Goal: Task Accomplishment & Management: Complete application form

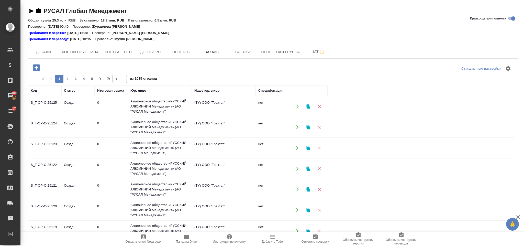
click at [37, 67] on icon "button" at bounding box center [36, 67] width 9 height 9
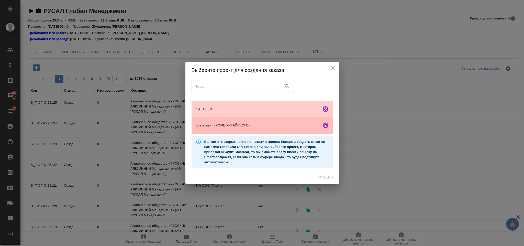
click at [258, 126] on span "Все языки (КРОМЕ КИТАЙСКОГО)" at bounding box center [257, 125] width 124 height 5
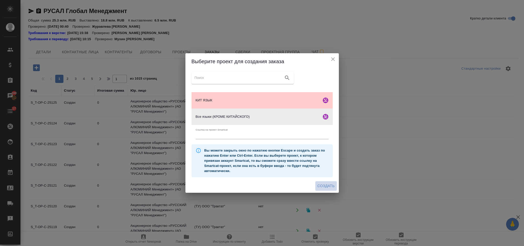
click at [332, 185] on span "Создать" at bounding box center [325, 185] width 17 height 6
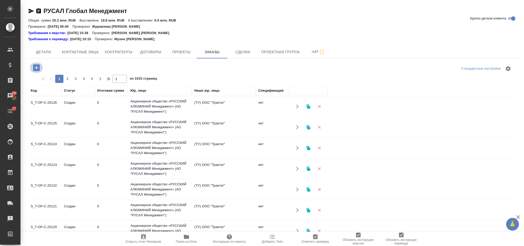
click at [37, 67] on icon "button" at bounding box center [36, 67] width 9 height 9
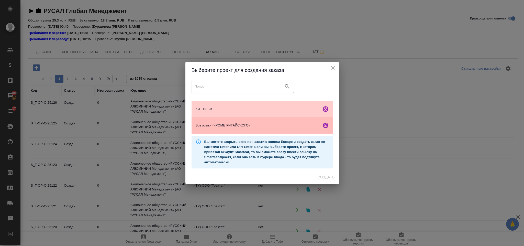
click at [256, 121] on div "Все языки (КРОМЕ КИТАЙСКОГО)" at bounding box center [261, 125] width 141 height 16
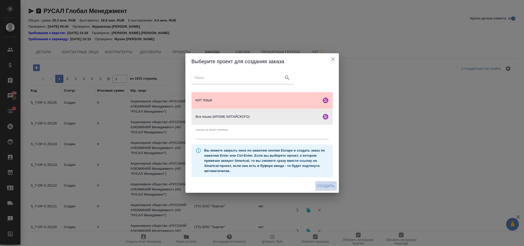
click at [332, 186] on span "Создать" at bounding box center [325, 185] width 17 height 6
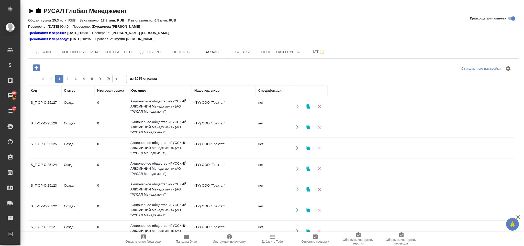
click at [37, 64] on icon "button" at bounding box center [36, 67] width 9 height 9
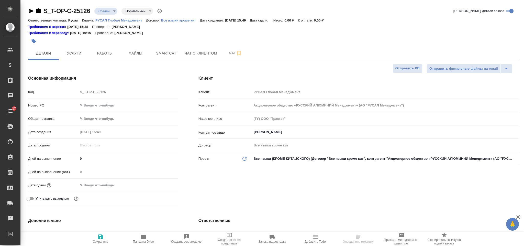
select select "RU"
type input "[PERSON_NAME]"
click at [102, 105] on input "text" at bounding box center [128, 104] width 100 height 7
paste input "Т-ОП-С-46743"
type input "Т-ОП-С-46743"
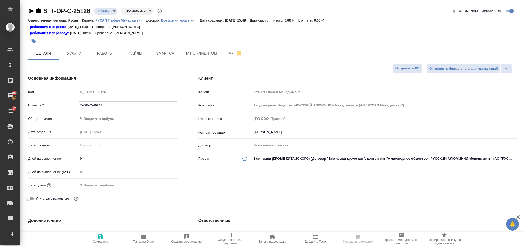
click at [103, 113] on div "Номер PO Т-ОП-С-46743" at bounding box center [103, 107] width 150 height 13
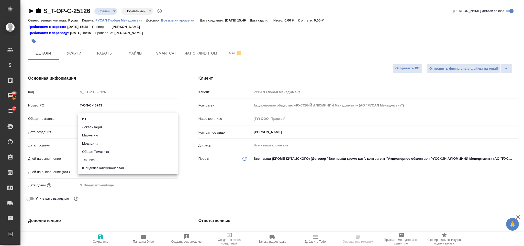
click at [103, 114] on body "🙏 .cls-1 fill:#fff; AWATERA Gorlenko Yuliua Клиенты Спецификации Заказы 100 Чат…" at bounding box center [262, 123] width 524 height 246
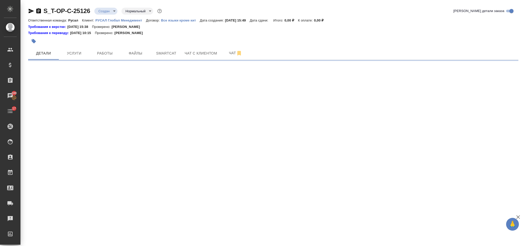
select select "RU"
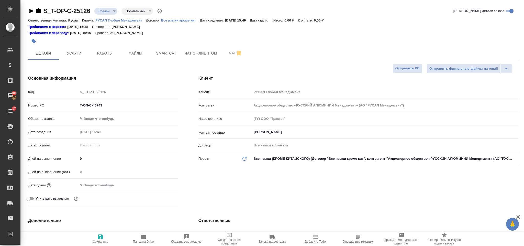
type textarea "x"
click at [110, 121] on body "🙏 .cls-1 fill:#fff; AWATERA Gorlenko Yuliua Клиенты Спецификации Заказы 100 Чат…" at bounding box center [262, 123] width 524 height 246
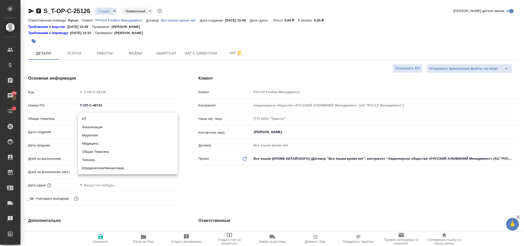
click at [108, 148] on li "Общая Тематика" at bounding box center [128, 151] width 100 height 8
type input "obtem"
type textarea "x"
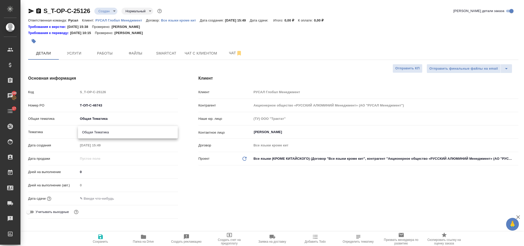
click at [102, 129] on body "🙏 .cls-1 fill:#fff; AWATERA Gorlenko Yuliua Клиенты Спецификации Заказы 100 Чат…" at bounding box center [262, 123] width 524 height 246
click at [107, 133] on li "Общая Тематика" at bounding box center [128, 132] width 100 height 8
type textarea "x"
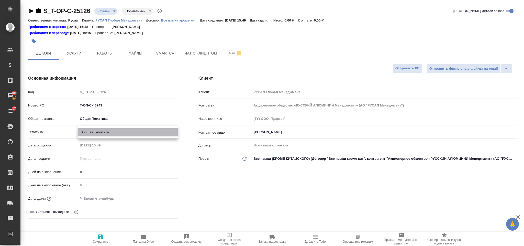
type input "6012b1ca196b0e5c9229a120"
click at [117, 195] on input "text" at bounding box center [100, 197] width 45 height 7
click at [166, 195] on icon "button" at bounding box center [163, 198] width 6 height 6
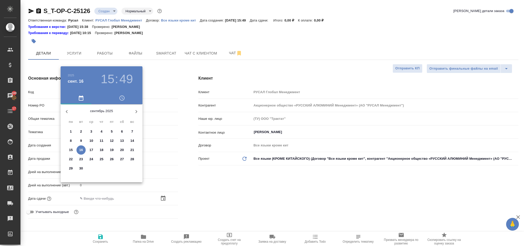
click at [80, 148] on p "16" at bounding box center [81, 149] width 4 height 5
type input "16.09.2025 15:49"
type textarea "x"
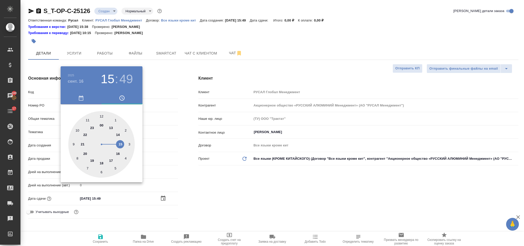
click at [110, 159] on div at bounding box center [101, 144] width 66 height 66
type input "16.09.2025 17:49"
type textarea "x"
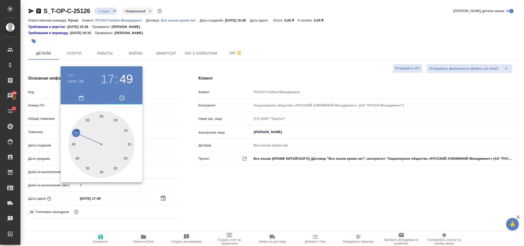
click at [101, 114] on div at bounding box center [101, 144] width 66 height 66
type input "16.09.2025 17:00"
type textarea "x"
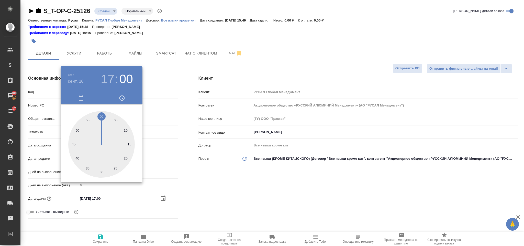
click at [200, 192] on div at bounding box center [262, 123] width 524 height 246
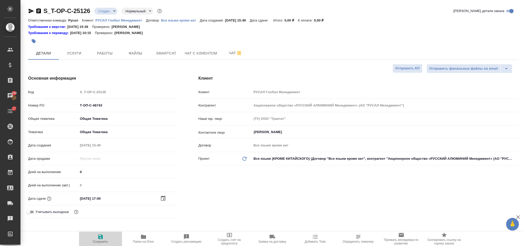
click at [100, 236] on icon "button" at bounding box center [100, 236] width 6 height 6
type textarea "x"
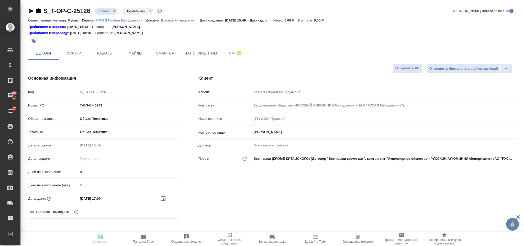
type textarea "x"
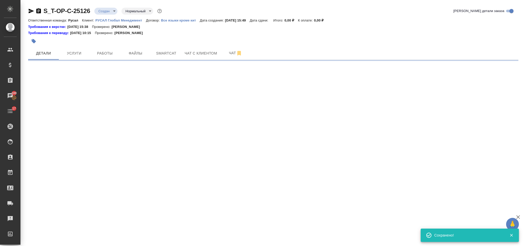
select select "RU"
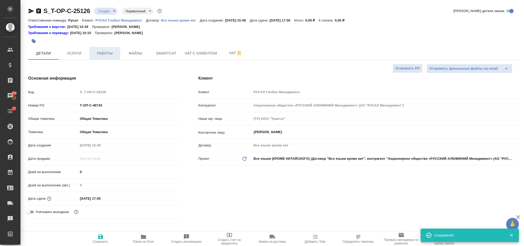
type textarea "x"
click at [113, 51] on span "Работы" at bounding box center [105, 53] width 25 height 6
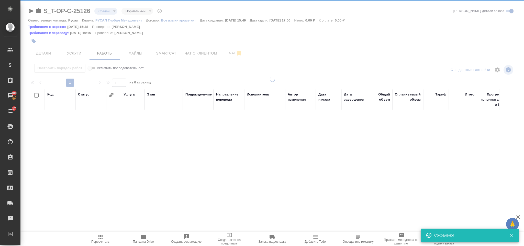
click at [131, 53] on div at bounding box center [271, 108] width 503 height 217
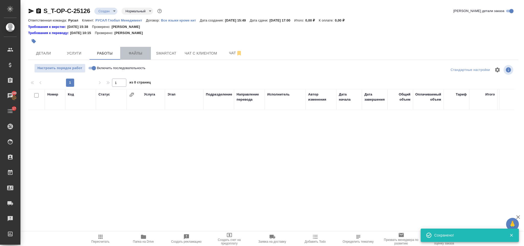
click at [137, 51] on span "Файлы" at bounding box center [135, 53] width 25 height 6
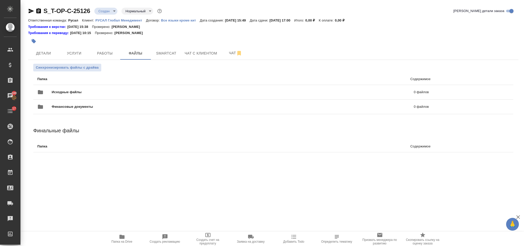
click at [117, 90] on span "Исходные файлы" at bounding box center [150, 91] width 196 height 5
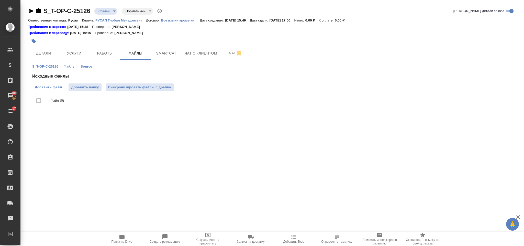
click at [49, 86] on span "Добавить файл" at bounding box center [48, 87] width 27 height 5
click at [0, 0] on input "Добавить файл" at bounding box center [0, 0] width 0 height 0
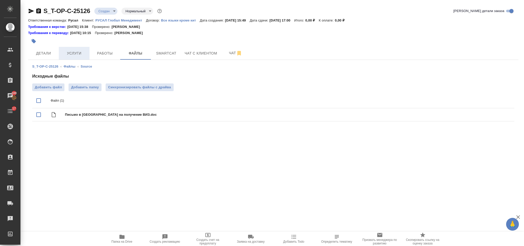
click at [80, 49] on button "Услуги" at bounding box center [74, 53] width 31 height 13
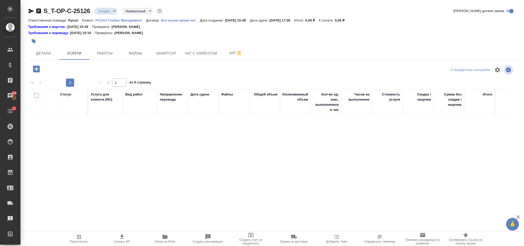
click at [36, 71] on icon "button" at bounding box center [36, 68] width 7 height 7
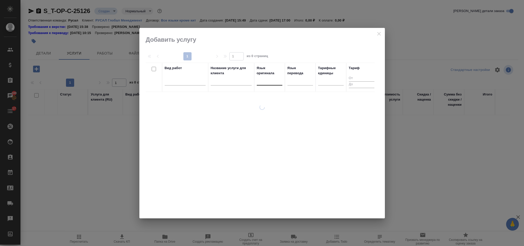
click at [261, 80] on div at bounding box center [270, 79] width 26 height 7
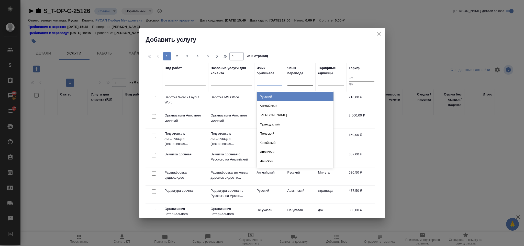
click at [272, 98] on div "Русский" at bounding box center [295, 96] width 77 height 9
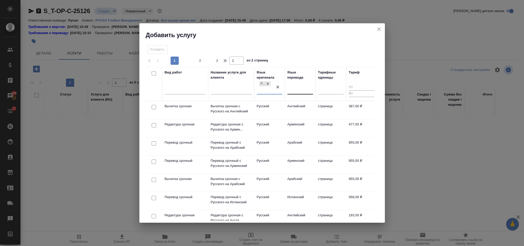
click at [292, 87] on div at bounding box center [300, 88] width 26 height 7
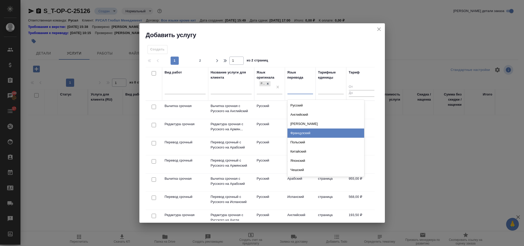
click at [305, 134] on div "Французский" at bounding box center [325, 132] width 77 height 9
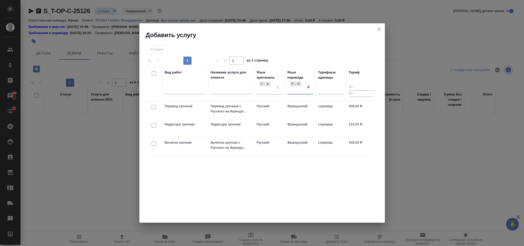
click at [154, 107] on input "checkbox" at bounding box center [154, 107] width 4 height 4
checkbox input "true"
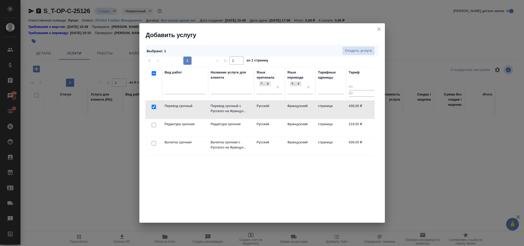
click at [153, 125] on input "checkbox" at bounding box center [154, 125] width 4 height 4
checkbox input "true"
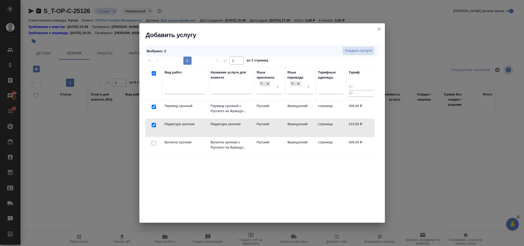
click at [370, 45] on div "Выбрано : 2 Создать услуги" at bounding box center [261, 50] width 233 height 11
click at [365, 51] on span "Создать услуги" at bounding box center [358, 51] width 27 height 6
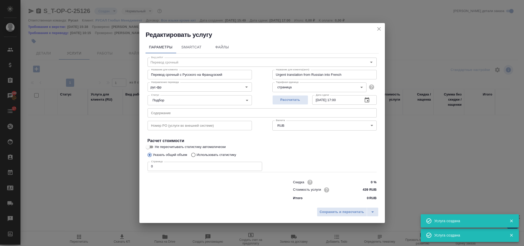
type input "Перевод срочный"
type input "Перевод срочный с Русского на Французский"
type input "Urgent translation from Russian into French"
type input "439 RUB"
click at [167, 167] on input "0" at bounding box center [204, 166] width 114 height 9
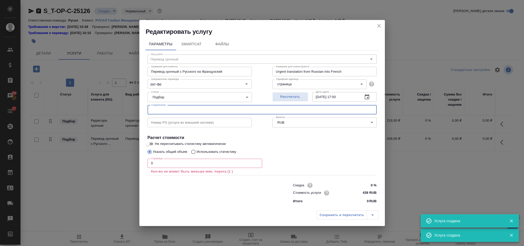
click at [176, 111] on input "text" at bounding box center [261, 109] width 229 height 9
paste input "Письмо в Конго на получение ВИЗ"
type input "Письмо в Конго на получение ВИЗ"
click at [165, 166] on input "0" at bounding box center [204, 162] width 114 height 9
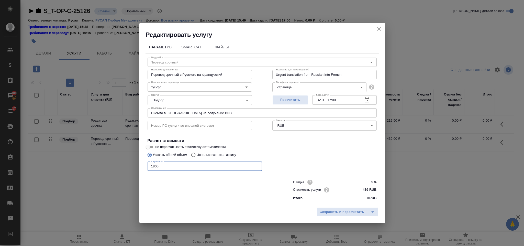
type input "1800"
click at [331, 206] on div "Сохранить и пересчитать" at bounding box center [261, 213] width 245 height 18
click at [331, 208] on button "Сохранить и пересчитать" at bounding box center [342, 211] width 50 height 9
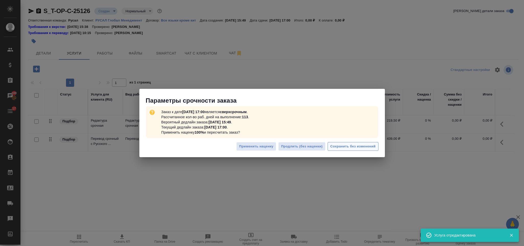
click at [360, 146] on span "Сохранить без изменений" at bounding box center [352, 146] width 45 height 6
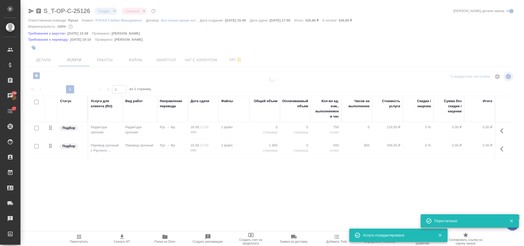
type input "urgent"
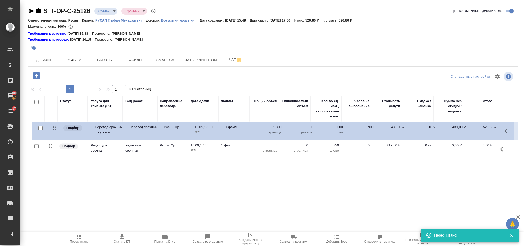
drag, startPoint x: 49, startPoint y: 146, endPoint x: 53, endPoint y: 126, distance: 20.8
click at [53, 126] on table "Статус Услуга для клиента (RU) Вид работ Направление перевода Дата сдачи Файлы …" at bounding box center [271, 127] width 486 height 63
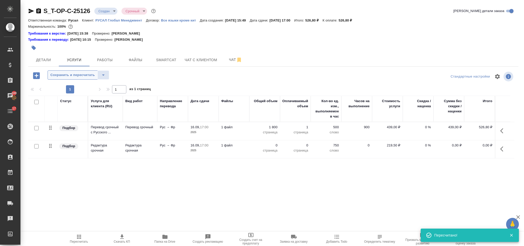
click at [76, 71] on button "Сохранить и пересчитать" at bounding box center [73, 74] width 50 height 9
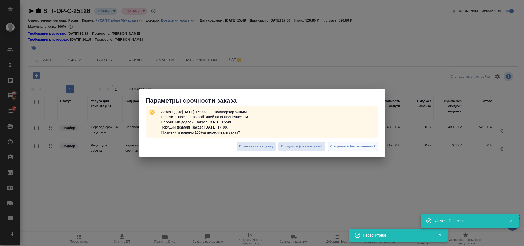
click at [372, 144] on span "Сохранить без изменений" at bounding box center [352, 146] width 45 height 6
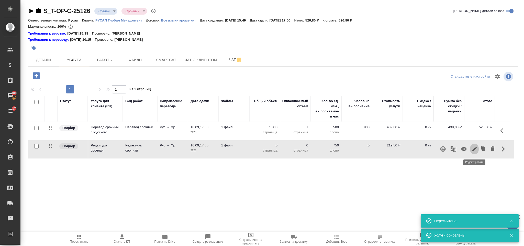
click at [474, 150] on icon "button" at bounding box center [474, 148] width 5 height 5
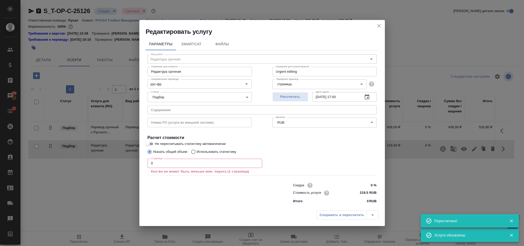
click at [176, 164] on input "0" at bounding box center [204, 162] width 114 height 9
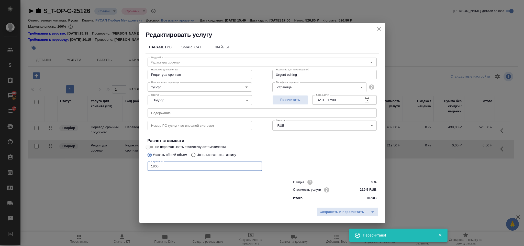
type input "1800"
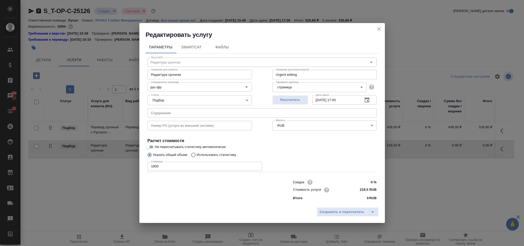
click at [340, 217] on div "Сохранить и пересчитать" at bounding box center [261, 213] width 245 height 18
click at [340, 215] on button "Сохранить и пересчитать" at bounding box center [342, 211] width 50 height 9
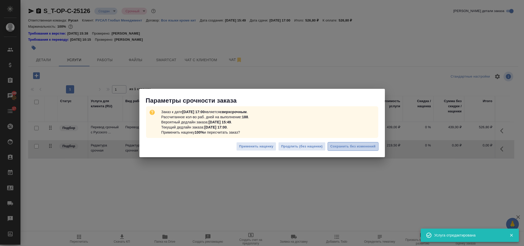
click at [341, 145] on span "Сохранить без изменений" at bounding box center [352, 146] width 45 height 6
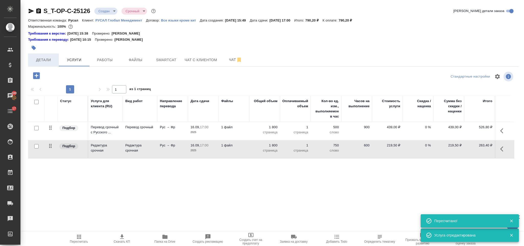
click at [47, 62] on span "Детали" at bounding box center [43, 60] width 25 height 6
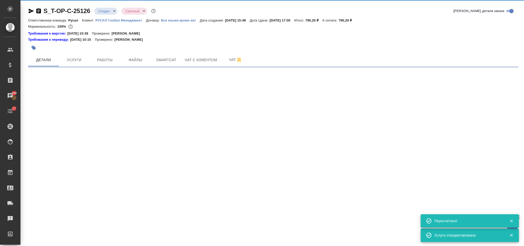
select select "RU"
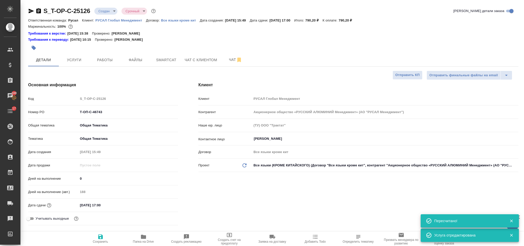
click at [42, 10] on div "S_T-OP-C-25126 Создан new Срочный urgent" at bounding box center [92, 11] width 129 height 8
type textarea "x"
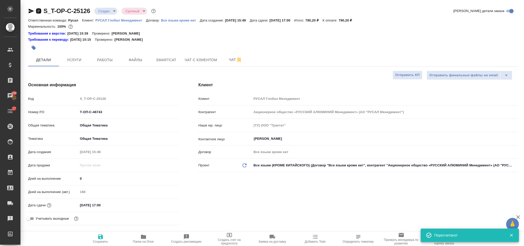
click at [39, 8] on icon "button" at bounding box center [39, 11] width 6 height 6
click at [30, 13] on icon "button" at bounding box center [31, 11] width 6 height 6
click at [40, 8] on icon "button" at bounding box center [39, 11] width 6 height 6
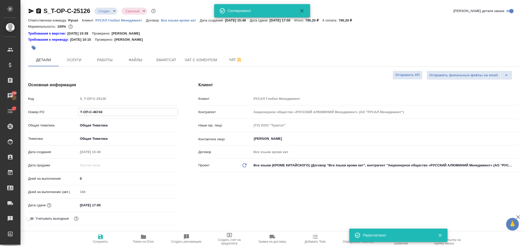
drag, startPoint x: 107, startPoint y: 109, endPoint x: 70, endPoint y: 105, distance: 37.1
click at [70, 105] on div "Код S_T-OP-C-25126 Номер PO Т-ОП-С-46743 Общая тематика Общая Тематика obtem Те…" at bounding box center [103, 160] width 150 height 133
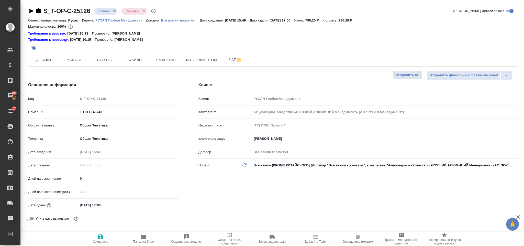
drag, startPoint x: 79, startPoint y: 107, endPoint x: 72, endPoint y: 94, distance: 15.4
click at [72, 94] on div "Основная информация Код S_T-OP-C-25126 Номер PO Т-ОП-С-46743 Общая тематика Общ…" at bounding box center [103, 155] width 170 height 166
drag, startPoint x: 94, startPoint y: 110, endPoint x: 78, endPoint y: 109, distance: 15.9
click at [78, 109] on div "Т-ОП-С-46743" at bounding box center [128, 112] width 100 height 8
click at [103, 62] on span "Работы" at bounding box center [105, 60] width 25 height 6
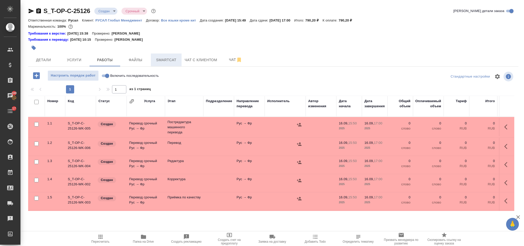
click at [161, 60] on span "Smartcat" at bounding box center [166, 60] width 25 height 6
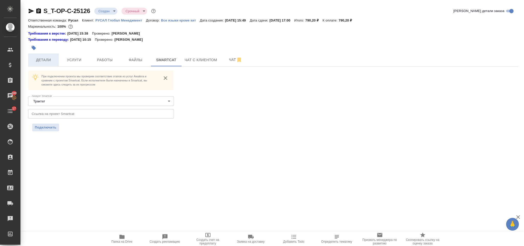
click at [45, 58] on span "Детали" at bounding box center [43, 60] width 25 height 6
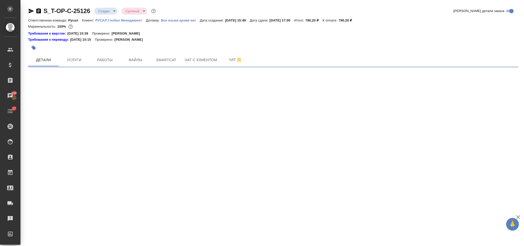
select select "RU"
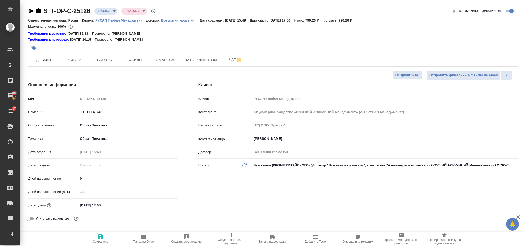
type textarea "x"
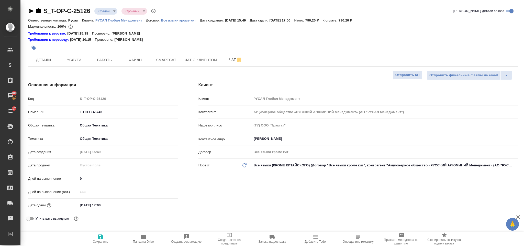
type textarea "x"
select select "RU"
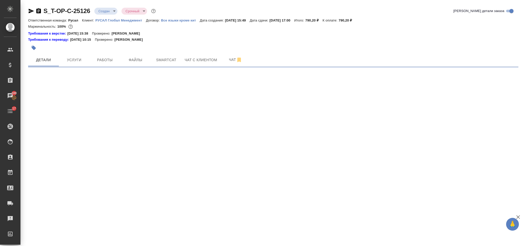
select select "RU"
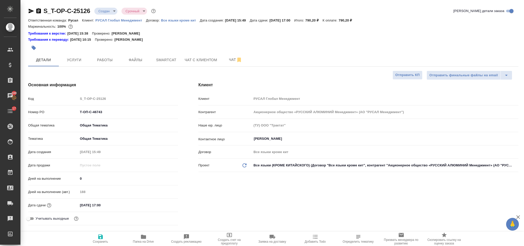
type textarea "x"
click at [172, 63] on span "Smartcat" at bounding box center [166, 60] width 25 height 6
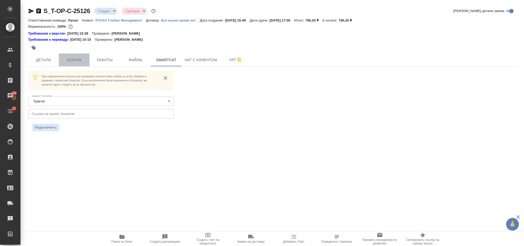
click at [67, 59] on span "Услуги" at bounding box center [74, 60] width 25 height 6
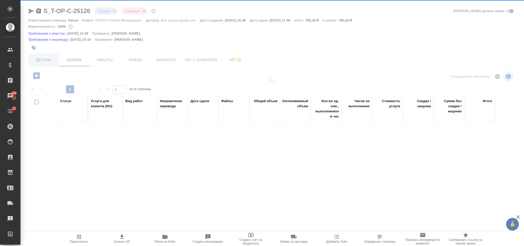
click at [45, 59] on span "Детали" at bounding box center [43, 60] width 25 height 6
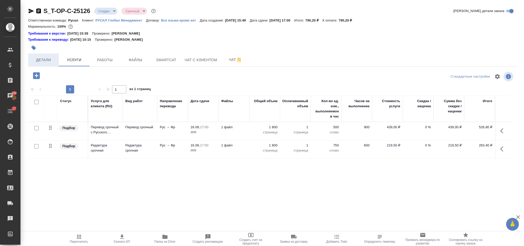
click at [45, 59] on span "Детали" at bounding box center [43, 60] width 25 height 6
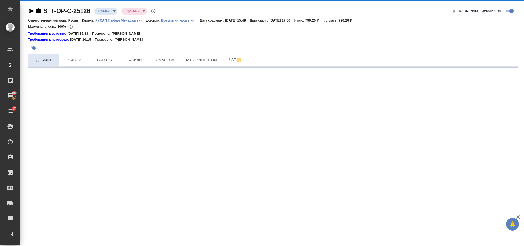
select select "RU"
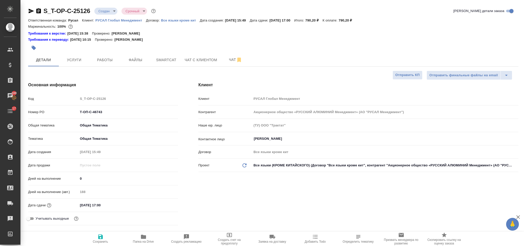
type textarea "x"
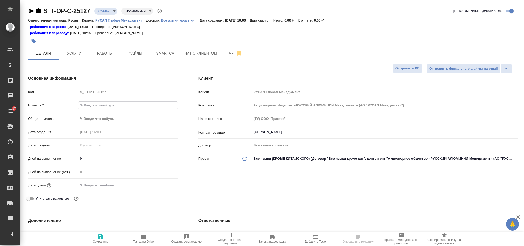
select select "RU"
type input "Т-ОП-С-46743"
click at [99, 113] on div "Номер PO Т-ОП-С-46743" at bounding box center [103, 107] width 150 height 13
click at [100, 116] on body "🙏 .cls-1 fill:#fff; AWATERA [PERSON_NAME] Спецификации Заказы 100 Чаты 17 Todo …" at bounding box center [262, 123] width 524 height 246
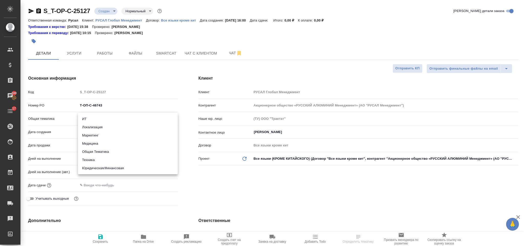
click at [111, 168] on li "Юридическая/Финансовая" at bounding box center [128, 168] width 100 height 8
type input "yr-fn"
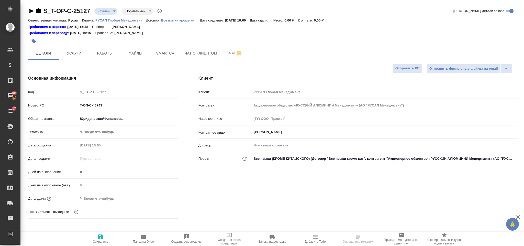
click at [104, 133] on body "🙏 .cls-1 fill:#fff; AWATERA Gorlenko Yuliua Клиенты Спецификации Заказы 100 Чат…" at bounding box center [262, 123] width 524 height 246
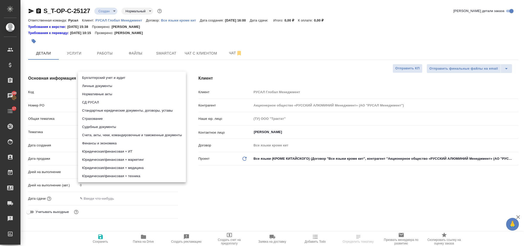
click at [122, 135] on li "Счета, акты, чеки, командировочные и таможенные документы" at bounding box center [132, 135] width 108 height 8
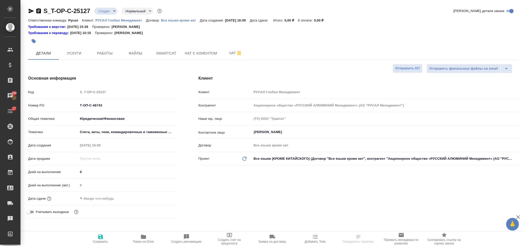
click at [122, 131] on body "🙏 .cls-1 fill:#fff; AWATERA Gorlenko Yuliua Клиенты Спецификации Заказы 100 Чат…" at bounding box center [262, 123] width 524 height 246
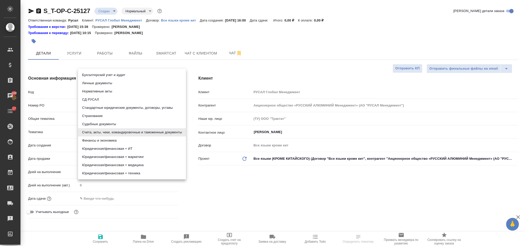
click at [125, 105] on li "Стандартные юридические документы, договоры, уставы" at bounding box center [132, 107] width 108 height 8
type input "5f647205b73bc97568ca66bf"
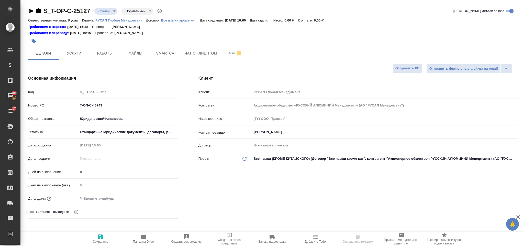
click at [108, 193] on div "Дней на выполнение (авт.) 0" at bounding box center [103, 186] width 150 height 13
click at [114, 198] on input "text" at bounding box center [100, 197] width 45 height 7
click at [164, 199] on div ".cls-1 fill:#fff; AWATERA Gorlenko Yuliua Клиенты Спецификации Заказы 100 Чаты …" at bounding box center [262, 123] width 524 height 246
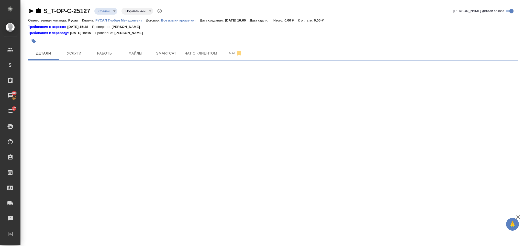
select select "RU"
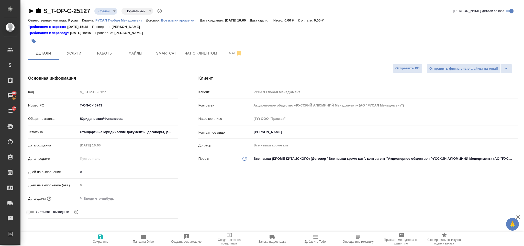
click at [123, 196] on input "text" at bounding box center [100, 197] width 45 height 7
type textarea "x"
click at [163, 197] on icon "button" at bounding box center [163, 198] width 6 height 6
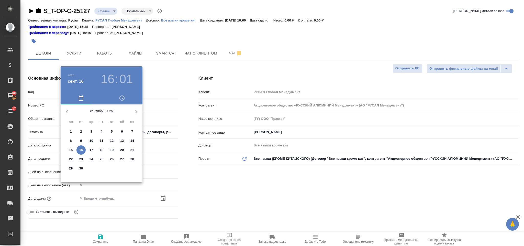
click at [91, 151] on p "17" at bounding box center [91, 149] width 4 height 5
type input "17.09.2025 16:01"
type textarea "x"
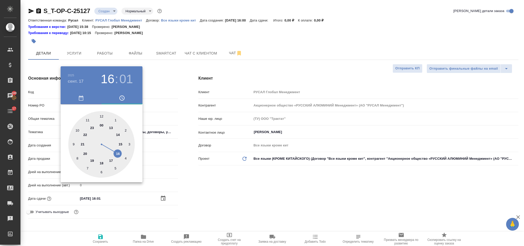
click at [111, 126] on div at bounding box center [101, 144] width 66 height 66
type input "17.09.2025 13:01"
type textarea "x"
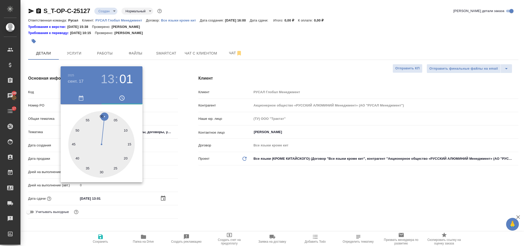
click at [101, 170] on div at bounding box center [101, 144] width 66 height 66
type input "17.09.2025 13:30"
type textarea "x"
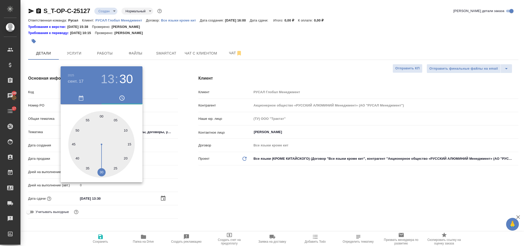
click at [194, 193] on div at bounding box center [262, 123] width 524 height 246
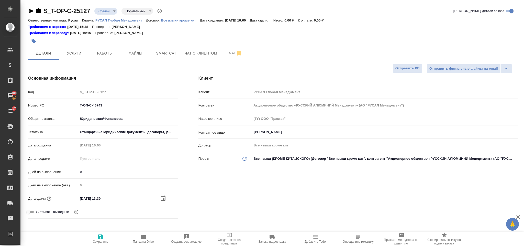
click at [95, 236] on span "Сохранить" at bounding box center [100, 238] width 37 height 10
type textarea "x"
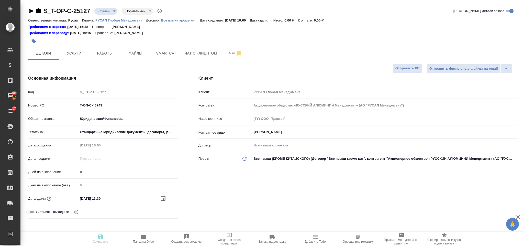
type textarea "x"
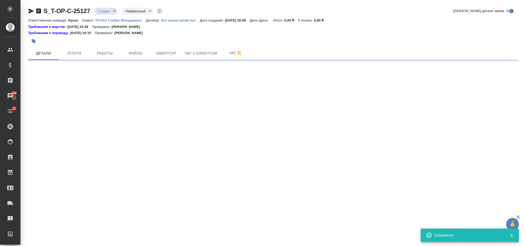
select select "RU"
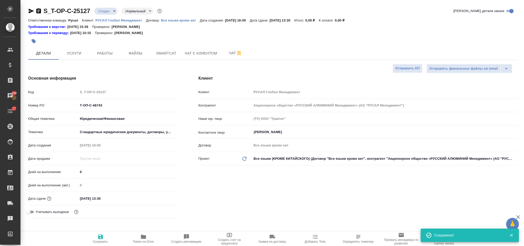
type textarea "x"
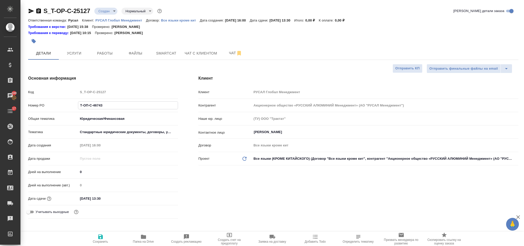
click at [111, 105] on input "Т-ОП-С-46743" at bounding box center [127, 104] width 99 height 7
type input "Т-ОП-С-4674"
type textarea "x"
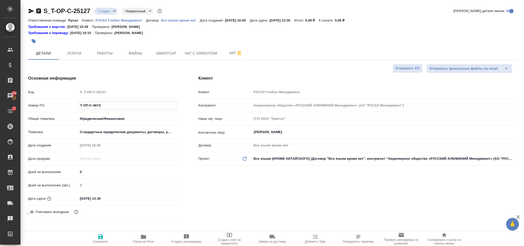
type input "Т-ОП-С-46744"
type textarea "x"
type input "Т-ОП-С-46744"
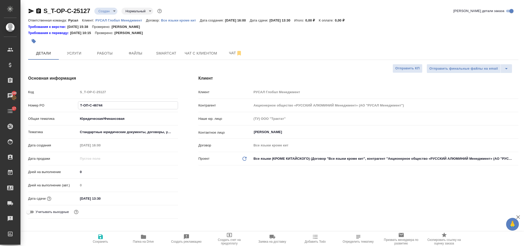
click at [102, 236] on icon "button" at bounding box center [100, 236] width 5 height 5
type textarea "x"
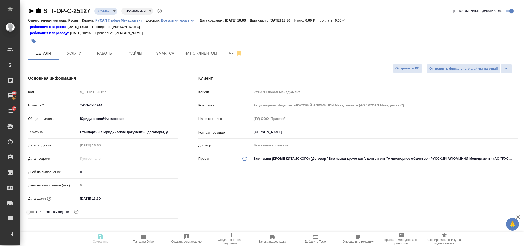
type textarea "x"
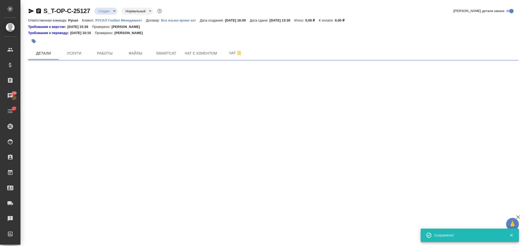
select select "RU"
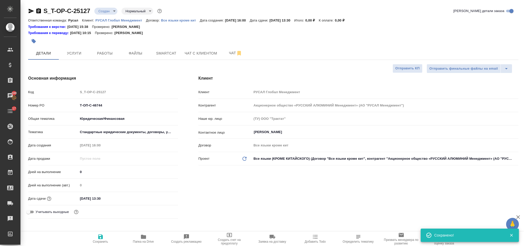
type textarea "x"
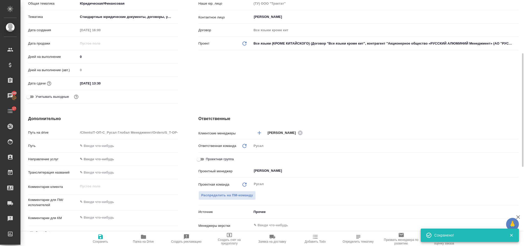
type textarea "x"
click at [106, 203] on textarea at bounding box center [128, 201] width 100 height 9
paste textarea "Необходимо проверить английскую часть договорного документа на соответствие рус…"
type textarea "Необходимо проверить английскую часть договорного документа на соответствие рус…"
type textarea "x"
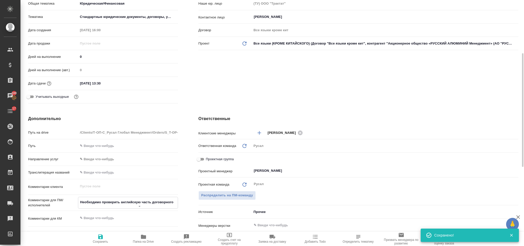
type textarea "x"
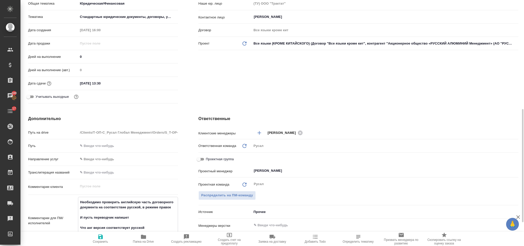
scroll to position [153, 0]
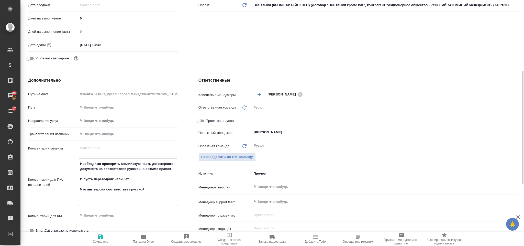
type textarea "Необходимо проверить английскую часть договорного документа на соответствие рус…"
type textarea "x"
click at [97, 240] on span "Сохранить" at bounding box center [100, 241] width 15 height 4
type textarea "x"
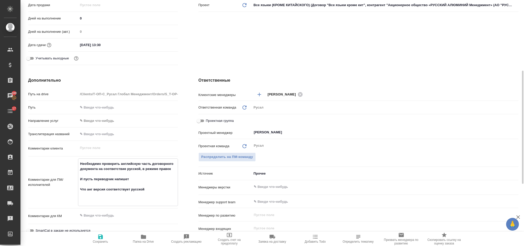
type textarea "x"
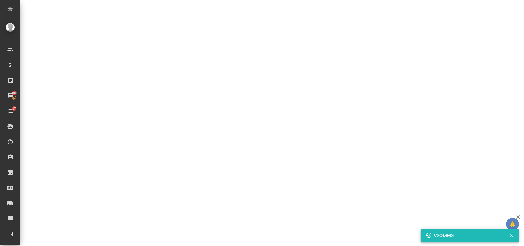
select select "RU"
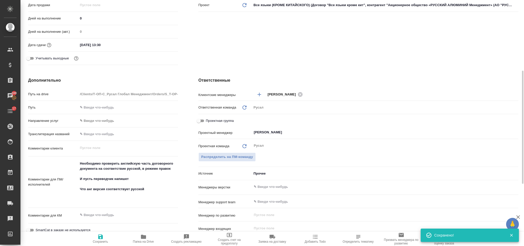
type textarea "x"
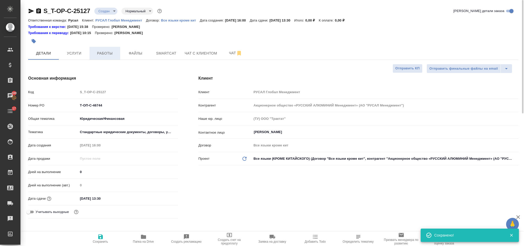
click at [111, 48] on button "Работы" at bounding box center [104, 53] width 31 height 13
click at [131, 52] on span "Файлы" at bounding box center [135, 53] width 25 height 6
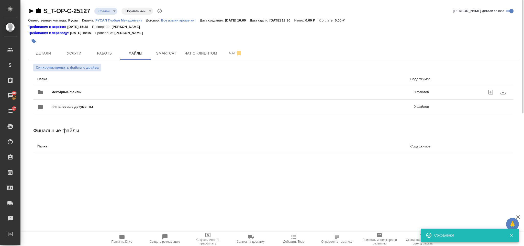
click at [82, 91] on span "Исходные файлы" at bounding box center [150, 91] width 196 height 5
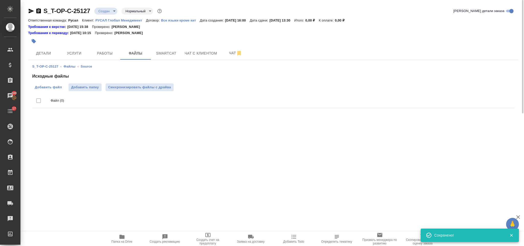
click at [53, 88] on span "Добавить файл" at bounding box center [48, 87] width 27 height 5
click at [0, 0] on input "Добавить файл" at bounding box center [0, 0] width 0 height 0
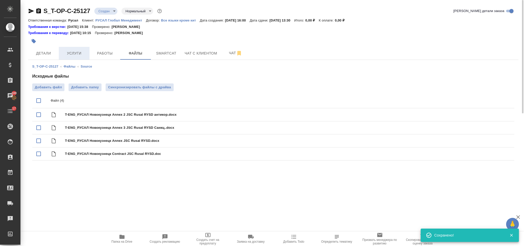
click at [75, 48] on button "Услуги" at bounding box center [74, 53] width 31 height 13
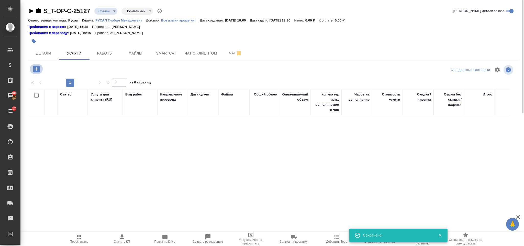
click at [39, 70] on icon "button" at bounding box center [36, 68] width 7 height 7
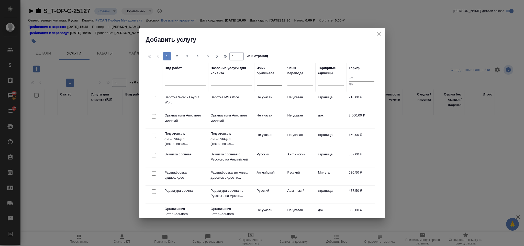
click at [271, 80] on div at bounding box center [270, 79] width 26 height 7
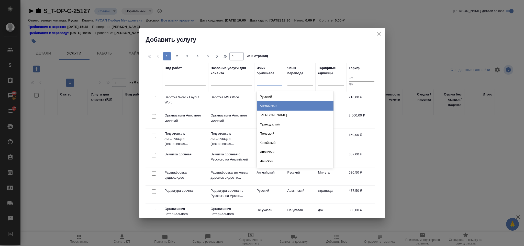
click at [290, 104] on div "Английский" at bounding box center [295, 105] width 77 height 9
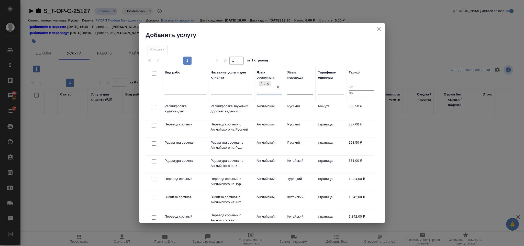
click at [298, 91] on div at bounding box center [300, 88] width 26 height 7
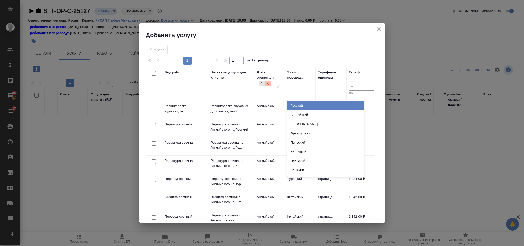
click at [269, 84] on icon at bounding box center [268, 84] width 4 height 4
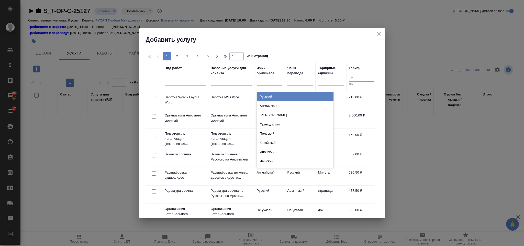
click at [264, 80] on div at bounding box center [270, 79] width 26 height 7
click at [278, 95] on div "Русский" at bounding box center [295, 96] width 77 height 9
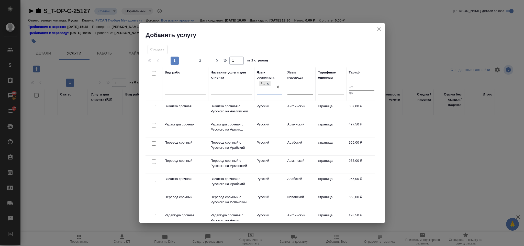
click at [297, 86] on div at bounding box center [300, 88] width 26 height 7
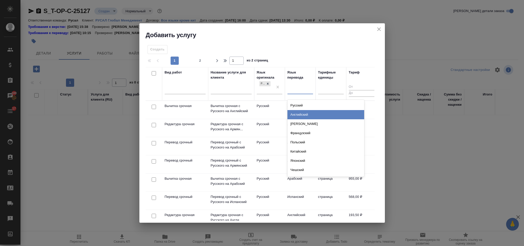
click at [305, 113] on div "Английский" at bounding box center [325, 114] width 77 height 9
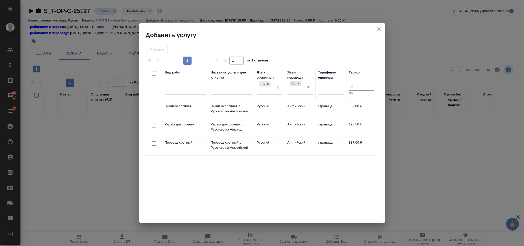
click at [153, 128] on div at bounding box center [153, 125] width 11 height 7
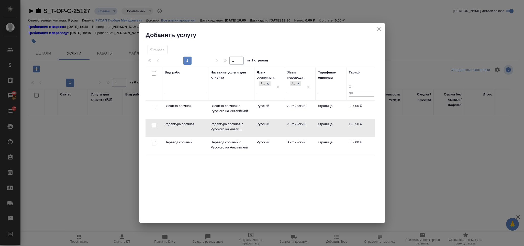
click at [153, 126] on input "checkbox" at bounding box center [154, 125] width 4 height 4
checkbox input "true"
click at [154, 145] on input "checkbox" at bounding box center [154, 143] width 4 height 4
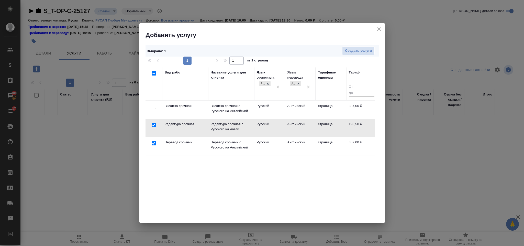
checkbox input "true"
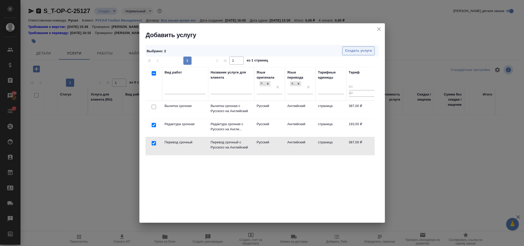
click at [347, 53] on span "Создать услуги" at bounding box center [358, 51] width 27 height 6
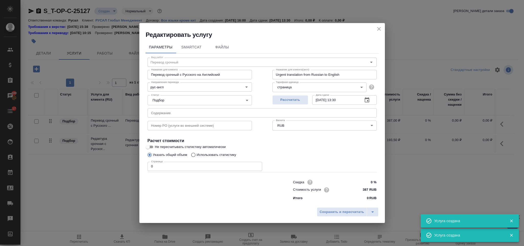
type input "Перевод срочный"
type input "Перевод срочный с Русского на Английский"
type input "Urgent translation from Russian to English"
type input "387 RUB"
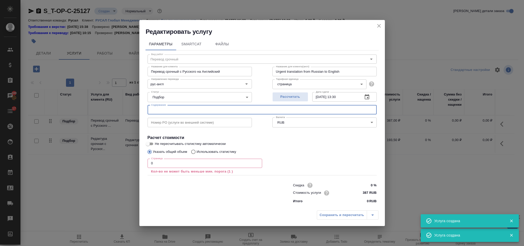
click at [228, 111] on input "text" at bounding box center [261, 109] width 229 height 9
paste input "T-ENG_РУСАЛ Новокузнецк Annex JSC Rusal RYSD"
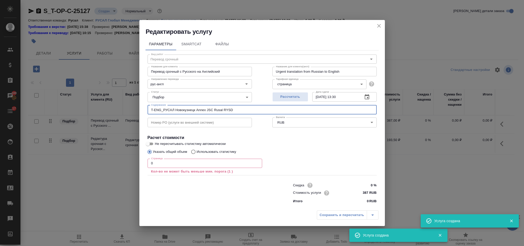
type input "T-ENG_РУСАЛ Новокузнецк Annex JSC Rusal RYSD"
click at [174, 160] on input "0" at bounding box center [204, 162] width 114 height 9
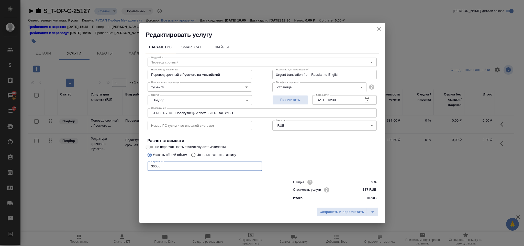
type input "36000"
click at [325, 206] on div "Сохранить и пересчитать" at bounding box center [261, 213] width 245 height 18
click at [328, 212] on span "Сохранить и пересчитать" at bounding box center [341, 212] width 44 height 6
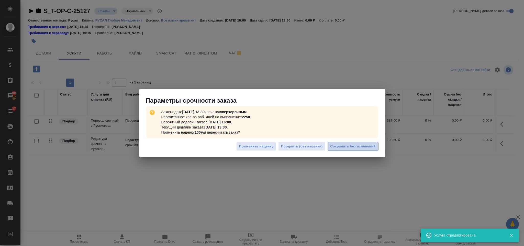
click at [342, 143] on span "Сохранить без изменений" at bounding box center [352, 146] width 45 height 6
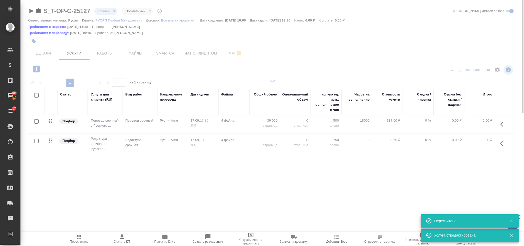
type input "urgent"
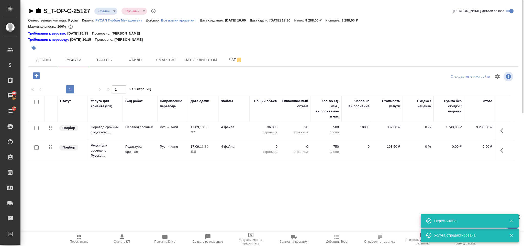
click at [503, 148] on icon "button" at bounding box center [503, 150] width 6 height 6
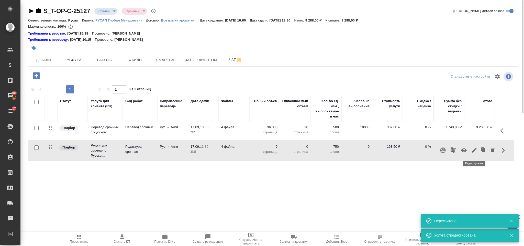
click at [471, 151] on icon "button" at bounding box center [474, 150] width 6 height 6
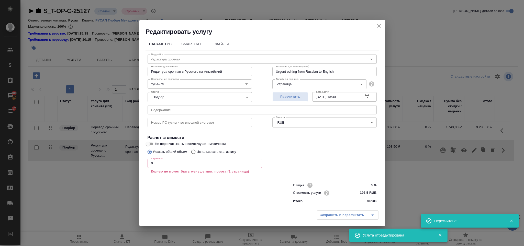
click at [176, 161] on input "0" at bounding box center [204, 162] width 114 height 9
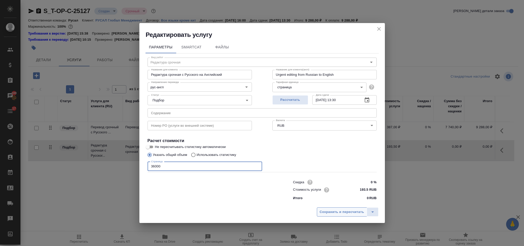
type input "36000"
click at [325, 212] on span "Сохранить и пересчитать" at bounding box center [341, 212] width 44 height 6
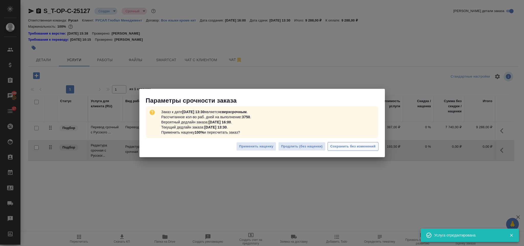
click at [346, 144] on span "Сохранить без изменений" at bounding box center [352, 146] width 45 height 6
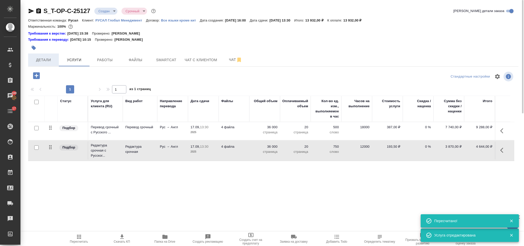
click at [47, 62] on span "Детали" at bounding box center [43, 60] width 25 height 6
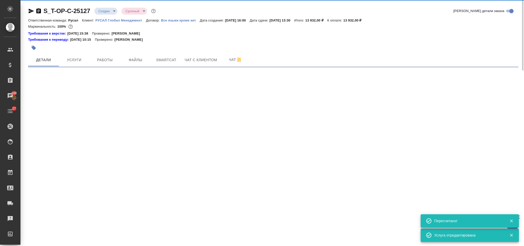
select select "RU"
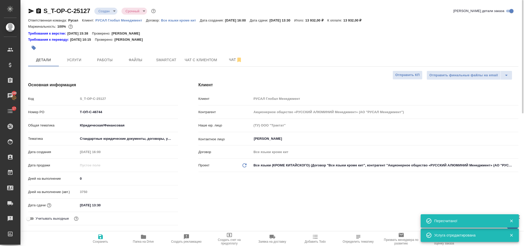
click at [39, 11] on icon "button" at bounding box center [39, 11] width 6 height 6
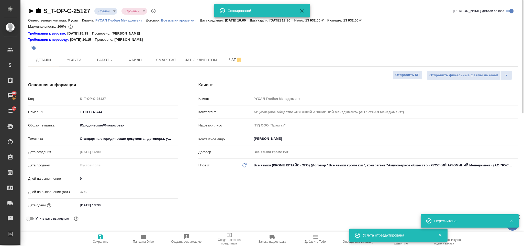
type textarea "x"
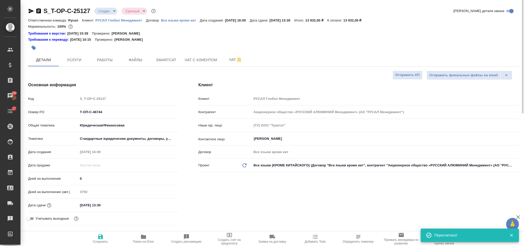
click at [31, 13] on icon "button" at bounding box center [31, 11] width 6 height 6
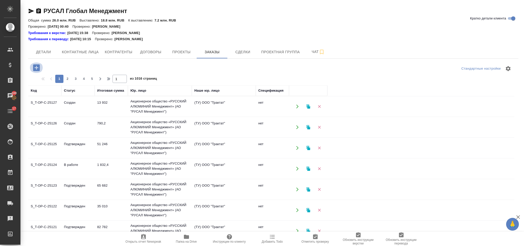
click at [37, 69] on icon "button" at bounding box center [36, 67] width 7 height 7
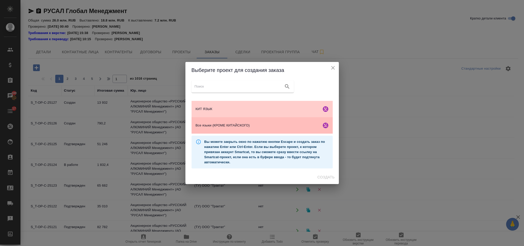
click at [245, 121] on div "Все языки (КРОМЕ КИТАЙСКОГО)" at bounding box center [261, 125] width 141 height 16
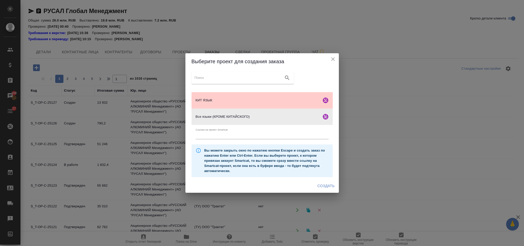
click at [321, 182] on span "Создать" at bounding box center [325, 185] width 17 height 6
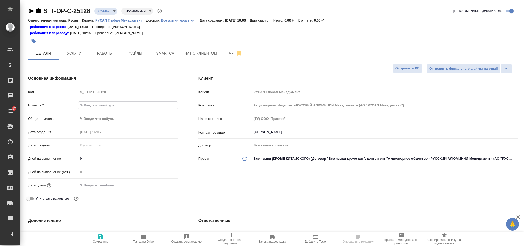
select select "RU"
type input "Buongiorno, Siamo lieti di vedere Eurallumina - Societa' Per Azioni classificat…"
select select "RU"
type input "Т-ОП-С-46746"
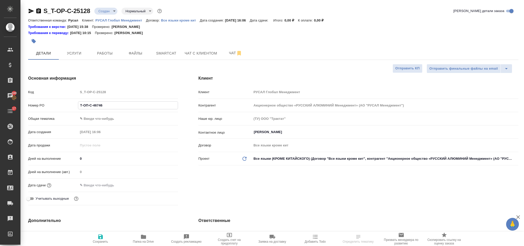
click at [111, 122] on body "🙏 .cls-1 fill:#fff; AWATERA Gorlenko Yuliua Клиенты Спецификации Заказы 100 Чат…" at bounding box center [262, 123] width 524 height 246
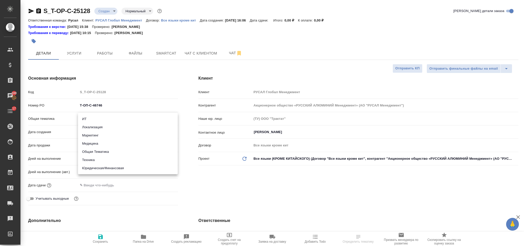
click at [105, 160] on li "Техника" at bounding box center [128, 160] width 100 height 8
type input "tech"
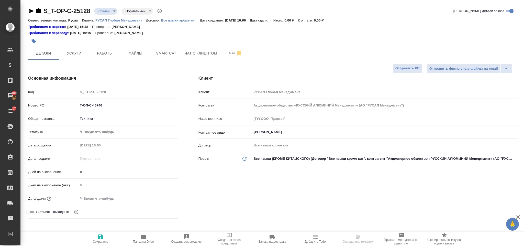
click at [110, 131] on body "🙏 .cls-1 fill:#fff; AWATERA Gorlenko Yuliua Клиенты Спецификации Заказы 100 Чат…" at bounding box center [262, 123] width 524 height 246
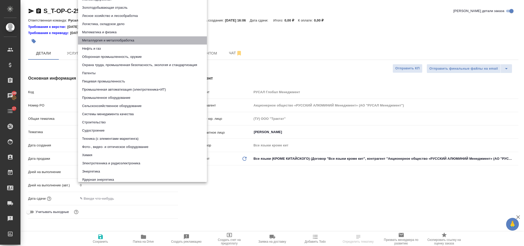
click at [140, 42] on li "Металлургия и металлобработка" at bounding box center [142, 40] width 129 height 8
type input "60014e23f7d9dc5f480a3cf8"
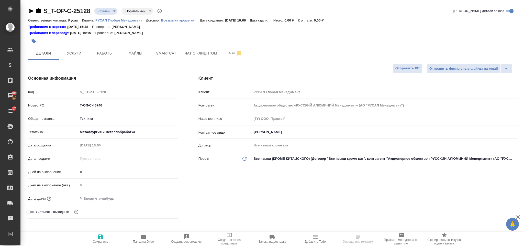
click at [107, 199] on div ".cls-1 fill:#fff; AWATERA Gorlenko Yuliua Клиенты Спецификации Заказы 100 Чаты …" at bounding box center [262, 123] width 524 height 246
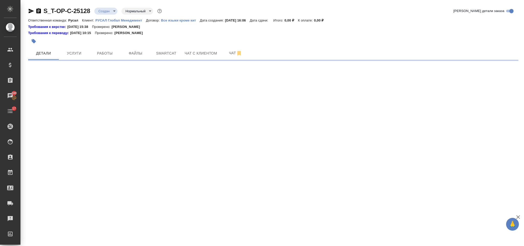
select select "RU"
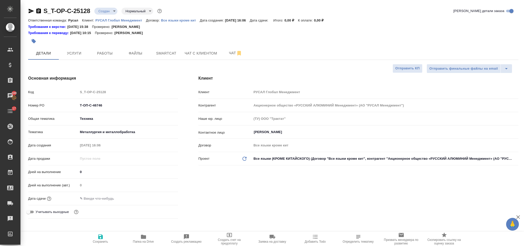
type textarea "x"
click at [100, 198] on input "text" at bounding box center [100, 197] width 45 height 7
click at [159, 200] on div at bounding box center [128, 198] width 100 height 8
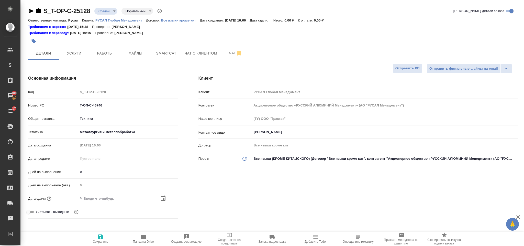
click at [163, 199] on icon "button" at bounding box center [163, 198] width 6 height 6
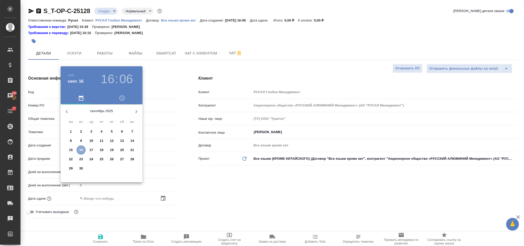
click at [84, 148] on span "16" at bounding box center [80, 149] width 9 height 5
type input "16.09.2025 16:06"
type textarea "x"
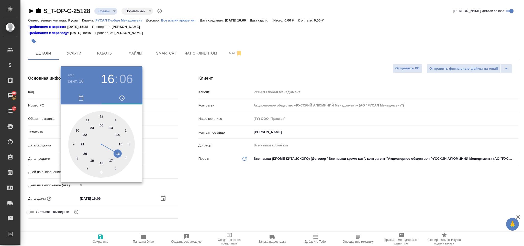
click at [111, 160] on div at bounding box center [101, 144] width 66 height 66
type input "16.09.2025 17:06"
type textarea "x"
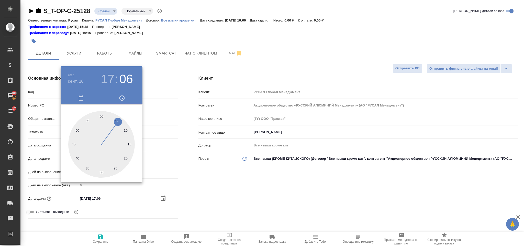
click at [100, 114] on div at bounding box center [101, 144] width 66 height 66
type input "16.09.2025 17:00"
type textarea "x"
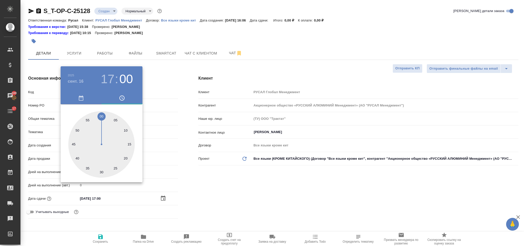
click at [225, 209] on div at bounding box center [262, 123] width 524 height 246
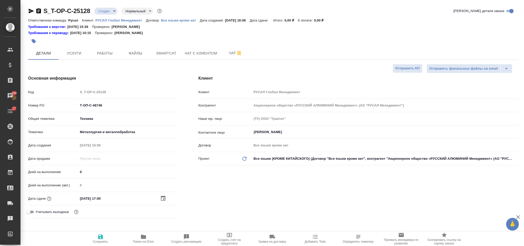
click at [103, 234] on span "Сохранить" at bounding box center [100, 238] width 37 height 10
type textarea "x"
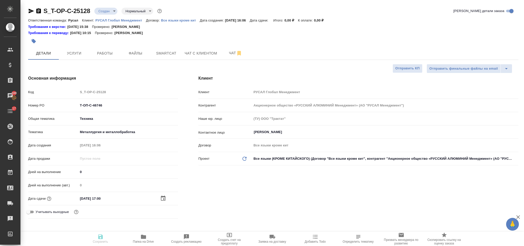
type textarea "x"
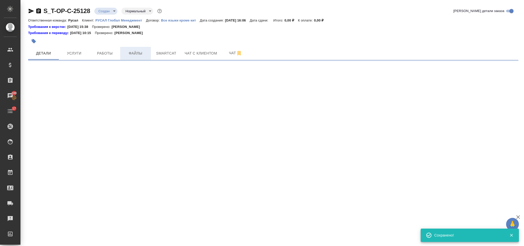
select select "RU"
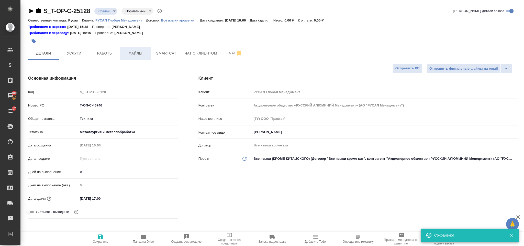
click at [133, 52] on span "Файлы" at bounding box center [135, 53] width 25 height 6
type textarea "x"
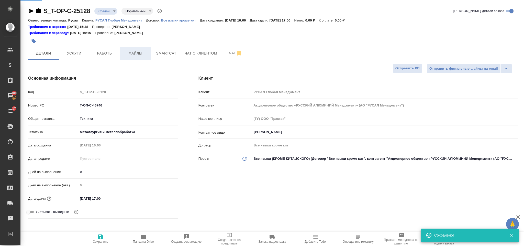
type textarea "x"
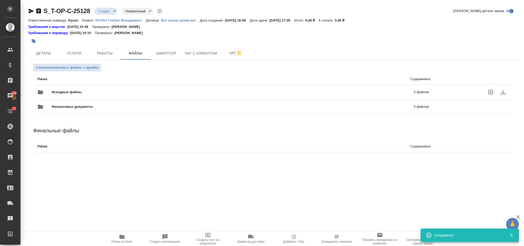
click at [78, 93] on span "Исходные файлы" at bounding box center [150, 91] width 196 height 5
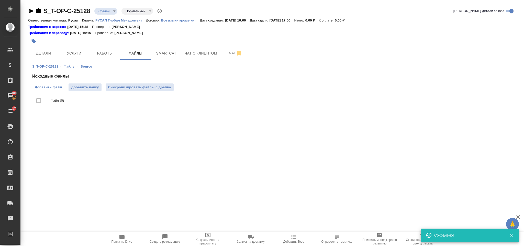
click at [49, 87] on span "Добавить файл" at bounding box center [48, 87] width 27 height 5
click at [0, 0] on input "Добавить файл" at bounding box center [0, 0] width 0 height 0
click at [78, 52] on span "Услуги" at bounding box center [74, 53] width 25 height 6
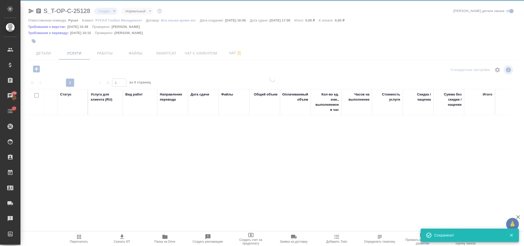
click at [40, 72] on icon "button" at bounding box center [36, 68] width 9 height 9
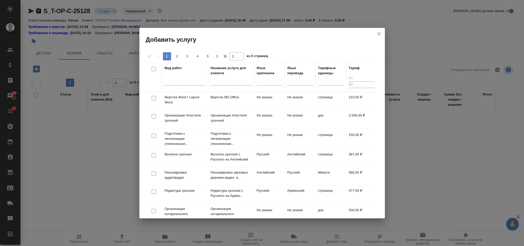
click at [282, 80] on th "Язык оригинала" at bounding box center [269, 77] width 31 height 29
click at [279, 80] on div at bounding box center [270, 79] width 26 height 7
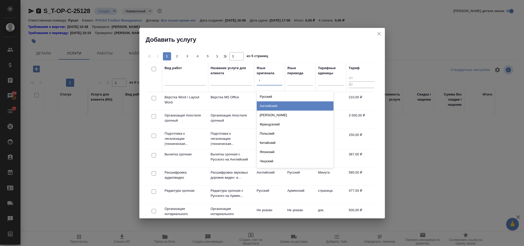
type input "ит"
click at [288, 102] on div "Итальянский" at bounding box center [295, 105] width 77 height 9
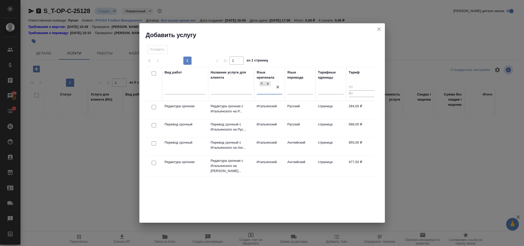
click at [293, 82] on div "Язык перевода" at bounding box center [300, 84] width 26 height 28
click at [295, 91] on div at bounding box center [300, 88] width 26 height 7
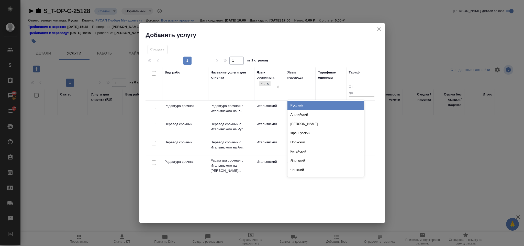
click at [300, 101] on div "Русский" at bounding box center [325, 105] width 77 height 9
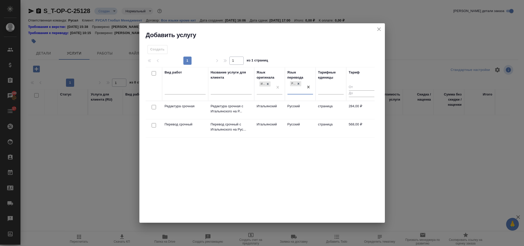
click at [153, 125] on input "checkbox" at bounding box center [154, 125] width 4 height 4
checkbox input "true"
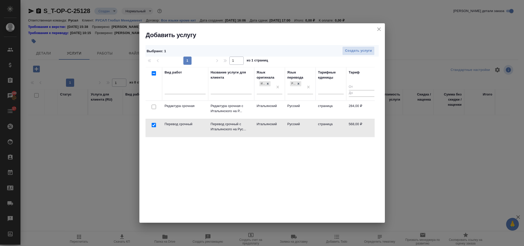
click at [153, 107] on input "checkbox" at bounding box center [154, 107] width 4 height 4
checkbox input "true"
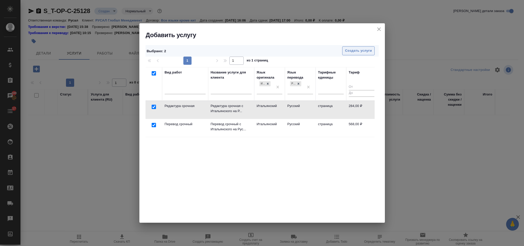
click at [350, 49] on span "Создать услуги" at bounding box center [358, 51] width 27 height 6
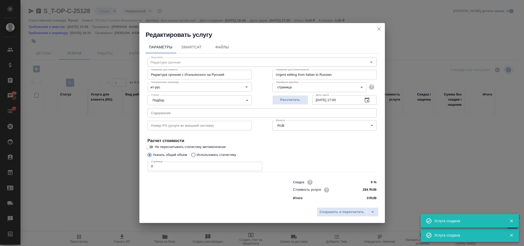
click at [220, 109] on input "text" at bounding box center [261, 112] width 229 height 9
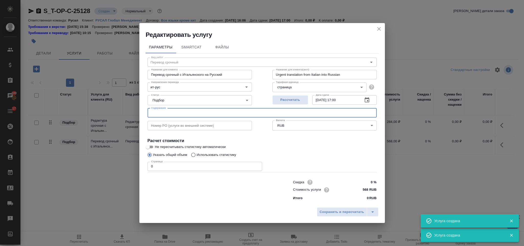
type input "Перевод срочный"
type input "Перевод срочный с Итальянского на Русский"
type input "Urgent translation from Italian into Russian"
type input "568 RUB"
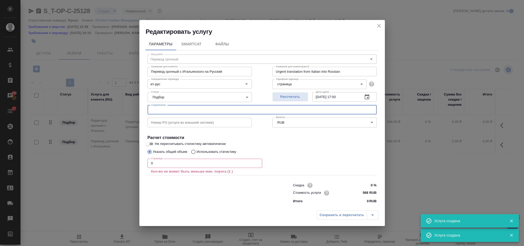
paste input "Buongiorno"
type input "Buongiorno"
click at [155, 163] on input "0" at bounding box center [204, 162] width 114 height 9
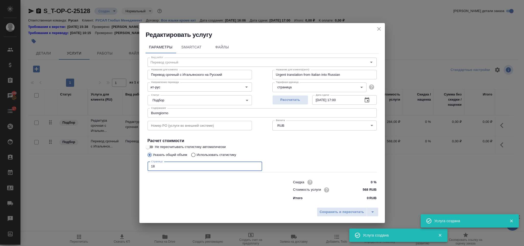
type input "1"
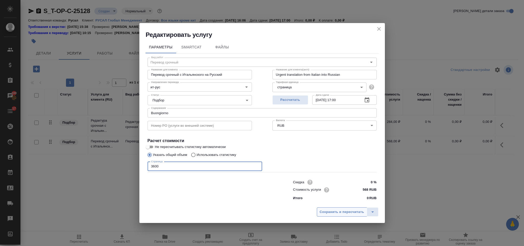
type input "3600"
click at [317, 214] on button "Сохранить и пересчитать" at bounding box center [342, 211] width 50 height 9
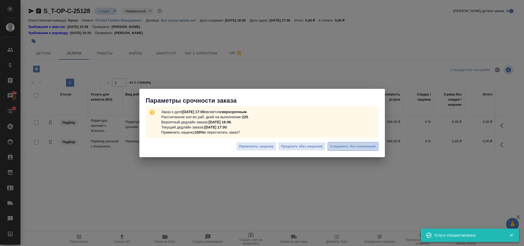
click at [360, 143] on span "Сохранить без изменений" at bounding box center [352, 146] width 45 height 6
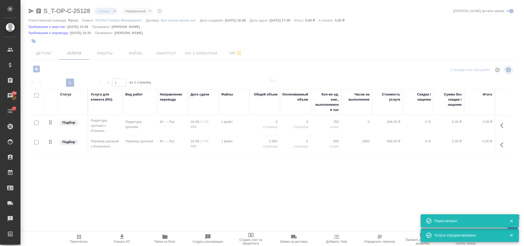
type input "urgent"
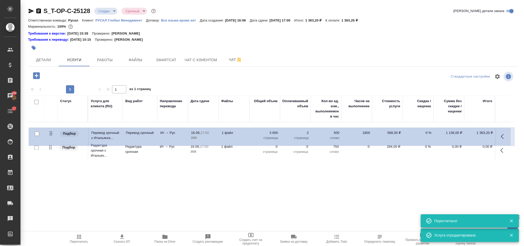
drag, startPoint x: 52, startPoint y: 150, endPoint x: 52, endPoint y: 131, distance: 18.4
click at [52, 131] on table "Статус Услуга для клиента (RU) Вид работ Направление перевода Дата сдачи Файлы …" at bounding box center [271, 128] width 486 height 65
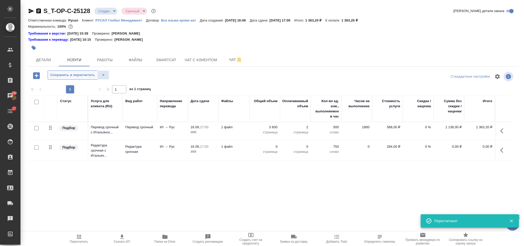
click at [63, 74] on span "Сохранить и пересчитать" at bounding box center [72, 75] width 44 height 6
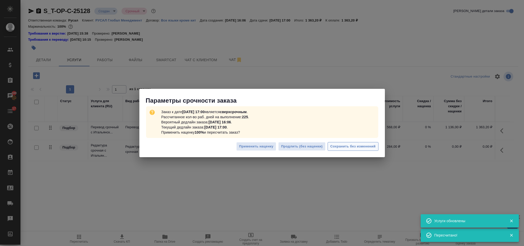
click at [345, 145] on span "Сохранить без изменений" at bounding box center [352, 146] width 45 height 6
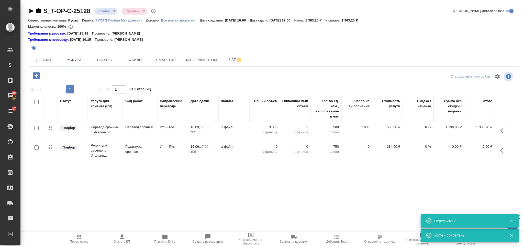
click at [502, 151] on icon "button" at bounding box center [503, 150] width 6 height 6
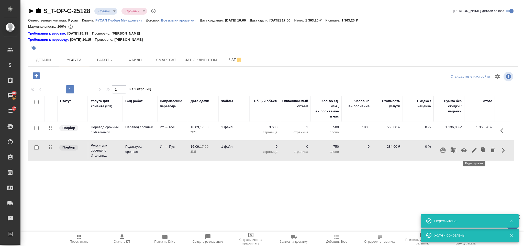
click at [474, 153] on icon "button" at bounding box center [474, 150] width 6 height 6
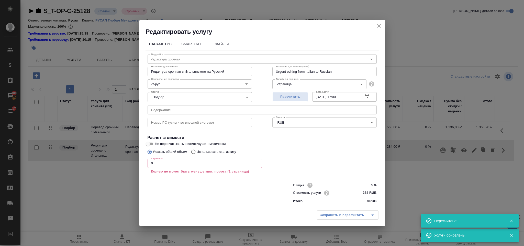
click at [158, 164] on input "0" at bounding box center [204, 162] width 114 height 9
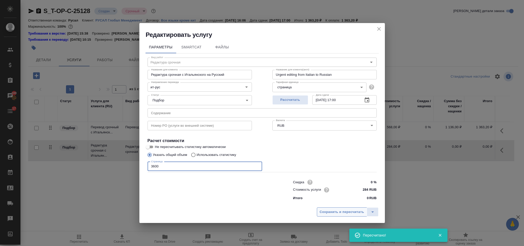
type input "3600"
click at [350, 212] on span "Сохранить и пересчитать" at bounding box center [341, 212] width 44 height 6
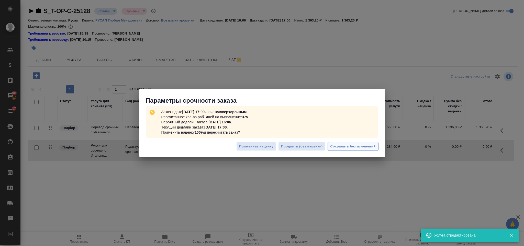
click at [356, 150] on button "Сохранить без изменений" at bounding box center [352, 146] width 51 height 9
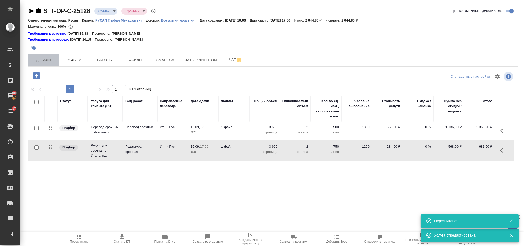
click at [49, 58] on span "Детали" at bounding box center [43, 60] width 25 height 6
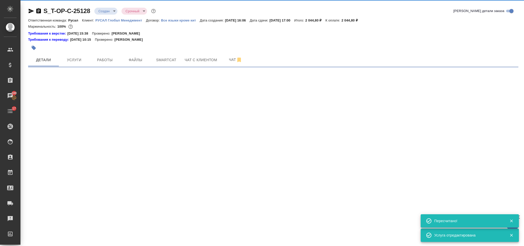
select select "RU"
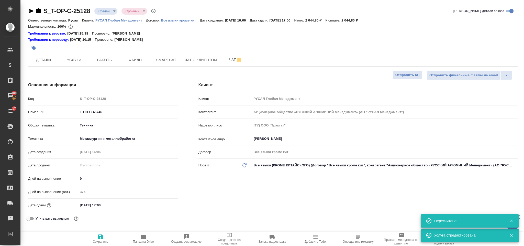
click at [38, 10] on icon "button" at bounding box center [39, 11] width 6 height 6
type textarea "x"
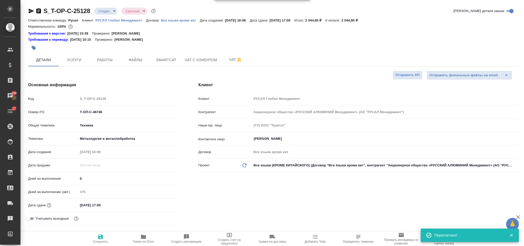
click at [31, 11] on icon "button" at bounding box center [31, 11] width 5 height 5
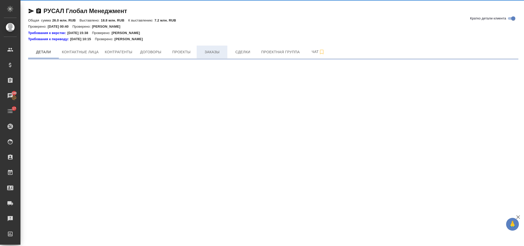
click at [211, 52] on span "Заказы" at bounding box center [212, 52] width 25 height 6
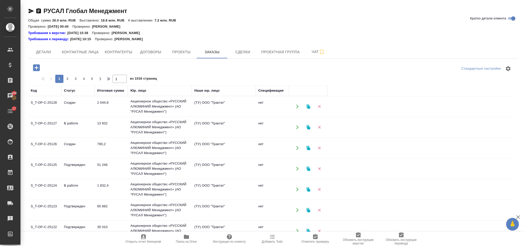
click at [37, 67] on icon "button" at bounding box center [36, 67] width 7 height 7
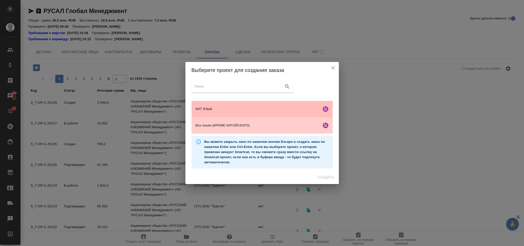
click at [222, 111] on span "КИТ ЯЗЫК" at bounding box center [257, 108] width 124 height 5
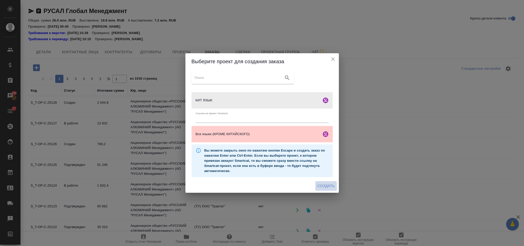
click at [325, 182] on button "Создать" at bounding box center [325, 185] width 21 height 9
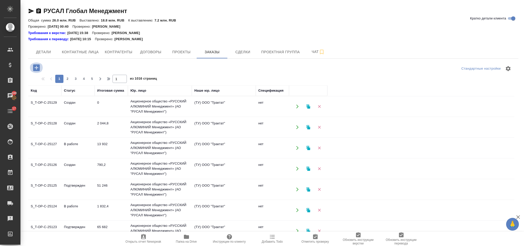
click at [35, 69] on icon "button" at bounding box center [36, 67] width 7 height 7
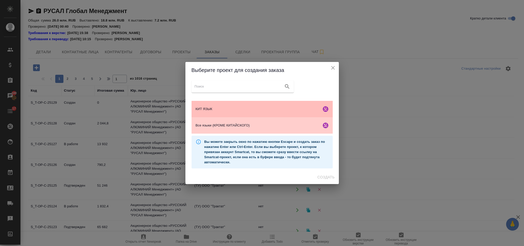
click at [236, 105] on div "КИТ ЯЗЫК" at bounding box center [261, 109] width 141 height 16
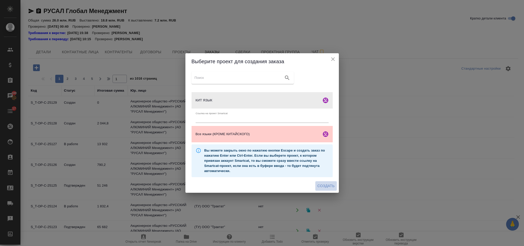
click at [334, 187] on span "Создать" at bounding box center [325, 185] width 17 height 6
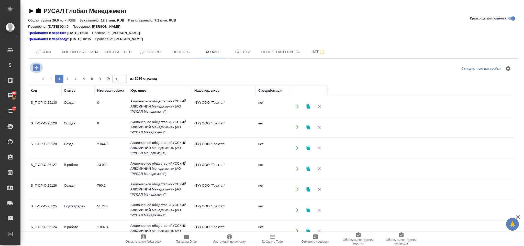
click at [35, 65] on icon "button" at bounding box center [36, 67] width 7 height 7
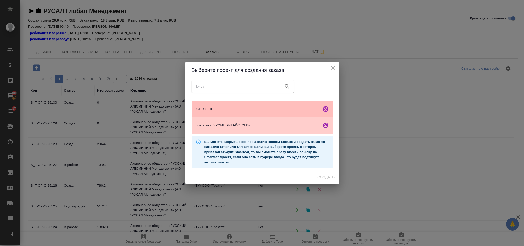
click at [249, 110] on span "КИТ ЯЗЫК" at bounding box center [257, 108] width 124 height 5
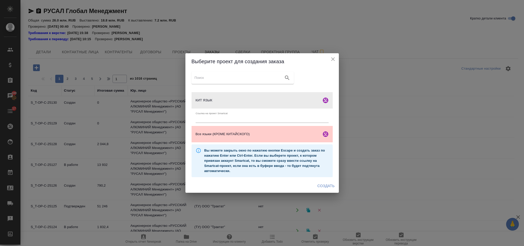
click at [328, 183] on span "Создать" at bounding box center [325, 185] width 17 height 6
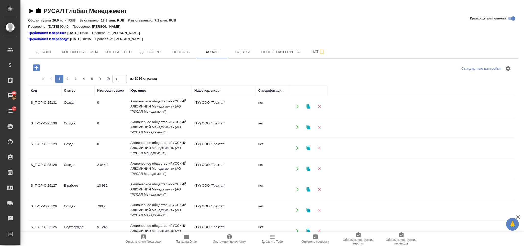
click at [38, 69] on icon "button" at bounding box center [36, 67] width 7 height 7
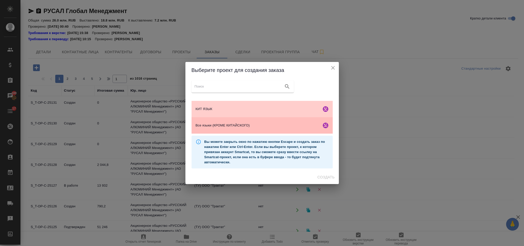
click at [230, 124] on span "Все языки (КРОМЕ КИТАЙСКОГО)" at bounding box center [257, 125] width 124 height 5
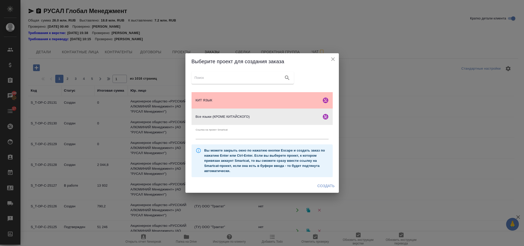
click at [236, 104] on div "КИТ ЯЗЫК" at bounding box center [261, 100] width 141 height 16
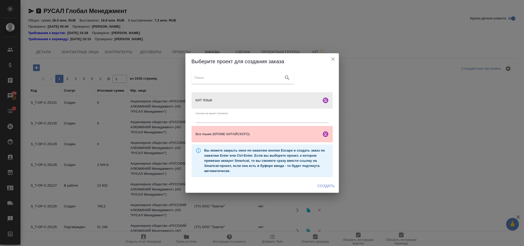
click at [320, 186] on span "Создать" at bounding box center [325, 185] width 17 height 6
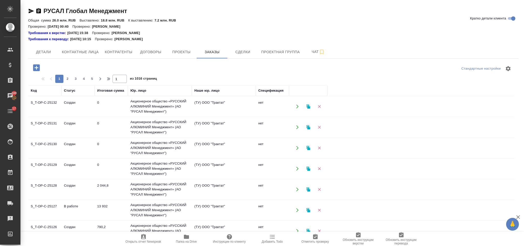
click at [34, 70] on icon "button" at bounding box center [36, 67] width 7 height 7
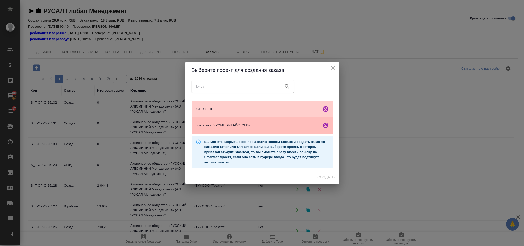
click at [244, 126] on span "Все языки (КРОМЕ КИТАЙСКОГО)" at bounding box center [257, 125] width 124 height 5
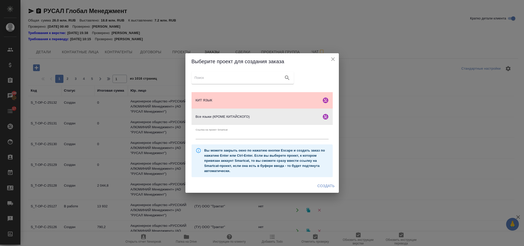
click at [323, 184] on span "Создать" at bounding box center [325, 185] width 17 height 6
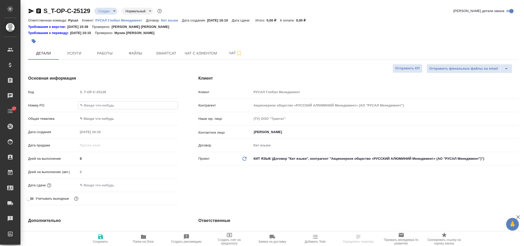
select select "RU"
type input "Т-ОП-С-46745"
click at [120, 122] on body "🙏 .cls-1 fill:#fff; AWATERA Gorlenko Yuliua Клиенты Спецификации Заказы Чаты 17…" at bounding box center [262, 123] width 524 height 246
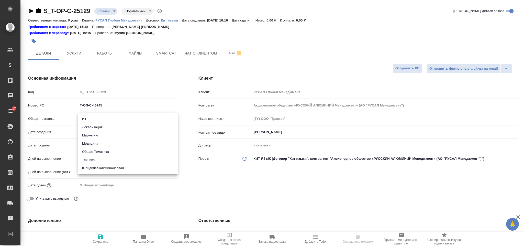
click at [111, 168] on li "Юридическая/Финансовая" at bounding box center [128, 168] width 100 height 8
type input "yr-fn"
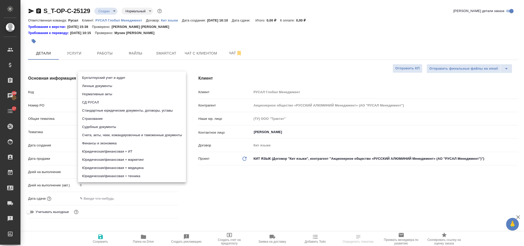
click at [110, 132] on body "🙏 .cls-1 fill:#fff; AWATERA Gorlenko Yuliua Клиенты Спецификации Заказы 100 Чат…" at bounding box center [262, 123] width 524 height 246
click at [127, 108] on li "Стандартные юридические документы, договоры, уставы" at bounding box center [132, 110] width 108 height 8
type input "5f647205b73bc97568ca66bf"
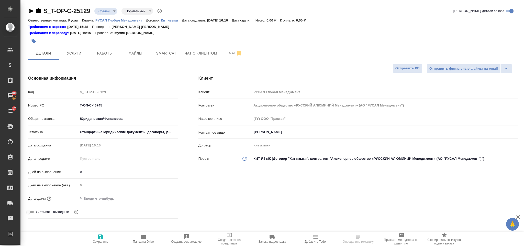
click at [114, 200] on input "text" at bounding box center [100, 197] width 45 height 7
click at [161, 198] on icon "button" at bounding box center [163, 198] width 6 height 6
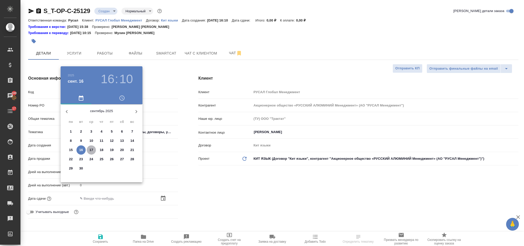
click at [92, 150] on p "17" at bounding box center [91, 149] width 4 height 5
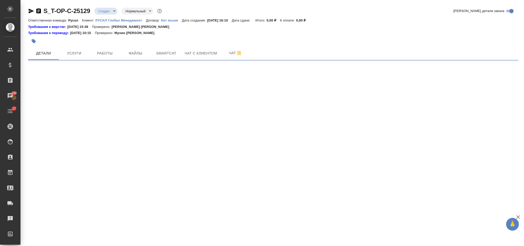
select select "RU"
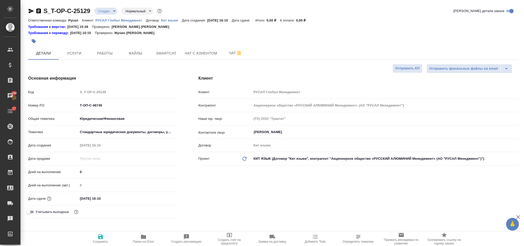
type textarea "x"
click at [114, 196] on input "17.09.2025 16:10" at bounding box center [100, 197] width 45 height 7
click at [163, 198] on icon "button" at bounding box center [163, 198] width 6 height 6
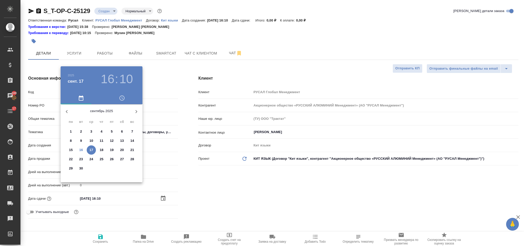
click at [94, 147] on span "17" at bounding box center [91, 149] width 9 height 5
type textarea "x"
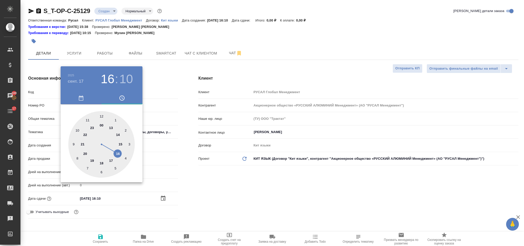
click at [111, 126] on div at bounding box center [101, 144] width 66 height 66
type input "17.09.2025 13:10"
type textarea "x"
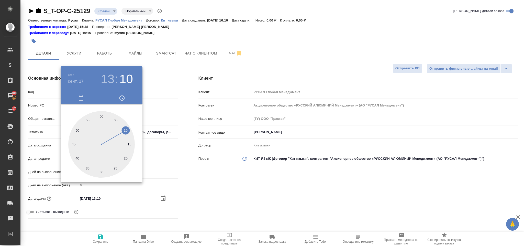
click at [102, 170] on div at bounding box center [101, 144] width 66 height 66
type input "[DATE] 13:30"
type textarea "x"
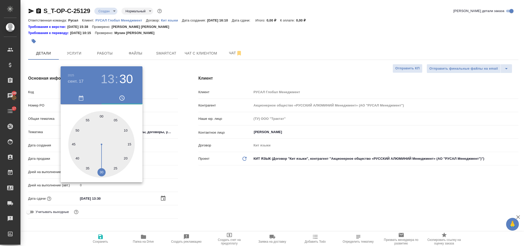
click at [190, 179] on div at bounding box center [262, 123] width 524 height 246
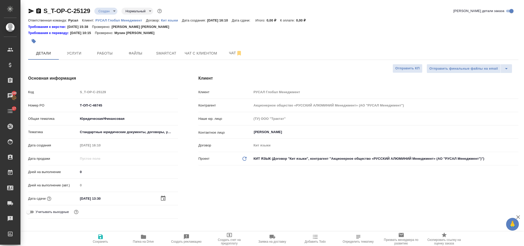
click at [103, 234] on icon "button" at bounding box center [100, 236] width 6 height 6
type textarea "x"
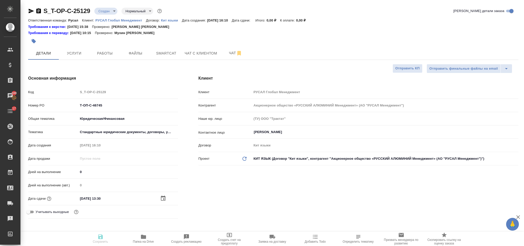
type textarea "x"
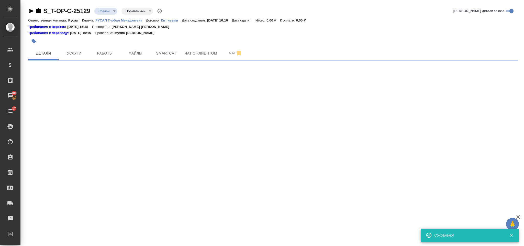
select select "RU"
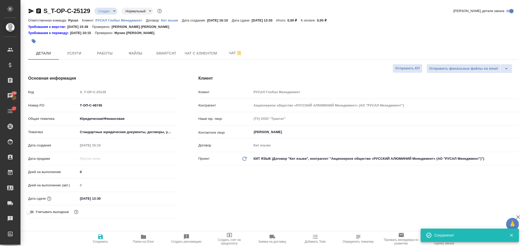
type textarea "x"
click at [36, 8] on icon "button" at bounding box center [39, 11] width 6 height 6
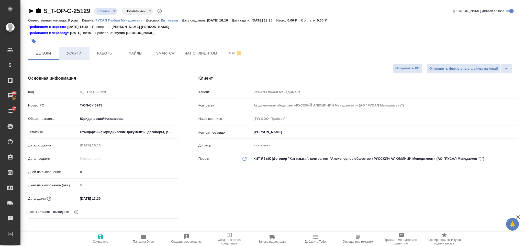
click at [76, 53] on span "Услуги" at bounding box center [74, 53] width 25 height 6
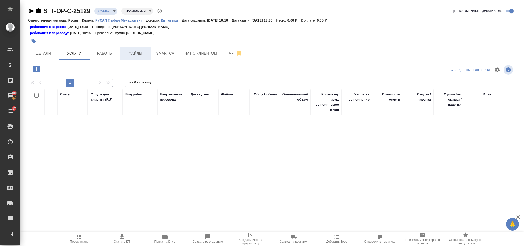
click at [130, 53] on span "Файлы" at bounding box center [135, 53] width 25 height 6
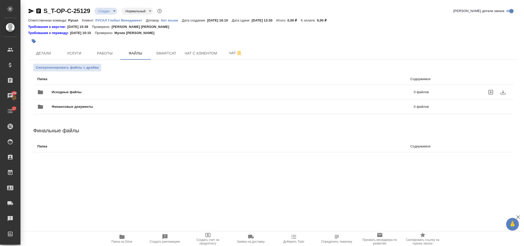
click at [93, 91] on span "Исходные файлы" at bounding box center [150, 91] width 196 height 5
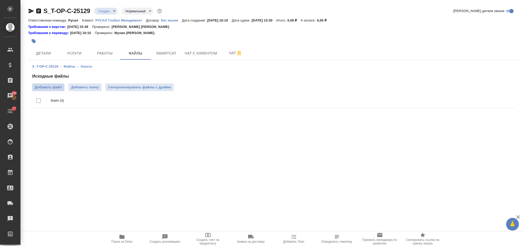
click at [56, 85] on span "Добавить файл" at bounding box center [48, 87] width 27 height 5
click at [0, 0] on input "Добавить файл" at bounding box center [0, 0] width 0 height 0
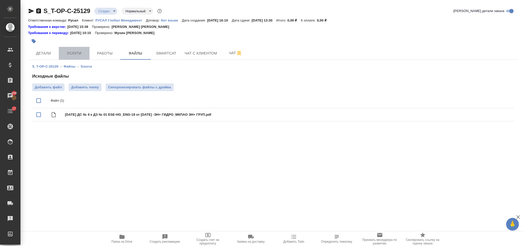
click at [70, 57] on button "Услуги" at bounding box center [74, 53] width 31 height 13
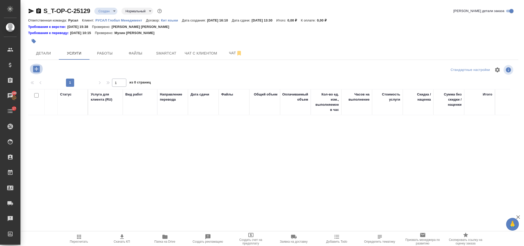
click at [39, 68] on icon "button" at bounding box center [36, 68] width 7 height 7
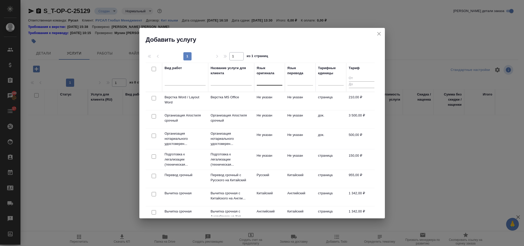
click at [262, 82] on div at bounding box center [270, 79] width 26 height 7
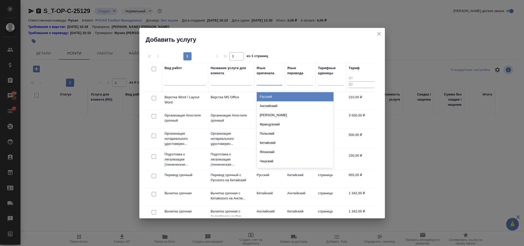
click at [269, 97] on div "Русский" at bounding box center [295, 96] width 77 height 9
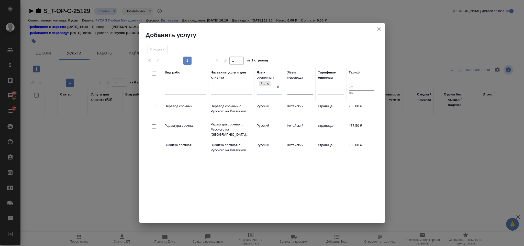
click at [292, 87] on div at bounding box center [300, 88] width 26 height 7
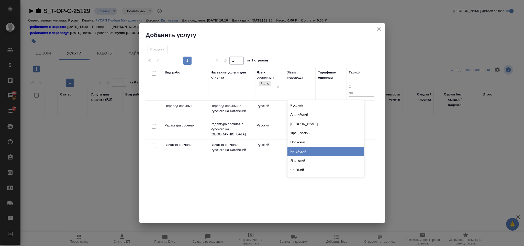
click at [307, 153] on div "Китайский" at bounding box center [325, 151] width 77 height 9
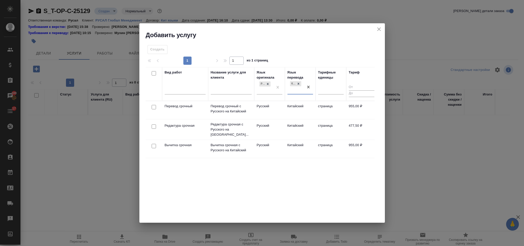
click at [155, 107] on input "checkbox" at bounding box center [154, 107] width 4 height 4
checkbox input "true"
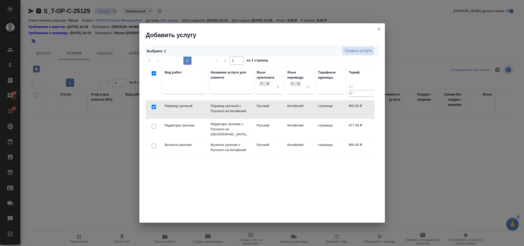
click at [155, 125] on input "checkbox" at bounding box center [154, 126] width 4 height 4
checkbox input "true"
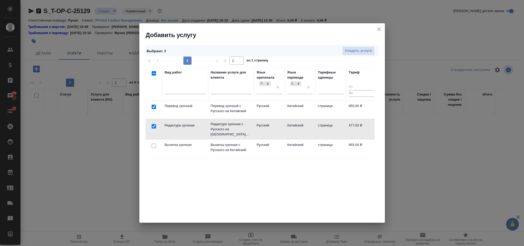
click at [153, 143] on input "checkbox" at bounding box center [154, 145] width 4 height 4
checkbox input "true"
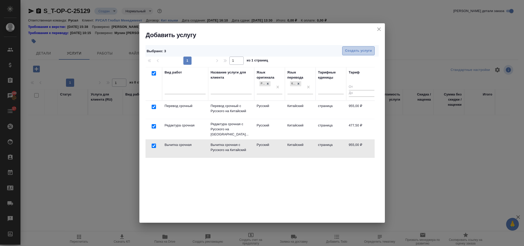
click at [354, 54] on button "Создать услуги" at bounding box center [358, 50] width 32 height 9
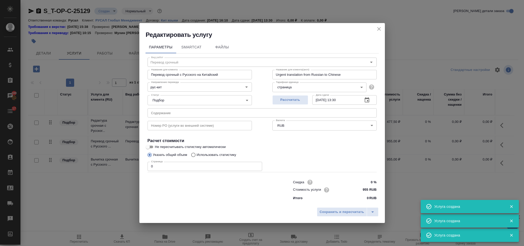
type input "Перевод срочный"
type input "Перевод срочный с Русского на Китайский"
type input "Urgent translation from Russian to Chinese"
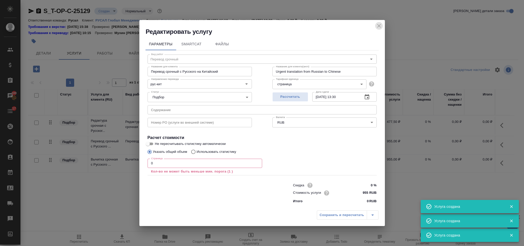
click at [379, 25] on icon "close" at bounding box center [379, 26] width 6 height 6
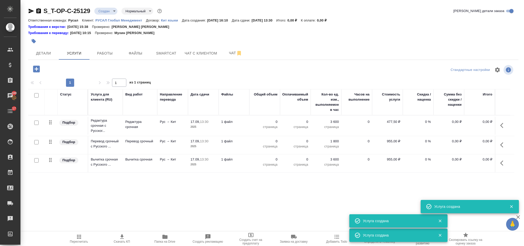
click at [504, 160] on icon "button" at bounding box center [503, 163] width 6 height 6
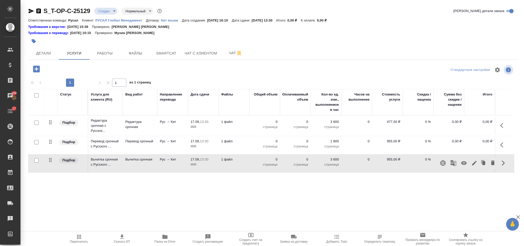
click at [494, 162] on icon "button" at bounding box center [492, 162] width 6 height 6
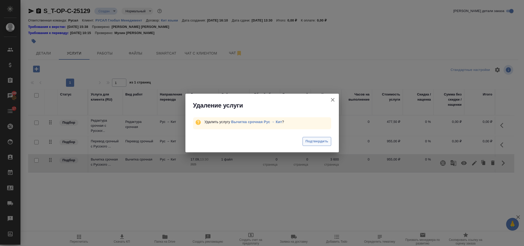
click at [320, 145] on button "Подтвердить" at bounding box center [316, 141] width 28 height 9
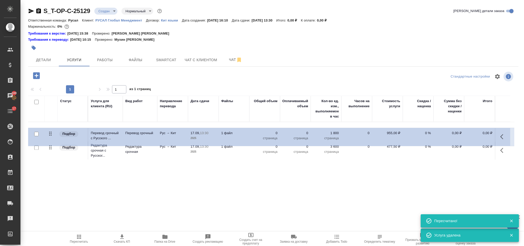
drag, startPoint x: 51, startPoint y: 151, endPoint x: 51, endPoint y: 132, distance: 19.4
click at [51, 132] on table "Статус Услуга для клиента (RU) Вид работ Направление перевода Дата сдачи Файлы …" at bounding box center [271, 128] width 486 height 65
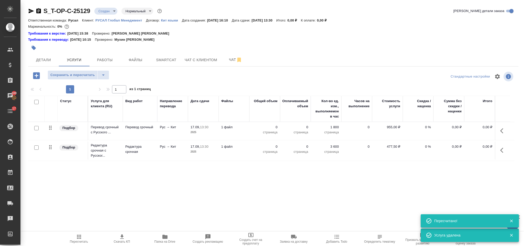
click at [59, 70] on div "S_T-OP-C-25129 Создан new Нормальный normal Кратко детали заказа Ответственная …" at bounding box center [272, 109] width 495 height 218
click at [59, 74] on span "Сохранить и пересчитать" at bounding box center [72, 75] width 44 height 6
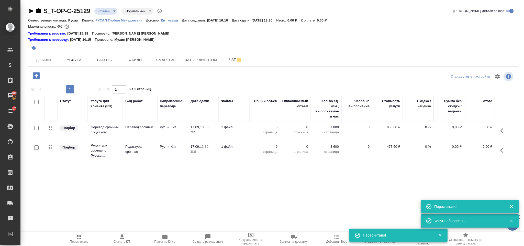
click at [504, 135] on button "button" at bounding box center [503, 130] width 12 height 12
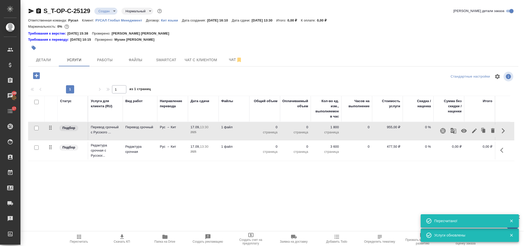
click at [475, 132] on icon "button" at bounding box center [474, 131] width 6 height 6
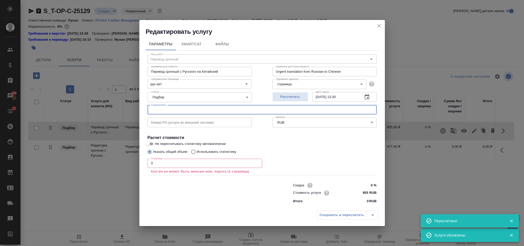
click at [180, 112] on input "text" at bounding box center [261, 109] width 229 height 9
paste input "2025.07.11 ДС № 4 к ДЗ № 01 ESE-HG_ENG-18 от 23.03.2018 -ЭН+ ГИДРО_МКПАО ЭН+ ГР…"
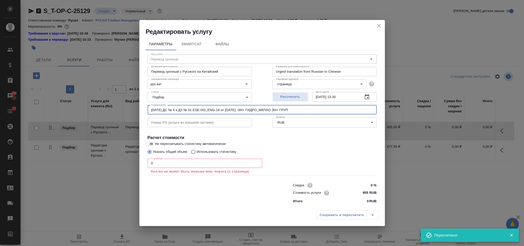
type input "2025.07.11 ДС № 4 к ДЗ № 01 ESE-HG_ENG-18 от 23.03.2018 -ЭН+ ГИДРО_МКПАО ЭН+ ГР…"
click at [183, 163] on input "0" at bounding box center [204, 162] width 114 height 9
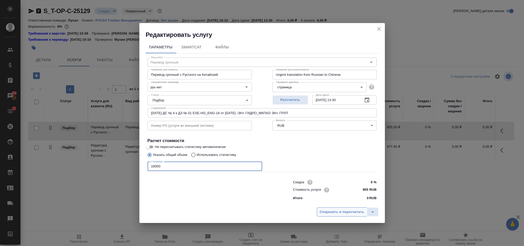
type input "18000"
click at [324, 213] on span "Сохранить и пересчитать" at bounding box center [341, 212] width 44 height 6
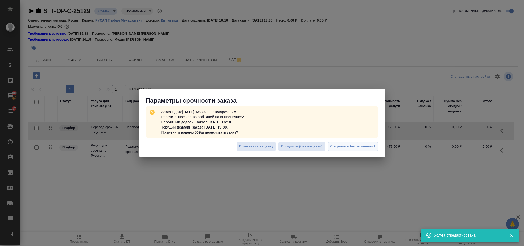
click at [358, 145] on span "Сохранить без изменений" at bounding box center [352, 146] width 45 height 6
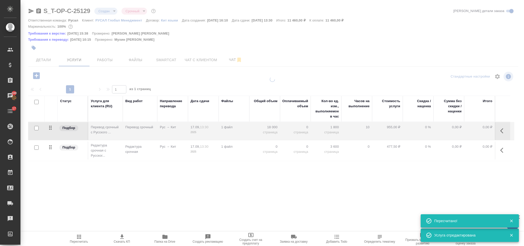
type input "urgent"
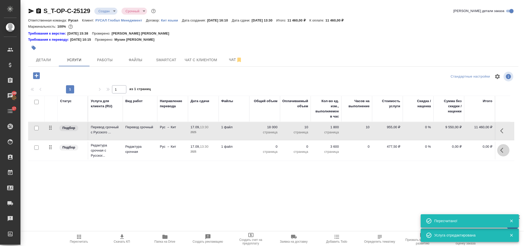
click at [503, 152] on icon "button" at bounding box center [503, 150] width 6 height 6
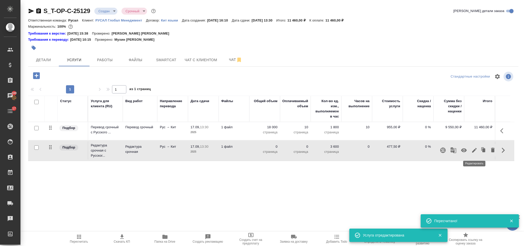
click at [475, 149] on icon "button" at bounding box center [474, 150] width 5 height 5
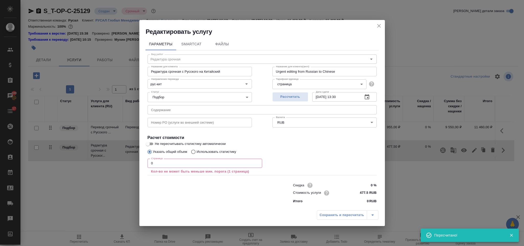
click at [172, 164] on input "0" at bounding box center [204, 162] width 114 height 9
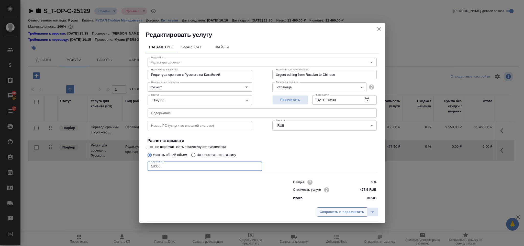
type input "18000"
click at [338, 216] on button "Сохранить и пересчитать" at bounding box center [342, 211] width 50 height 9
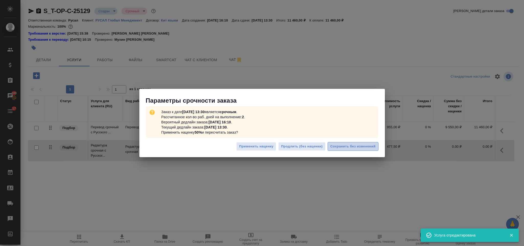
click at [332, 147] on span "Сохранить без изменений" at bounding box center [352, 146] width 45 height 6
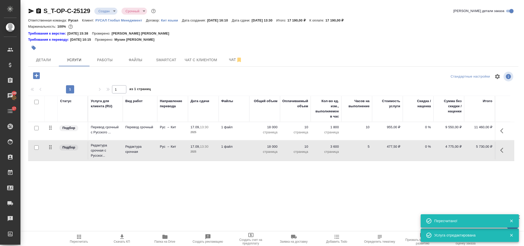
click at [36, 76] on icon "button" at bounding box center [36, 75] width 9 height 9
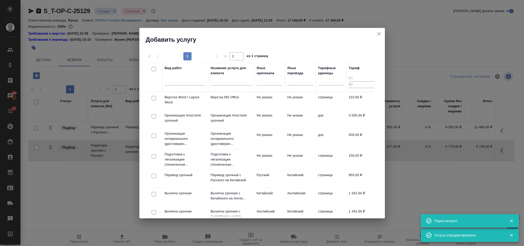
click at [153, 98] on input "checkbox" at bounding box center [154, 98] width 4 height 4
checkbox input "true"
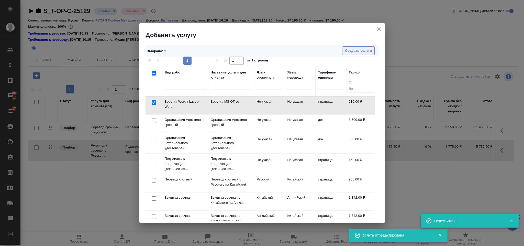
click at [360, 52] on span "Создать услуги" at bounding box center [358, 51] width 27 height 6
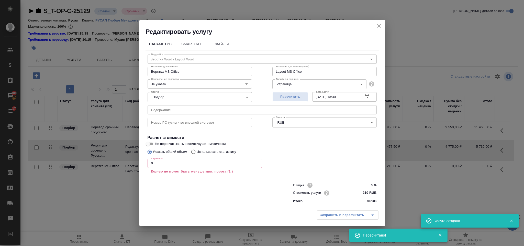
click at [163, 165] on input "0" at bounding box center [204, 162] width 114 height 9
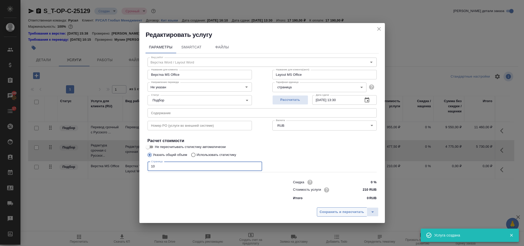
type input "10"
click at [320, 213] on span "Сохранить и пересчитать" at bounding box center [341, 212] width 44 height 6
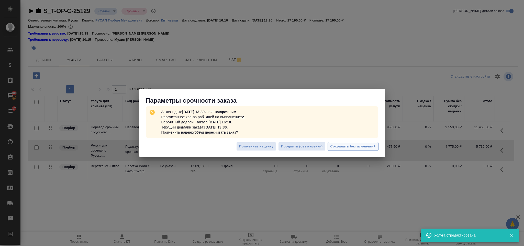
click at [344, 146] on span "Сохранить без изменений" at bounding box center [352, 146] width 45 height 6
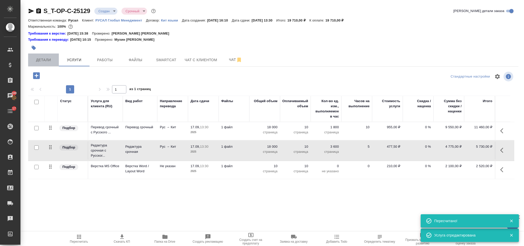
click at [42, 59] on span "Детали" at bounding box center [43, 60] width 25 height 6
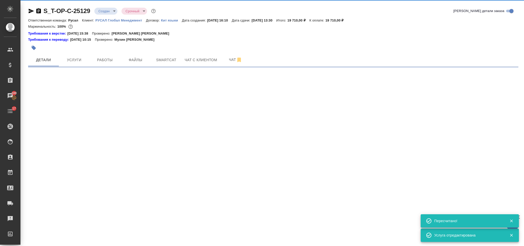
select select "RU"
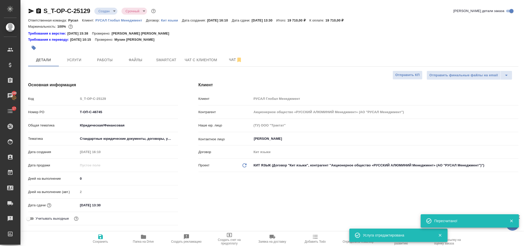
type textarea "x"
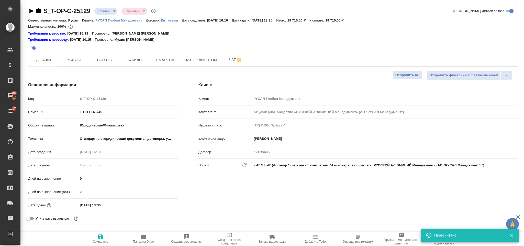
click at [31, 9] on icon "button" at bounding box center [31, 11] width 6 height 6
drag, startPoint x: 107, startPoint y: 111, endPoint x: 79, endPoint y: 111, distance: 27.3
click at [79, 111] on input "Т-ОП-С-46745" at bounding box center [127, 111] width 99 height 7
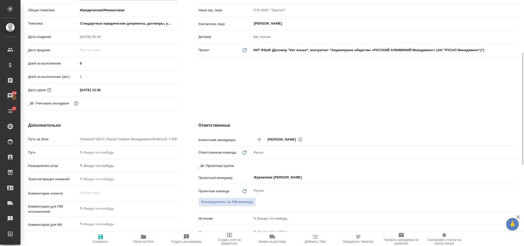
scroll to position [192, 0]
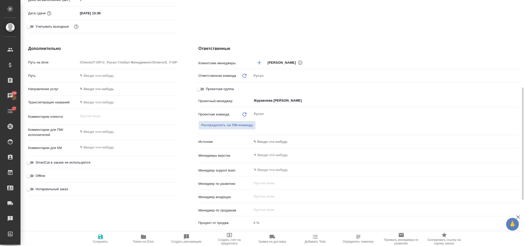
click at [103, 135] on textarea at bounding box center [128, 131] width 100 height 9
type textarea "x"
type textarea "Т"
type textarea "x"
type textarea "ТР"
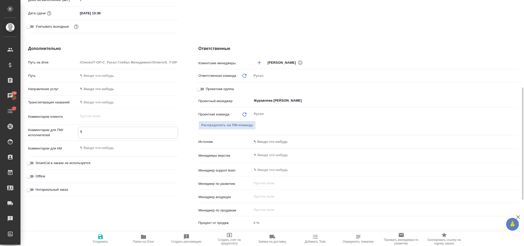
type textarea "x"
type textarea "ТРАД"
type textarea "x"
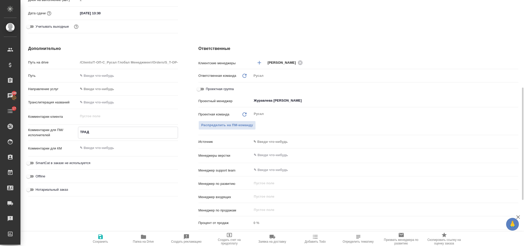
type textarea "x"
type textarea "ТРАДИ"
type textarea "x"
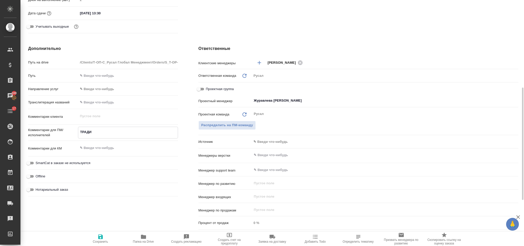
type textarea "ТРАДИЦ"
type textarea "x"
type textarea "ТРАДИЦИ"
type textarea "x"
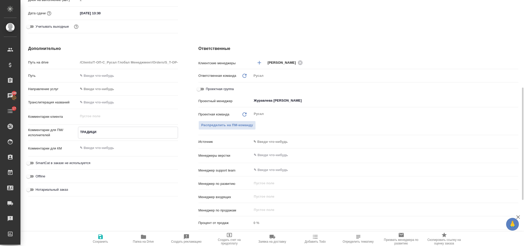
type textarea "ТРАДИЦИО"
type textarea "x"
type textarea "ТРАДИЦИОН"
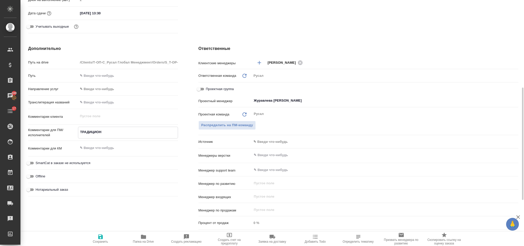
type textarea "x"
type textarea "ТРАДИЦИОННЫ"
type textarea "x"
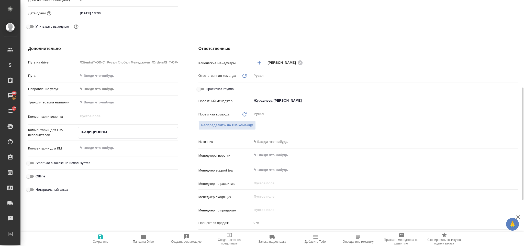
type textarea "x"
type textarea "ТРАДИЦИОННЫЙ"
type textarea "x"
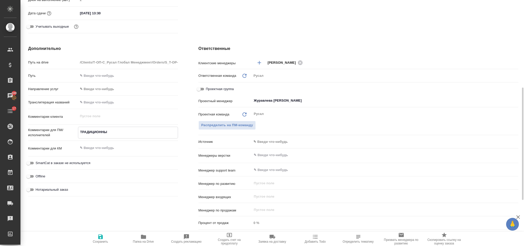
type textarea "x"
type textarea "ТРАДИЦИОННЫЙ"
type textarea "x"
click at [100, 239] on icon "button" at bounding box center [100, 236] width 5 height 5
type textarea "x"
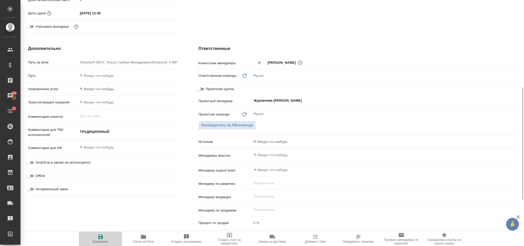
type textarea "x"
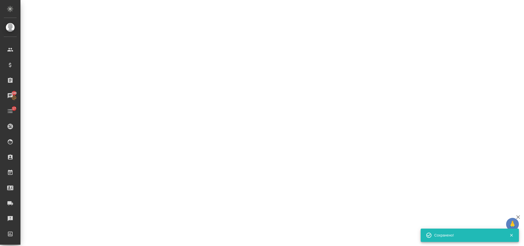
select select "RU"
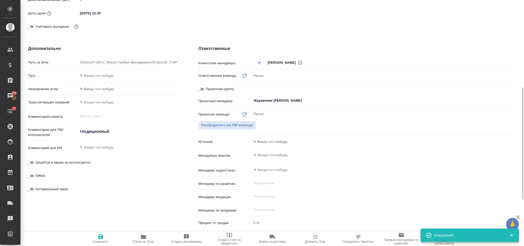
type textarea "x"
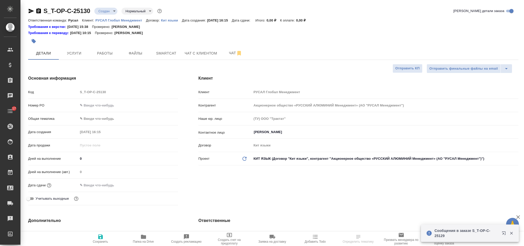
select select "RU"
click at [98, 104] on input "text" at bounding box center [127, 104] width 99 height 7
paste input "Т-ОП-С-46747"
type input "Т-ОП-С-46747"
click at [105, 116] on body "🙏 .cls-1 fill:#fff; AWATERA [PERSON_NAME] Спецификации Заказы 100 Чаты 17 Todo …" at bounding box center [262, 123] width 524 height 246
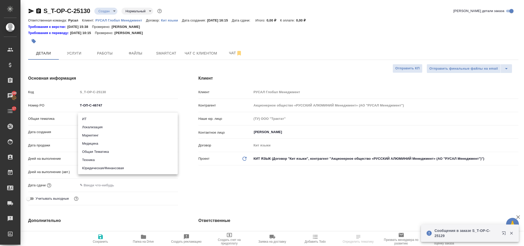
click at [113, 168] on li "Юридическая/Финансовая" at bounding box center [128, 168] width 100 height 8
type input "yr-fn"
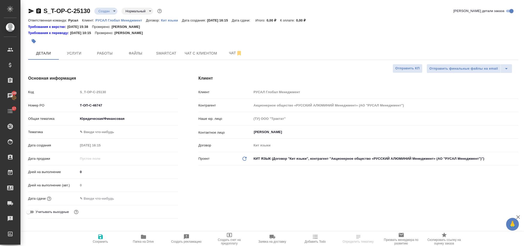
click at [108, 134] on body "🙏 .cls-1 fill:#fff; AWATERA [PERSON_NAME] Спецификации Заказы 100 Чаты 17 Todo …" at bounding box center [262, 123] width 524 height 246
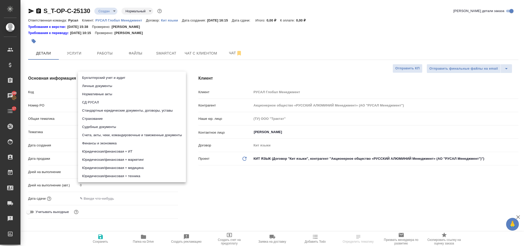
click at [137, 108] on li "Стандартные юридические документы, договоры, уставы" at bounding box center [132, 110] width 108 height 8
type input "5f647205b73bc97568ca66bf"
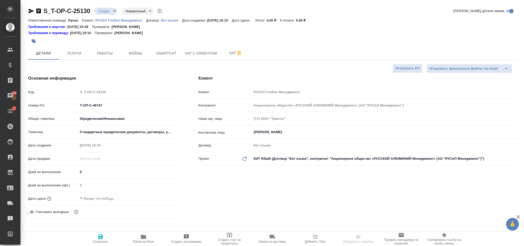
click at [110, 195] on div ".cls-1 fill:#fff; AWATERA [PERSON_NAME] Спецификации Заказы 100 Чаты 17 Todo Пр…" at bounding box center [262, 123] width 524 height 246
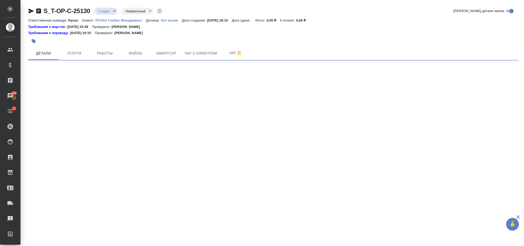
select select "RU"
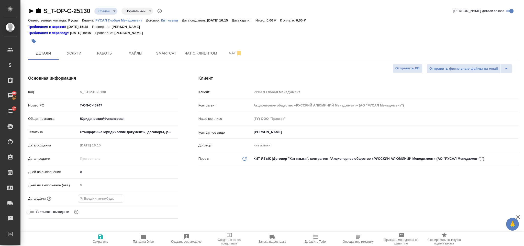
click at [107, 196] on input "text" at bounding box center [100, 197] width 45 height 7
type textarea "x"
click at [162, 195] on icon "button" at bounding box center [163, 198] width 6 height 6
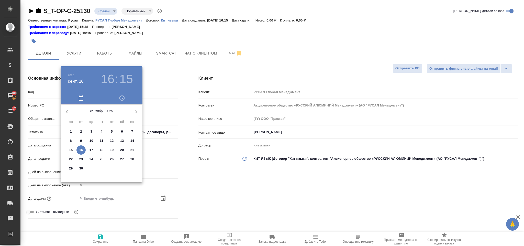
click at [92, 148] on p "17" at bounding box center [91, 149] width 4 height 5
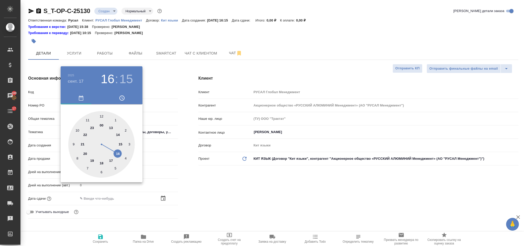
type input "17.09.2025 16:15"
type textarea "x"
click at [110, 127] on div at bounding box center [101, 144] width 66 height 66
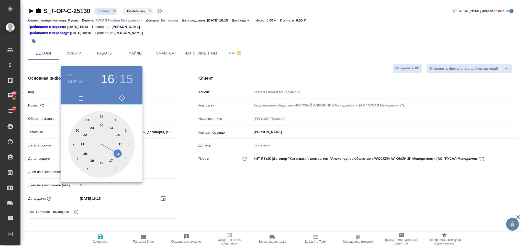
type input "17.09.2025 13:15"
type textarea "x"
click at [103, 171] on div at bounding box center [101, 144] width 66 height 66
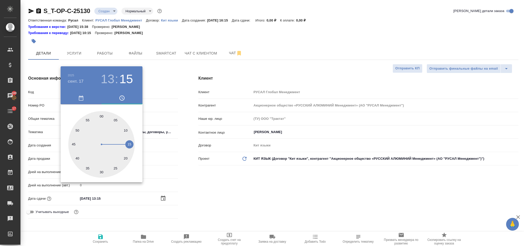
type input "17.09.2025 13:29"
type textarea "x"
click at [239, 181] on div at bounding box center [262, 123] width 524 height 246
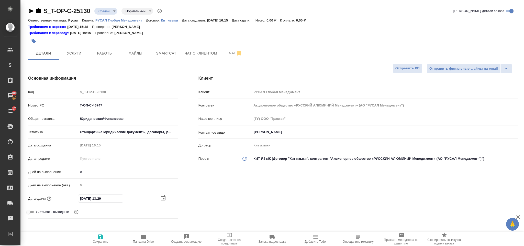
click at [119, 198] on input "17.09.2025 13:29" at bounding box center [100, 197] width 45 height 7
type input "17.09.2025 13:2_"
type textarea "x"
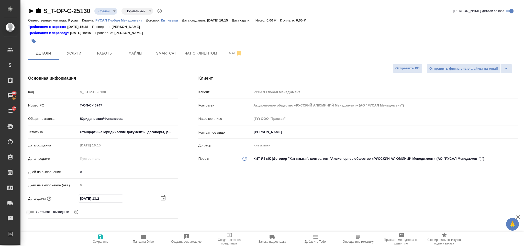
type input "17.09.2025 13:__"
type textarea "x"
type input "17.09.2025 13:30"
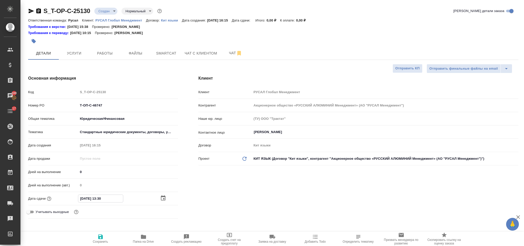
type textarea "x"
type input "17.09.2025 13:30"
click at [101, 237] on icon "button" at bounding box center [100, 236] width 5 height 5
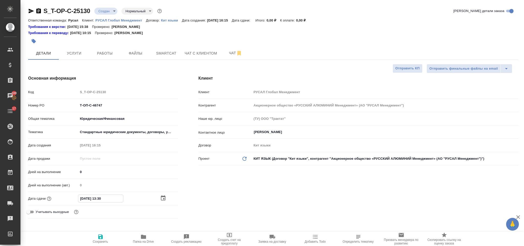
type textarea "x"
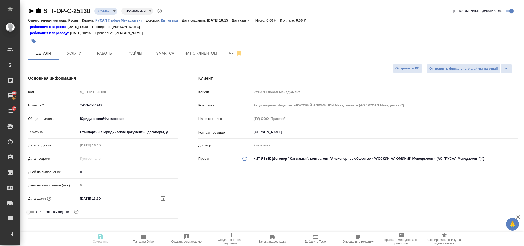
type textarea "x"
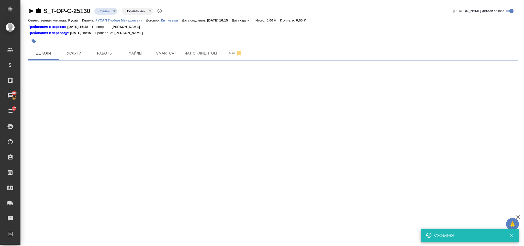
select select "RU"
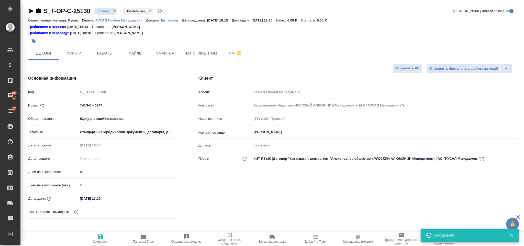
type textarea "x"
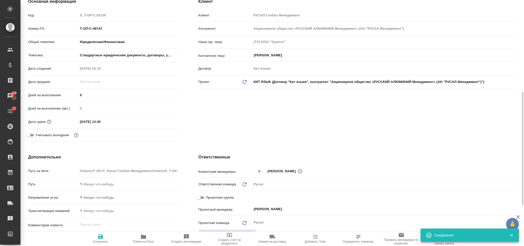
scroll to position [115, 0]
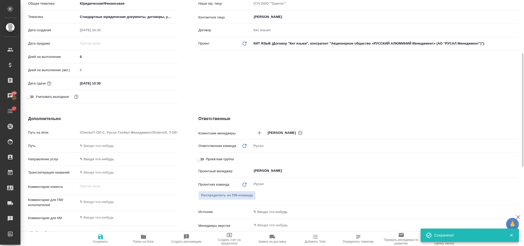
type textarea "x"
click at [103, 199] on textarea at bounding box center [128, 201] width 100 height 9
type textarea "Т"
type textarea "x"
type textarea "ТР"
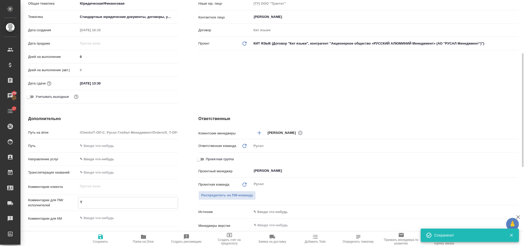
type textarea "x"
type textarea "ТРАД"
type textarea "x"
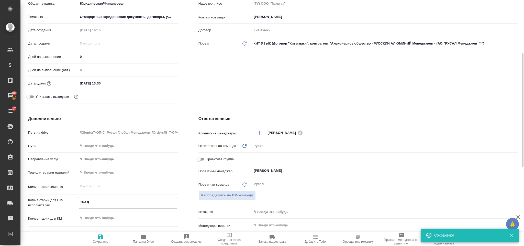
type textarea "x"
type textarea "ТРАДИ"
type textarea "x"
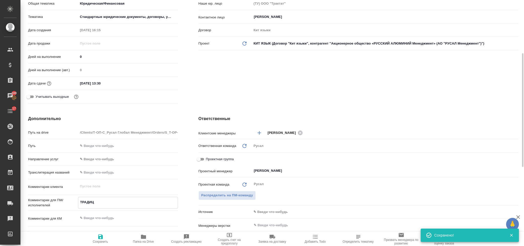
type textarea "ТРАДИЦИ"
type textarea "x"
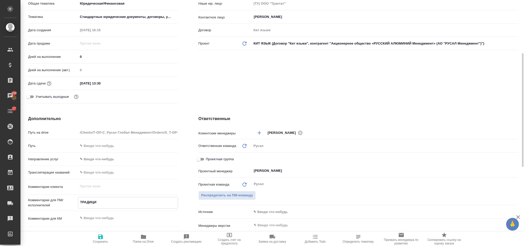
type textarea "ТРАДИЦИО"
type textarea "x"
type textarea "ТРАДИЦИОН"
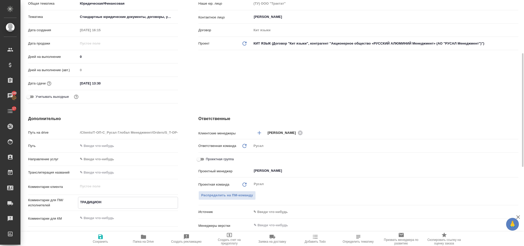
type textarea "x"
type textarea "ТРАДИЦИОННЫ"
type textarea "x"
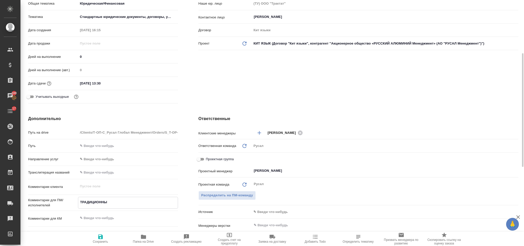
type textarea "x"
type textarea "ТРАДИЦИОННЫЙ"
type textarea "x"
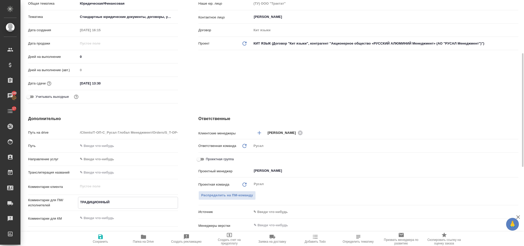
type textarea "x"
type textarea "ТРАДИЦИОННЫЙ"
type textarea "x"
click at [101, 233] on button "Сохранить" at bounding box center [100, 238] width 43 height 14
type textarea "x"
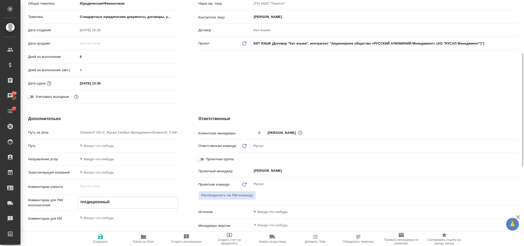
type textarea "x"
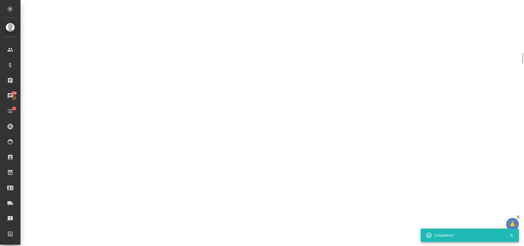
select select "RU"
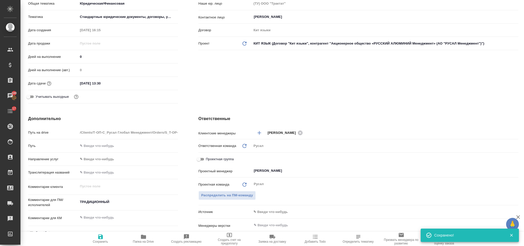
type textarea "x"
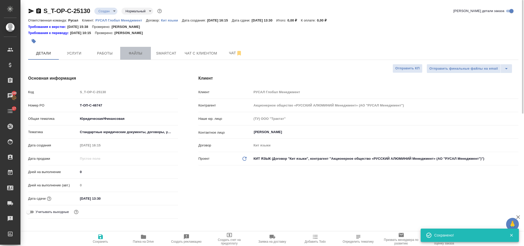
click at [141, 51] on span "Файлы" at bounding box center [135, 53] width 25 height 6
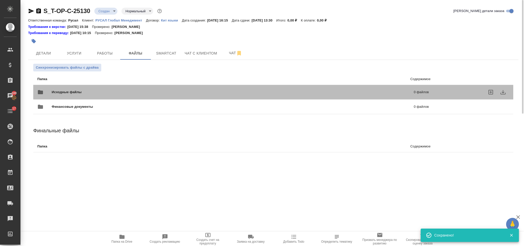
click at [96, 89] on span "Исходные файлы" at bounding box center [150, 91] width 196 height 5
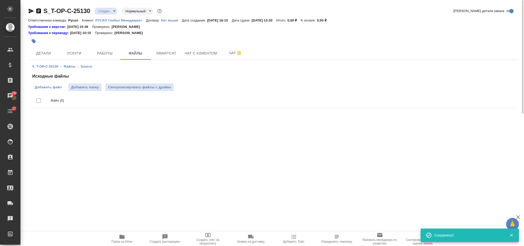
click at [56, 89] on span "Добавить файл" at bounding box center [48, 87] width 27 height 5
click at [0, 0] on input "Добавить файл" at bounding box center [0, 0] width 0 height 0
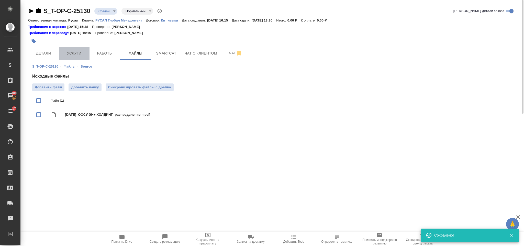
click at [77, 52] on span "Услуги" at bounding box center [74, 53] width 25 height 6
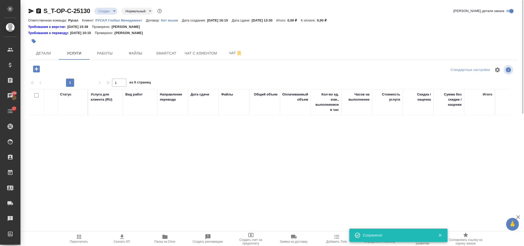
click at [38, 68] on icon "button" at bounding box center [36, 68] width 7 height 7
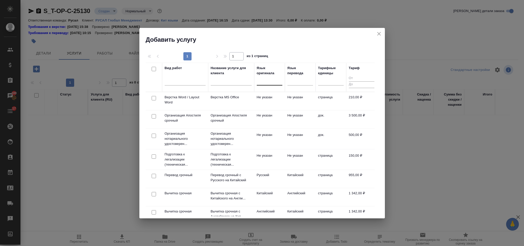
click at [272, 78] on div at bounding box center [270, 79] width 26 height 7
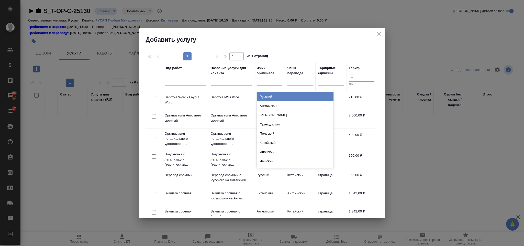
click at [282, 98] on div "Русский" at bounding box center [295, 96] width 77 height 9
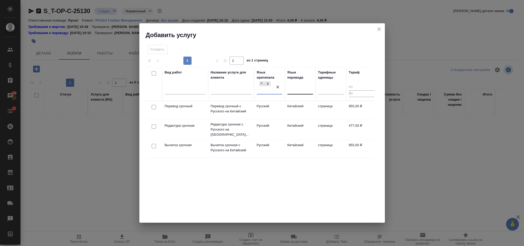
click at [294, 86] on div at bounding box center [300, 88] width 26 height 7
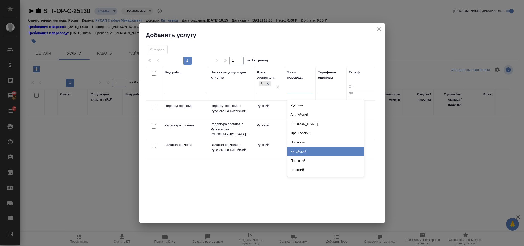
click at [313, 148] on div "Китайский" at bounding box center [325, 151] width 77 height 9
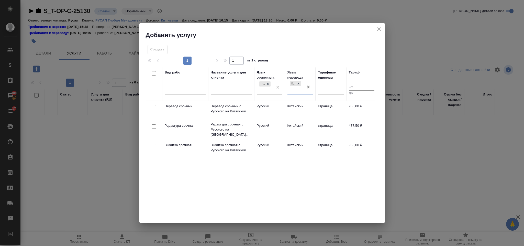
click at [152, 107] on input "checkbox" at bounding box center [154, 107] width 4 height 4
checkbox input "true"
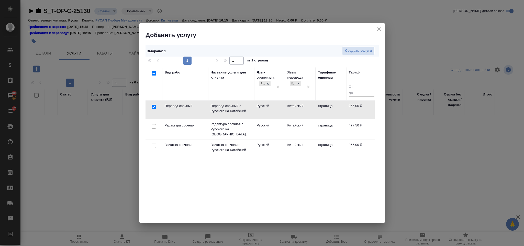
click at [154, 125] on input "checkbox" at bounding box center [154, 126] width 4 height 4
checkbox input "true"
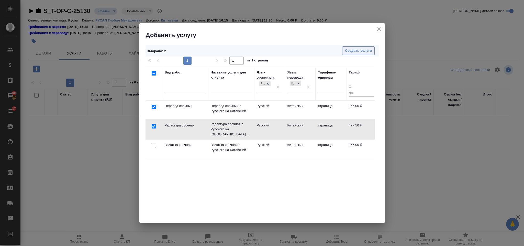
click at [346, 52] on span "Создать услуги" at bounding box center [358, 51] width 27 height 6
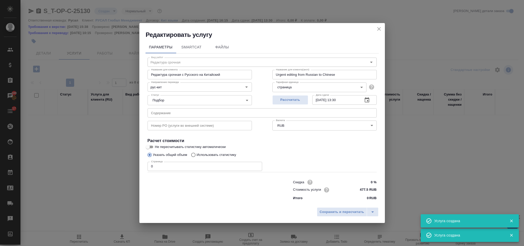
type input "Перевод срочный"
type input "Перевод срочный с Русского на Китайский"
type input "Urgent translation from Russian to Chinese"
type input "955 RUB"
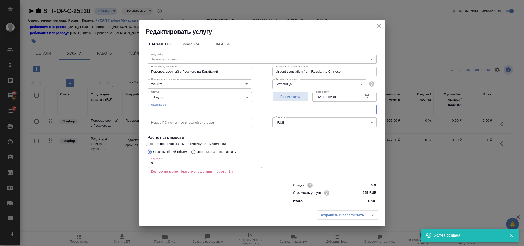
click at [201, 110] on input "text" at bounding box center [261, 109] width 229 height 9
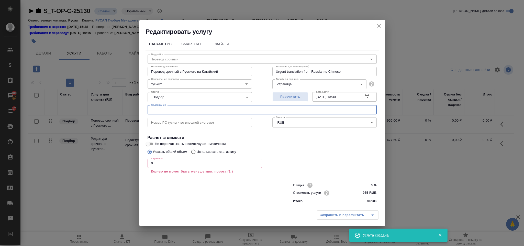
paste input "2025-03-28_ООСУ ЭН+ ХОЛДИНГ_распределение п"
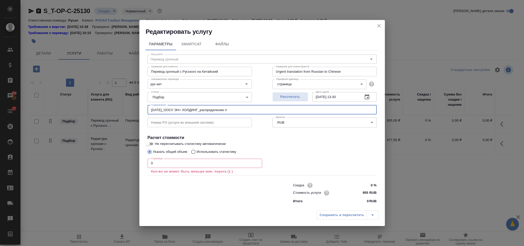
type input "2025-03-28_ООСУ ЭН+ ХОЛДИНГ_распределение п"
click at [177, 157] on div "Страница 0 Страница Кол-во не может быть меньше мин. порога (1 )" at bounding box center [204, 165] width 114 height 18
click at [178, 162] on input "0" at bounding box center [204, 162] width 114 height 9
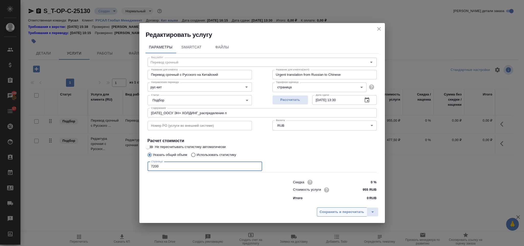
type input "7200"
click at [322, 209] on span "Сохранить и пересчитать" at bounding box center [341, 212] width 44 height 6
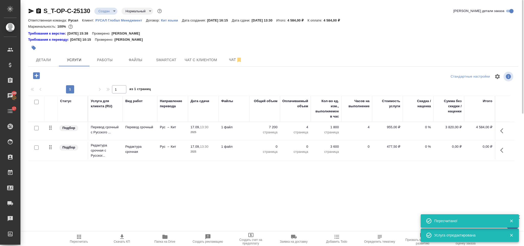
click at [501, 150] on icon "button" at bounding box center [501, 149] width 3 height 5
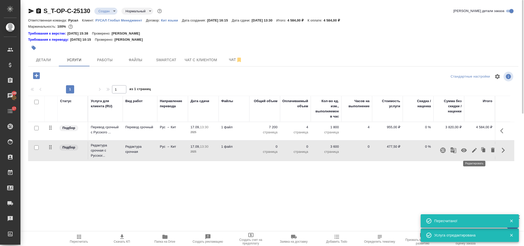
click at [475, 152] on icon "button" at bounding box center [474, 150] width 6 height 6
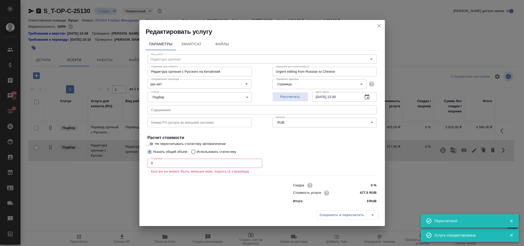
click at [193, 164] on input "0" at bounding box center [204, 162] width 114 height 9
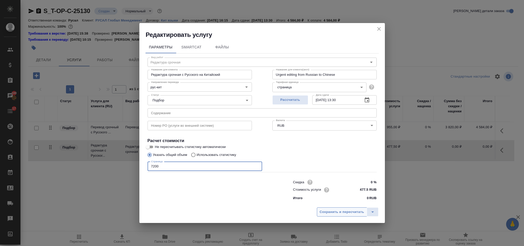
type input "7200"
click at [343, 207] on button "Сохранить и пересчитать" at bounding box center [342, 211] width 50 height 9
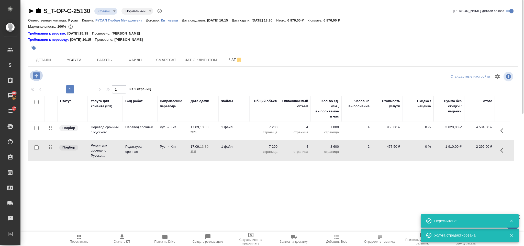
click at [34, 77] on icon "button" at bounding box center [36, 75] width 7 height 7
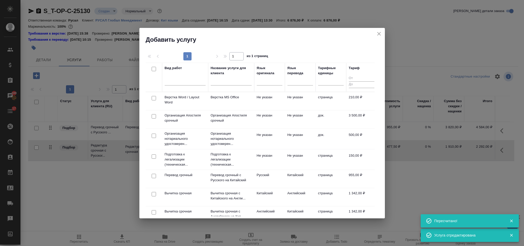
click at [153, 98] on input "checkbox" at bounding box center [154, 98] width 4 height 4
checkbox input "true"
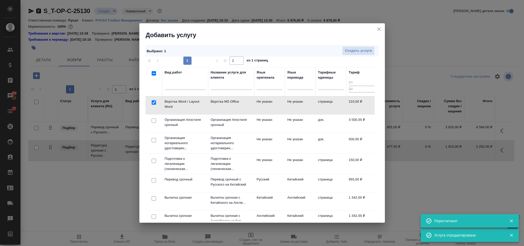
click at [348, 57] on div "1 1 из 1 страниц" at bounding box center [261, 60] width 233 height 8
click at [348, 52] on span "Создать услуги" at bounding box center [358, 51] width 27 height 6
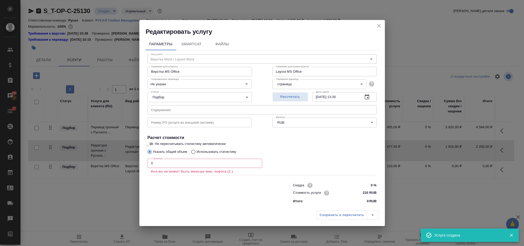
click at [166, 162] on input "0" at bounding box center [204, 162] width 114 height 9
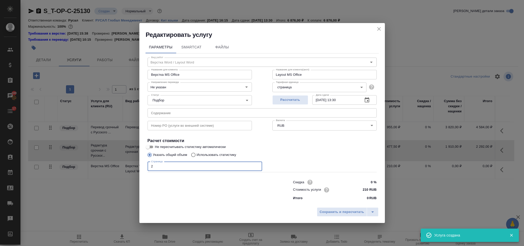
type input "2"
click at [346, 210] on span "Сохранить и пересчитать" at bounding box center [341, 212] width 44 height 6
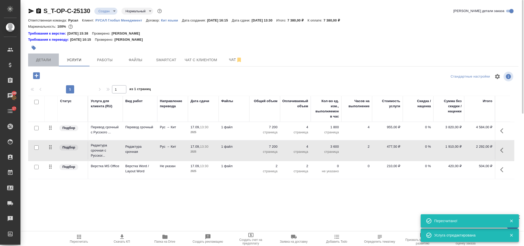
click at [45, 55] on button "Детали" at bounding box center [43, 59] width 31 height 13
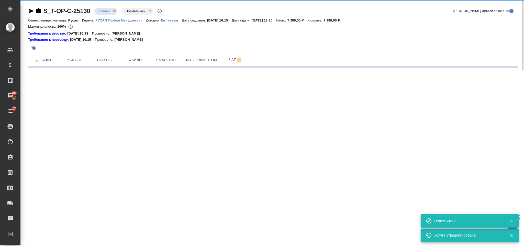
select select "RU"
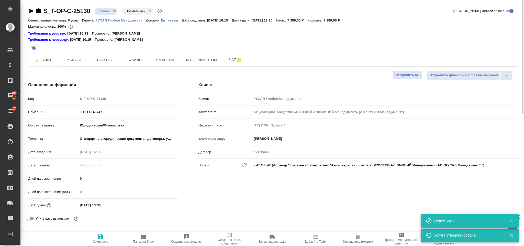
click at [40, 10] on icon "button" at bounding box center [38, 10] width 5 height 5
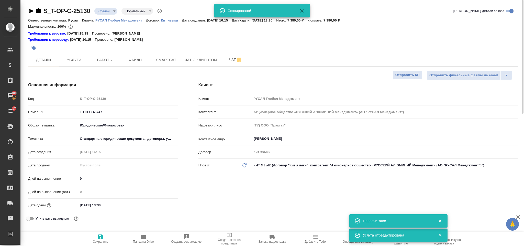
type textarea "x"
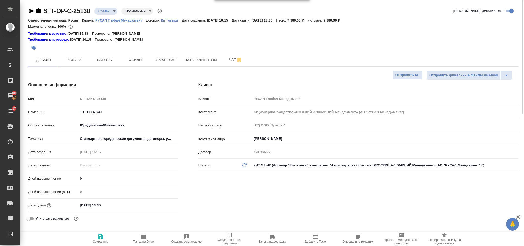
click at [30, 10] on icon "button" at bounding box center [31, 11] width 5 height 5
drag, startPoint x: 110, startPoint y: 111, endPoint x: 80, endPoint y: 110, distance: 30.2
click at [80, 110] on input "Т-ОП-С-46747" at bounding box center [127, 111] width 99 height 7
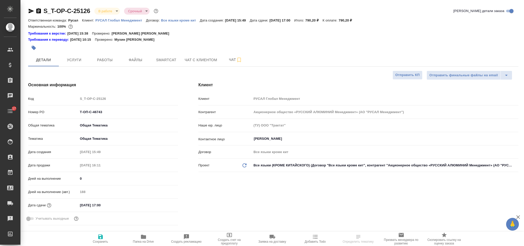
select select "RU"
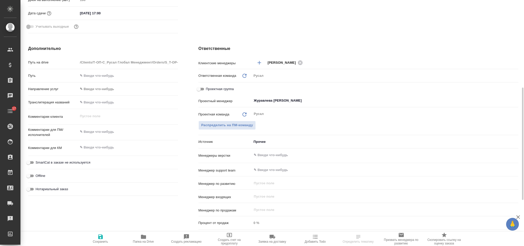
scroll to position [77, 0]
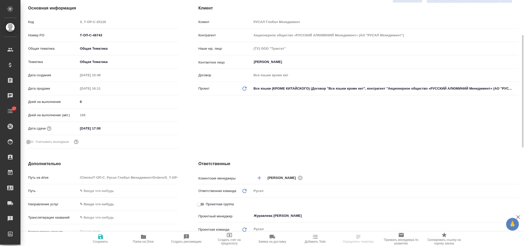
click at [114, 130] on input "[DATE] 17:00" at bounding box center [100, 127] width 45 height 7
click at [163, 130] on icon "button" at bounding box center [163, 127] width 5 height 5
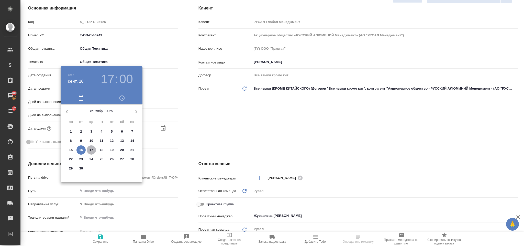
click at [90, 149] on p "17" at bounding box center [91, 149] width 4 height 5
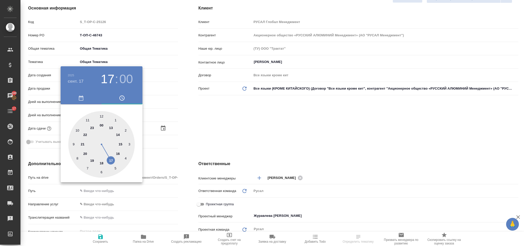
click at [77, 130] on div at bounding box center [101, 144] width 66 height 66
type input "[DATE] 10:00"
click at [242, 137] on div at bounding box center [262, 123] width 524 height 246
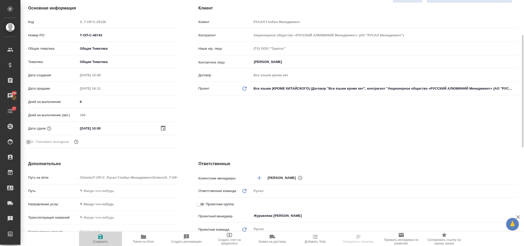
click at [98, 235] on icon "button" at bounding box center [100, 236] width 6 height 6
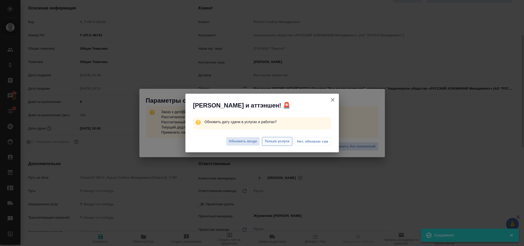
click at [275, 141] on span "Только услуги" at bounding box center [276, 141] width 25 height 6
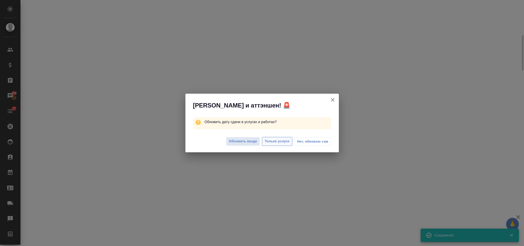
select select "RU"
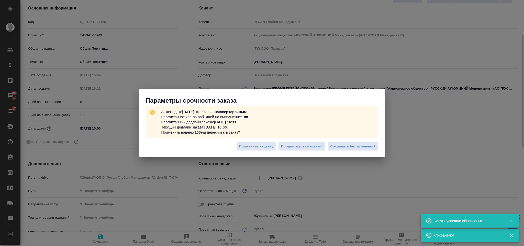
type textarea "x"
click at [356, 144] on span "Сохранить без изменений" at bounding box center [352, 146] width 45 height 6
type textarea "x"
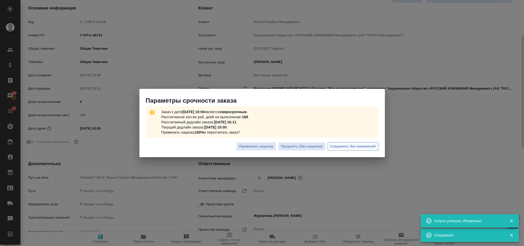
type textarea "x"
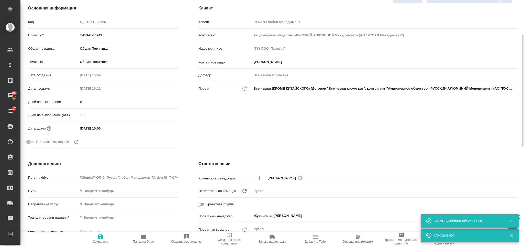
type textarea "x"
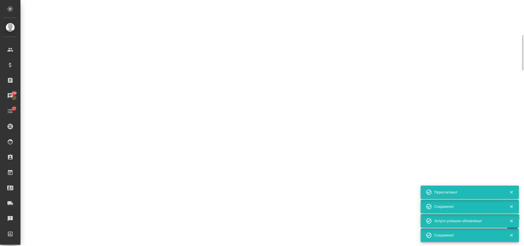
select select "RU"
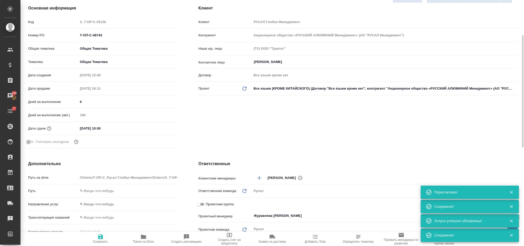
type textarea "x"
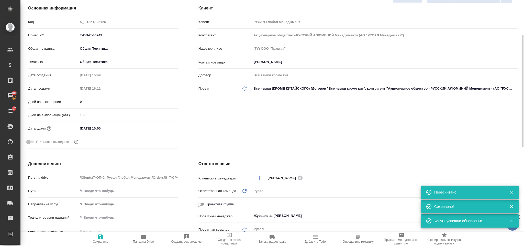
scroll to position [0, 0]
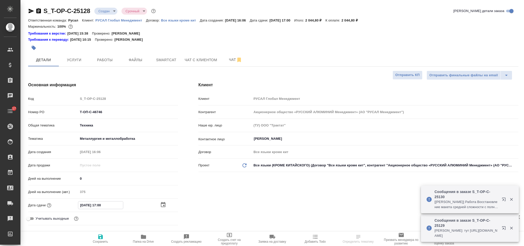
select select "RU"
click at [161, 205] on icon "button" at bounding box center [163, 204] width 5 height 5
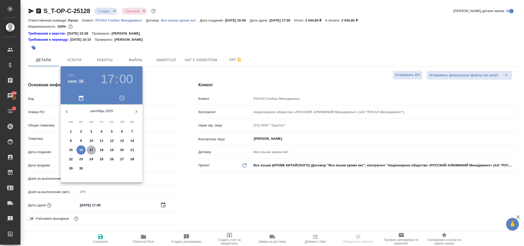
click at [88, 150] on span "17" at bounding box center [91, 149] width 9 height 5
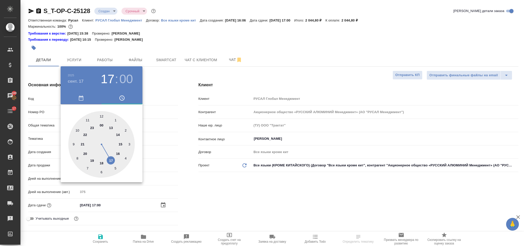
click at [77, 129] on div at bounding box center [101, 144] width 66 height 66
type input "[DATE] 10:00"
click at [100, 114] on div at bounding box center [101, 144] width 66 height 66
click at [248, 203] on div at bounding box center [262, 123] width 524 height 246
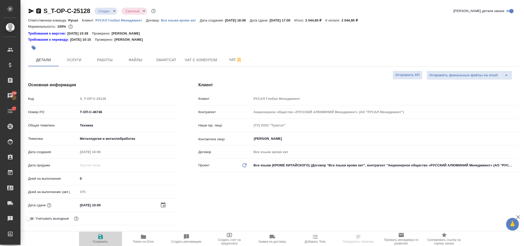
click at [98, 238] on icon "button" at bounding box center [100, 236] width 5 height 5
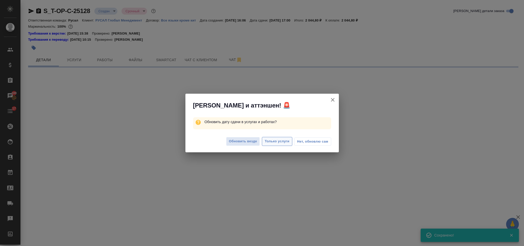
click at [272, 144] on span "Только услуги" at bounding box center [276, 141] width 25 height 6
select select "RU"
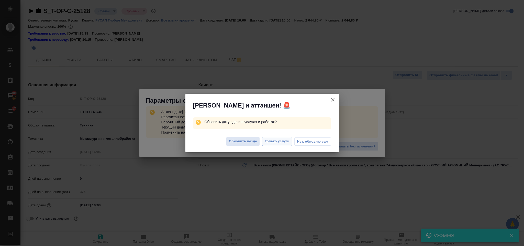
type textarea "x"
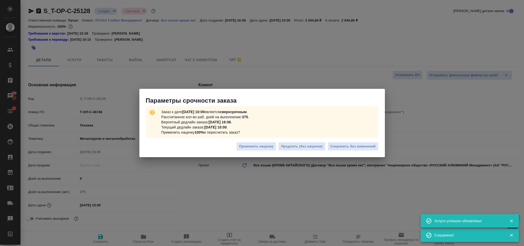
type textarea "x"
click at [279, 140] on body "🙏 .cls-1 fill:#fff; AWATERA [PERSON_NAME] Спецификации Заказы 100 Чаты 17 Todo …" at bounding box center [262, 123] width 524 height 246
click at [370, 145] on span "Сохранить без изменений" at bounding box center [352, 146] width 45 height 6
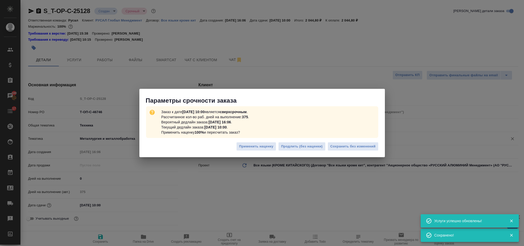
type textarea "x"
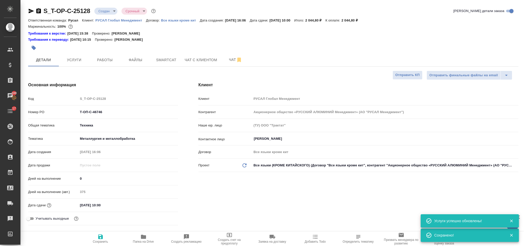
type textarea "x"
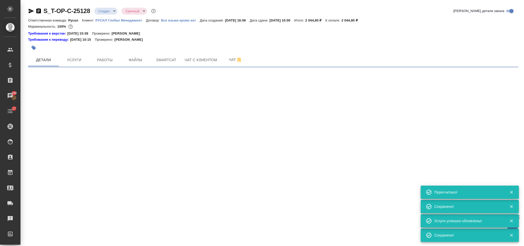
select select "RU"
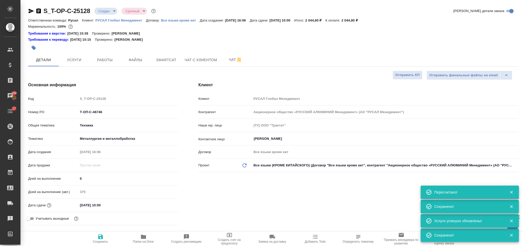
type textarea "x"
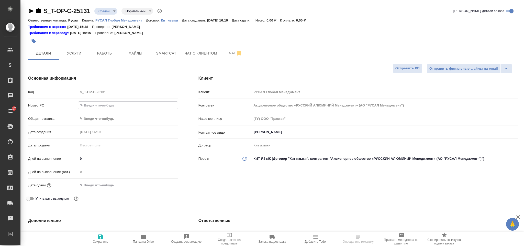
select select "RU"
type input "Т-ОП-С-46748"
click at [107, 118] on body "🙏 .cls-1 fill:#fff; AWATERA Gorlenko [PERSON_NAME] Спецификации Заказы Чаты 17 …" at bounding box center [262, 123] width 524 height 246
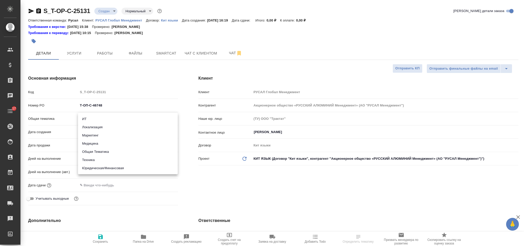
click at [113, 166] on li "Юридическая/Финансовая" at bounding box center [128, 168] width 100 height 8
type input "yr-fn"
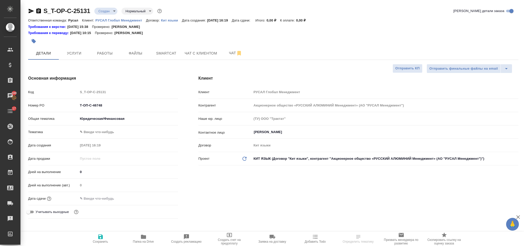
click at [108, 130] on body "🙏 .cls-1 fill:#fff; AWATERA [PERSON_NAME] Спецификации Заказы 100 Чаты 17 Todo …" at bounding box center [262, 123] width 524 height 246
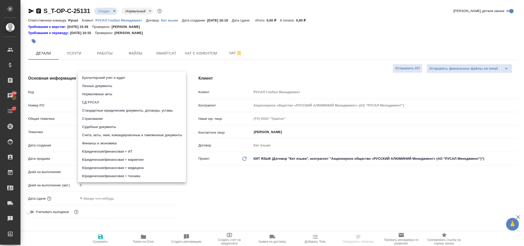
click at [139, 109] on li "Стандартные юридические документы, договоры, уставы" at bounding box center [132, 110] width 108 height 8
type input "5f647205b73bc97568ca66bf"
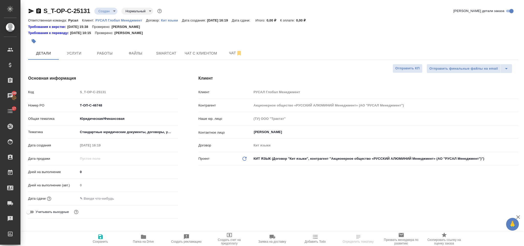
click at [102, 196] on input "text" at bounding box center [100, 197] width 45 height 7
click at [164, 197] on icon "button" at bounding box center [163, 198] width 6 height 6
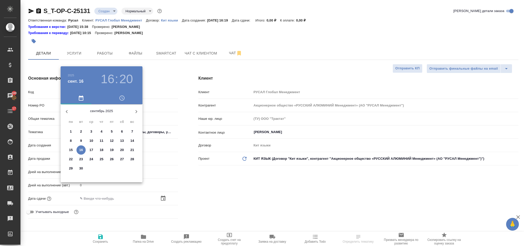
click at [91, 149] on p "17" at bounding box center [91, 149] width 4 height 5
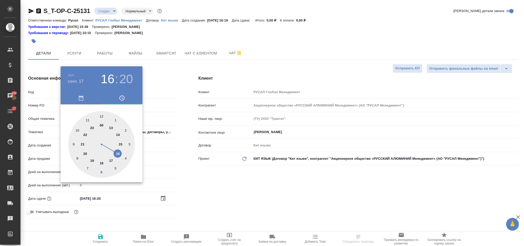
type input "[DATE] 16:20"
click at [119, 133] on div ".cls-1 fill:#fff; AWATERA [PERSON_NAME] Спецификации Заказы 100 Чаты 17 Todo Пр…" at bounding box center [262, 123] width 524 height 246
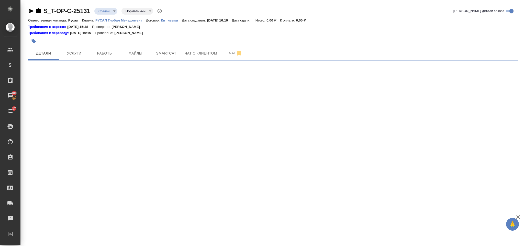
select select "RU"
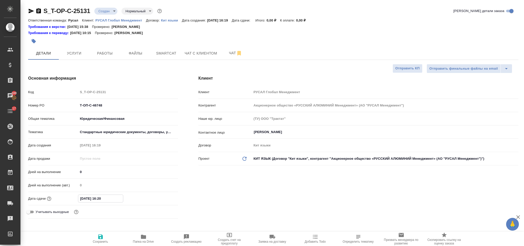
click at [117, 196] on input "[DATE] 16:20" at bounding box center [100, 197] width 45 height 7
type textarea "x"
click at [161, 196] on icon "button" at bounding box center [163, 198] width 6 height 6
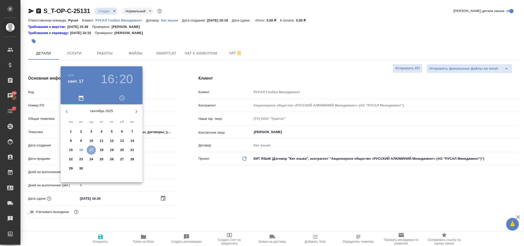
click at [90, 149] on p "17" at bounding box center [91, 149] width 4 height 5
type textarea "x"
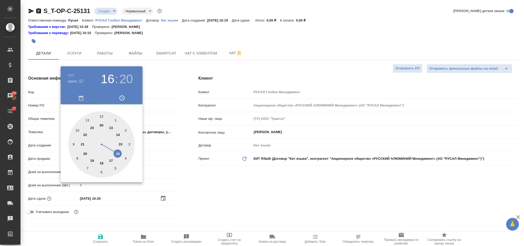
click at [110, 128] on div at bounding box center [101, 144] width 66 height 66
type input "[DATE] 13:20"
type textarea "x"
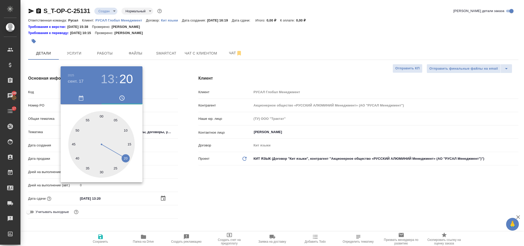
click at [101, 169] on div at bounding box center [101, 144] width 66 height 66
type input "[DATE] 13:30"
type textarea "x"
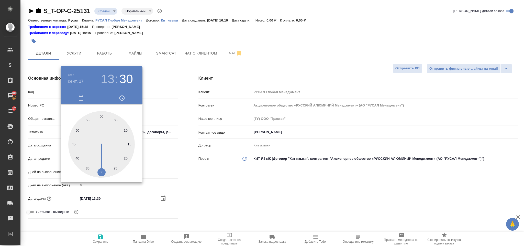
click at [214, 185] on div at bounding box center [262, 123] width 524 height 246
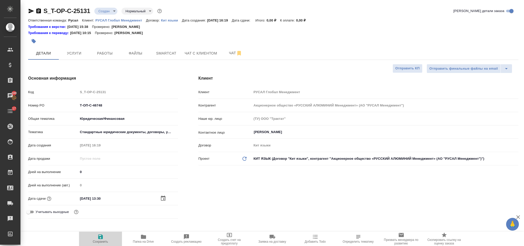
click at [103, 231] on button "Сохранить" at bounding box center [100, 238] width 43 height 14
type textarea "x"
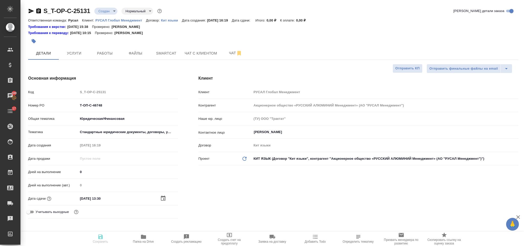
type textarea "x"
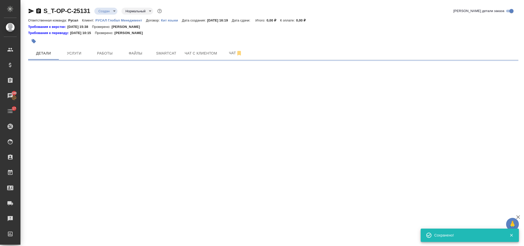
select select "RU"
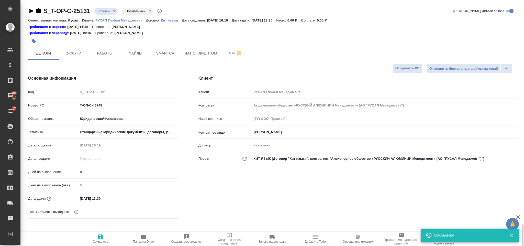
type textarea "x"
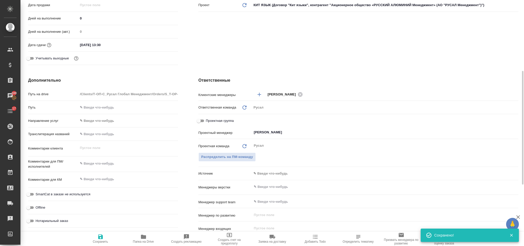
type textarea "x"
click at [121, 159] on div "x" at bounding box center [128, 163] width 100 height 11
type textarea "Т"
type textarea "x"
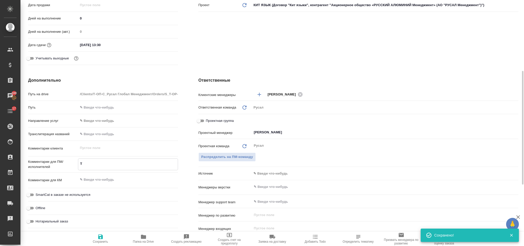
type textarea "x"
type textarea "ТРА"
type textarea "x"
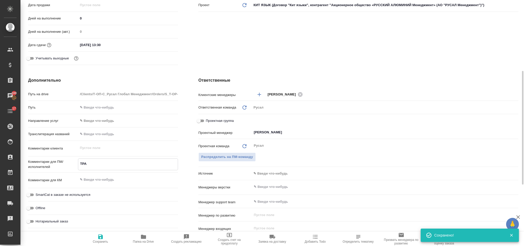
type textarea "ТРАД"
type textarea "x"
type textarea "ТРАДИ"
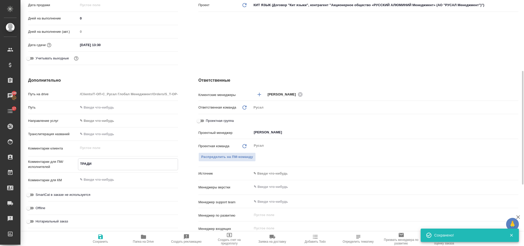
type textarea "x"
type textarea "ТРАДИЦИ"
type textarea "x"
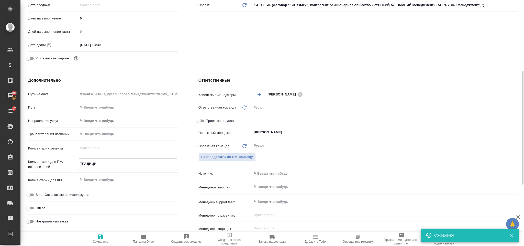
type textarea "x"
type textarea "ТРАДИЦИО"
type textarea "x"
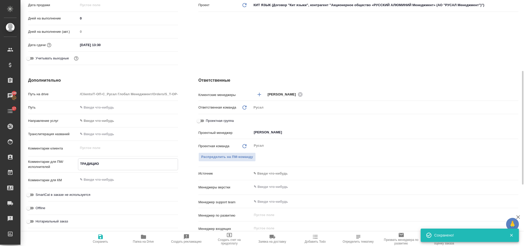
type textarea "x"
type textarea "ТРАДИЦИОН"
type textarea "x"
type textarea "ТРАДИЦИОНН"
type textarea "x"
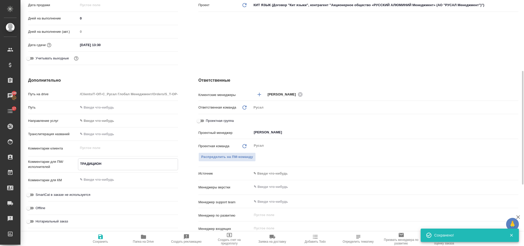
type textarea "x"
type textarea "ТРАДИЦИОННЫ"
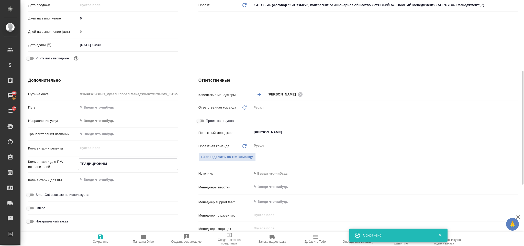
type textarea "x"
type textarea "ТРАДИЦИОННЫЙ"
type textarea "x"
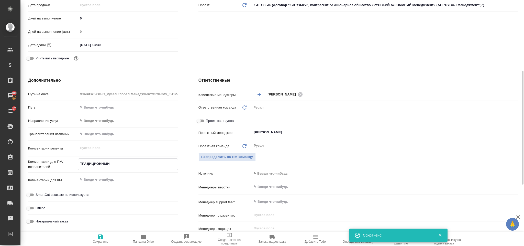
type textarea "x"
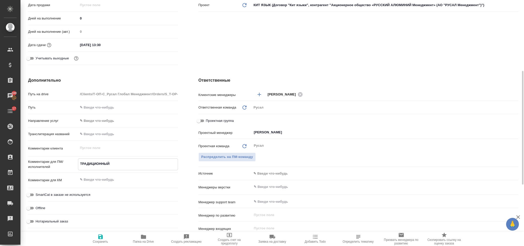
type textarea "ТРАДИЦИОННЫЙ"
type textarea "x"
click at [106, 238] on span "Сохранить" at bounding box center [100, 238] width 37 height 10
type textarea "x"
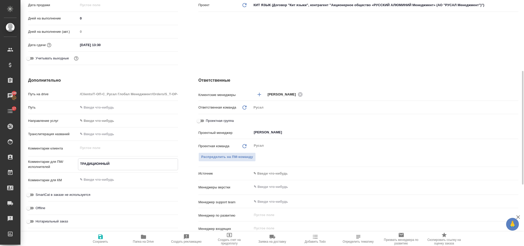
type textarea "x"
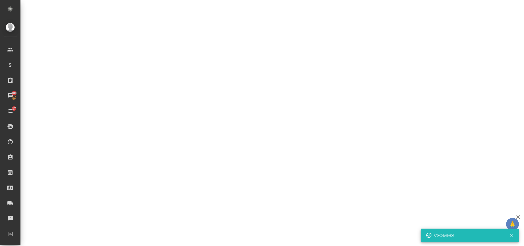
select select "RU"
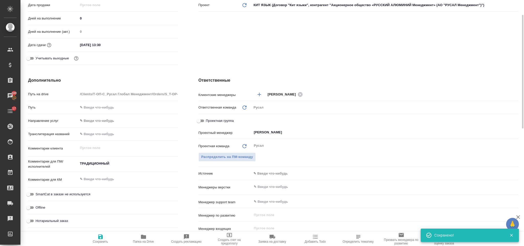
scroll to position [0, 0]
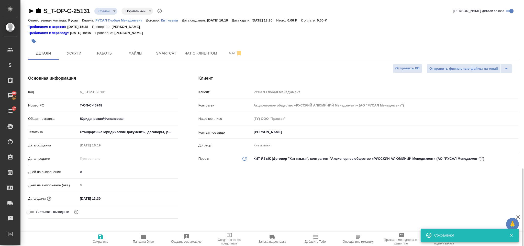
type textarea "x"
click at [135, 48] on button "Файлы" at bounding box center [135, 53] width 31 height 13
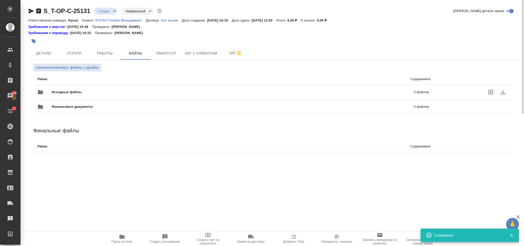
click at [101, 83] on div "Исходные файлы 0 файлов" at bounding box center [232, 92] width 401 height 22
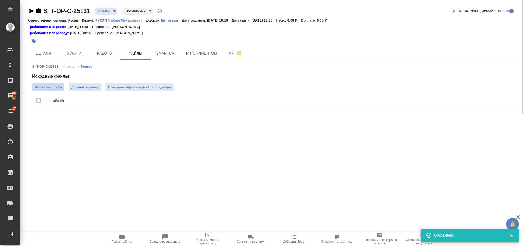
click at [50, 87] on span "Добавить файл" at bounding box center [48, 87] width 27 height 5
click at [0, 0] on input "Добавить файл" at bounding box center [0, 0] width 0 height 0
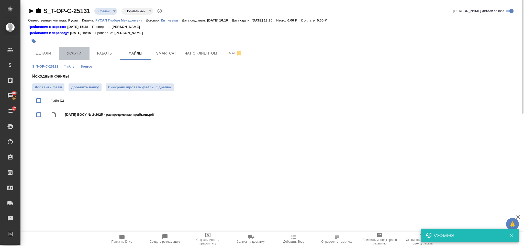
click at [75, 55] on span "Услуги" at bounding box center [74, 53] width 25 height 6
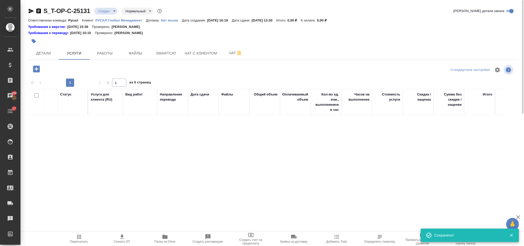
click at [36, 70] on icon "button" at bounding box center [36, 68] width 9 height 9
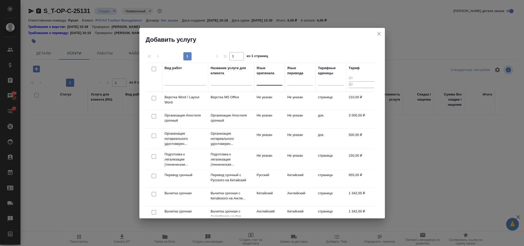
click at [262, 83] on div at bounding box center [270, 79] width 26 height 7
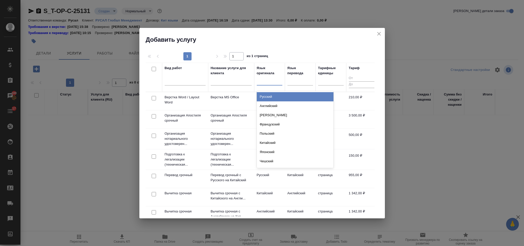
click at [270, 94] on div "Русский" at bounding box center [295, 96] width 77 height 9
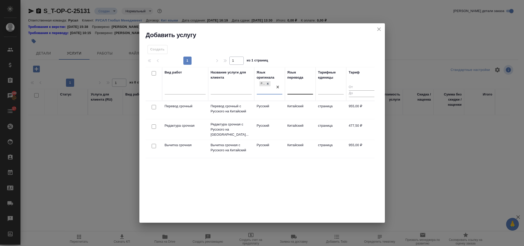
click at [294, 91] on div at bounding box center [300, 88] width 26 height 7
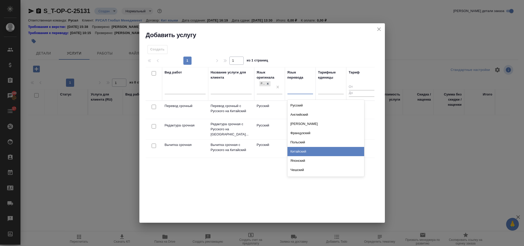
click at [301, 152] on div "Китайский" at bounding box center [325, 151] width 77 height 9
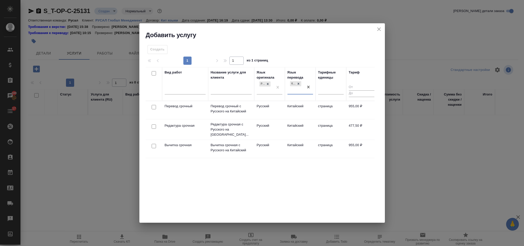
click at [152, 104] on div at bounding box center [153, 106] width 11 height 7
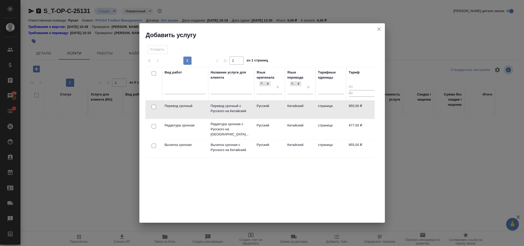
click at [155, 108] on input "checkbox" at bounding box center [154, 107] width 4 height 4
checkbox input "true"
click at [152, 126] on input "checkbox" at bounding box center [154, 126] width 4 height 4
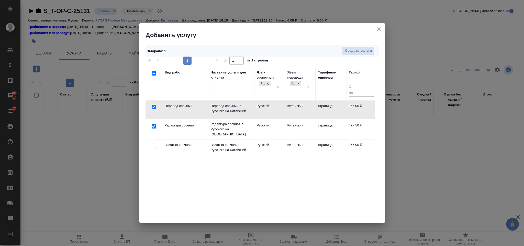
checkbox input "true"
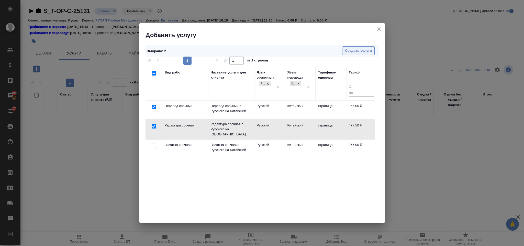
click at [350, 48] on span "Создать услуги" at bounding box center [358, 51] width 27 height 6
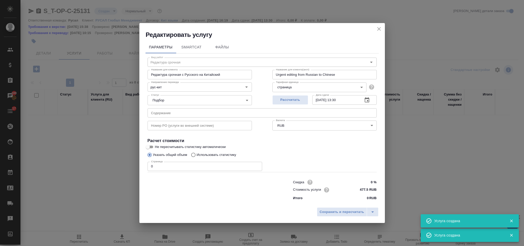
click at [192, 108] on input "text" at bounding box center [261, 112] width 229 height 9
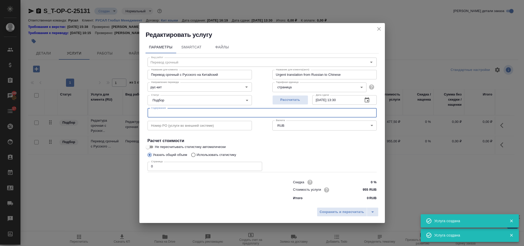
type input "Перевод срочный"
type input "Перевод срочный с Русского на Китайский"
type input "Urgent translation from Russian to Chinese"
type input "955 RUB"
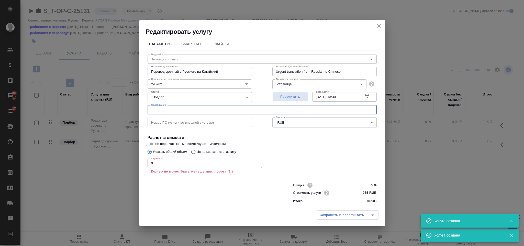
paste input "2025-06-26 ВОСУ № 2-2025 - распределение прибыли"
type input "2025-06-26 ВОСУ № 2-2025 - распределение прибыли"
click at [159, 162] on input "0" at bounding box center [204, 162] width 114 height 9
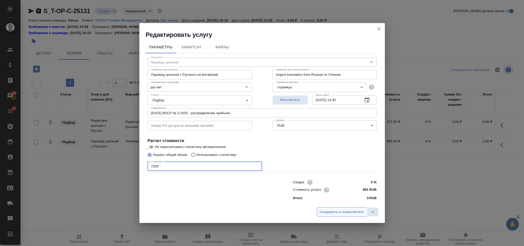
type input "7200"
click at [330, 207] on button "Сохранить и пересчитать" at bounding box center [342, 211] width 50 height 9
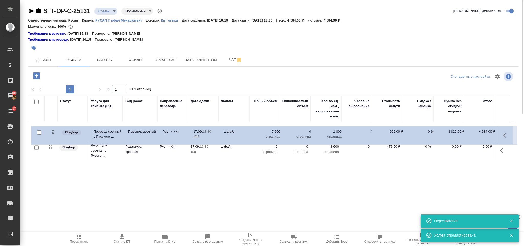
drag, startPoint x: 52, startPoint y: 149, endPoint x: 55, endPoint y: 128, distance: 21.2
click at [55, 128] on table "Статус Услуга для клиента (RU) Вид работ Направление перевода Дата сдачи Файлы …" at bounding box center [271, 128] width 486 height 65
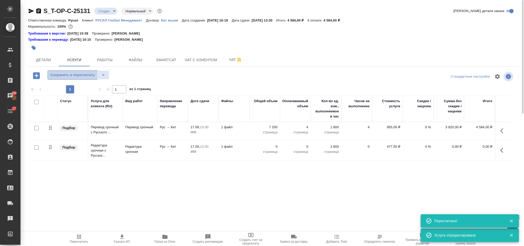
click at [56, 74] on span "Сохранить и пересчитать" at bounding box center [72, 75] width 44 height 6
click at [504, 149] on icon "button" at bounding box center [503, 150] width 6 height 6
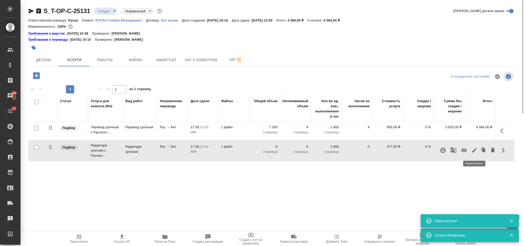
click at [475, 148] on icon "button" at bounding box center [474, 150] width 6 height 6
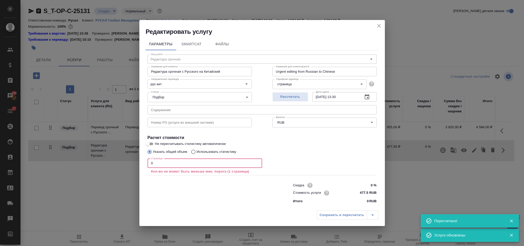
click at [155, 167] on input "0" at bounding box center [204, 162] width 114 height 9
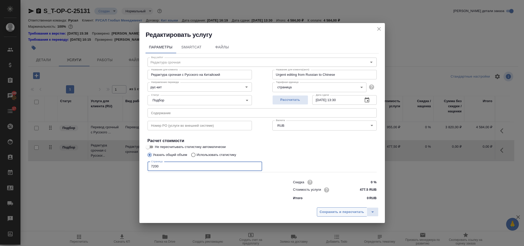
type input "7200"
click at [324, 213] on span "Сохранить и пересчитать" at bounding box center [341, 212] width 44 height 6
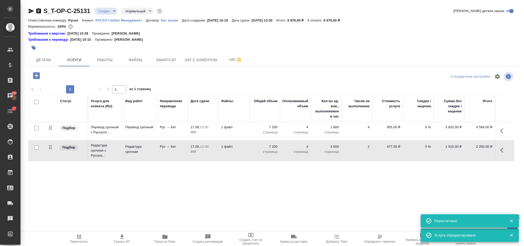
click at [39, 74] on icon "button" at bounding box center [36, 75] width 7 height 7
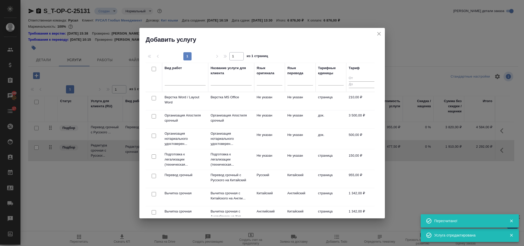
click at [153, 98] on input "checkbox" at bounding box center [154, 98] width 4 height 4
checkbox input "true"
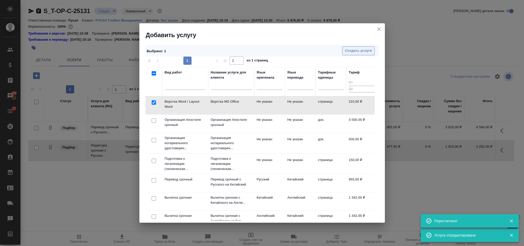
click at [346, 54] on span "Создать услуги" at bounding box center [358, 51] width 27 height 6
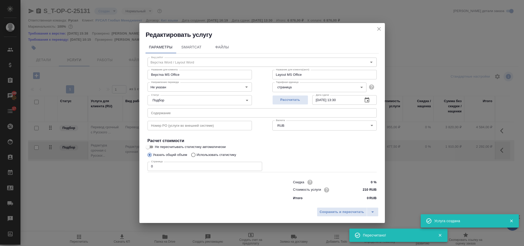
click at [160, 165] on input "0" at bounding box center [204, 166] width 114 height 9
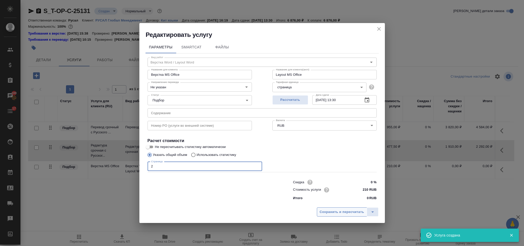
type input "2"
click at [353, 212] on span "Сохранить и пересчитать" at bounding box center [341, 212] width 44 height 6
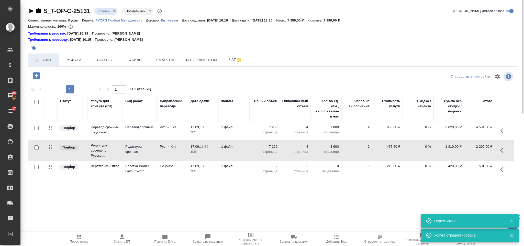
click at [48, 61] on span "Детали" at bounding box center [43, 60] width 25 height 6
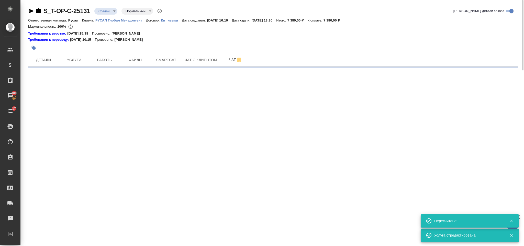
select select "RU"
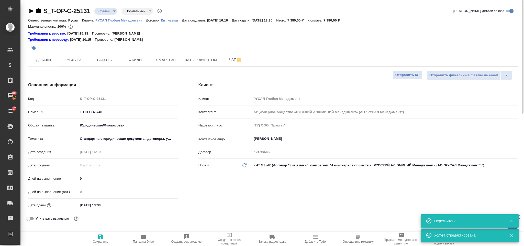
type textarea "x"
click at [39, 10] on icon "button" at bounding box center [39, 11] width 6 height 6
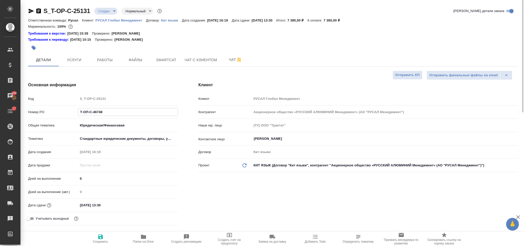
drag, startPoint x: 103, startPoint y: 113, endPoint x: 83, endPoint y: 111, distance: 19.7
click at [83, 111] on input "Т-ОП-С-46748" at bounding box center [127, 111] width 99 height 7
click at [99, 112] on input "Т-ОП-С-46748" at bounding box center [127, 111] width 99 height 7
drag, startPoint x: 108, startPoint y: 112, endPoint x: 73, endPoint y: 110, distance: 35.3
click at [73, 110] on div "Номер PO Т-ОП-С-46748" at bounding box center [103, 111] width 150 height 9
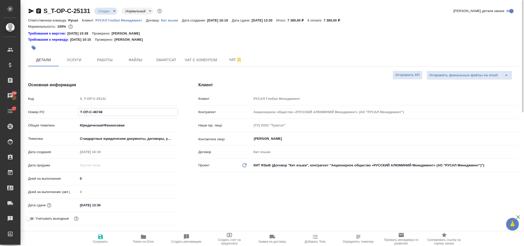
drag, startPoint x: 85, startPoint y: 113, endPoint x: 32, endPoint y: 3, distance: 121.8
click at [29, 12] on icon "button" at bounding box center [31, 11] width 5 height 5
drag, startPoint x: 106, startPoint y: 111, endPoint x: 75, endPoint y: 113, distance: 30.4
click at [75, 113] on div "Номер PO Т-ОП-С-46748" at bounding box center [103, 111] width 150 height 9
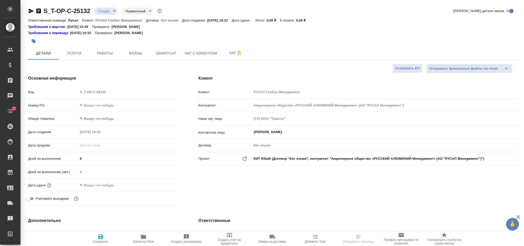
select select "RU"
click at [124, 103] on input "text" at bounding box center [128, 104] width 100 height 7
paste input "Т-ОП-С-46749"
type input "Т-ОП-С-46749"
click at [118, 118] on div ".cls-1 fill:#fff; AWATERA [PERSON_NAME] Спецификации Заказы 100 Чаты 17 Todo Пр…" at bounding box center [262, 123] width 524 height 246
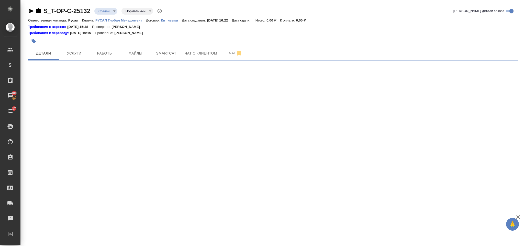
select select "RU"
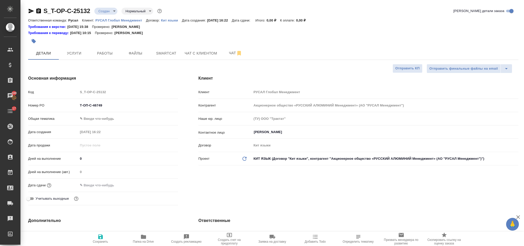
click at [118, 118] on body "🙏 .cls-1 fill:#fff; AWATERA [PERSON_NAME] Спецификации Заказы 100 Чаты 17 Todo …" at bounding box center [262, 123] width 524 height 246
type textarea "x"
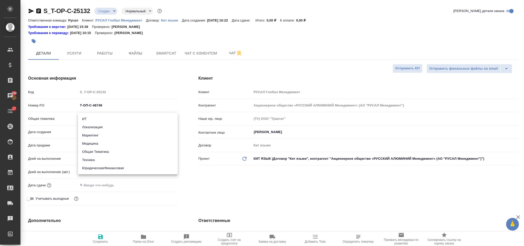
click at [111, 164] on li "Юридическая/Финансовая" at bounding box center [128, 168] width 100 height 8
type input "yr-fn"
type textarea "x"
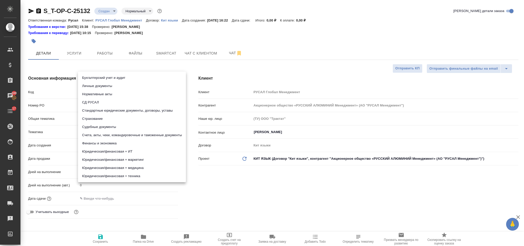
click at [105, 132] on body "🙏 .cls-1 fill:#fff; AWATERA [PERSON_NAME] Спецификации Заказы 100 Чаты 17 Todo …" at bounding box center [262, 123] width 524 height 246
click at [131, 108] on li "Стандартные юридические документы, договоры, уставы" at bounding box center [132, 110] width 108 height 8
type textarea "x"
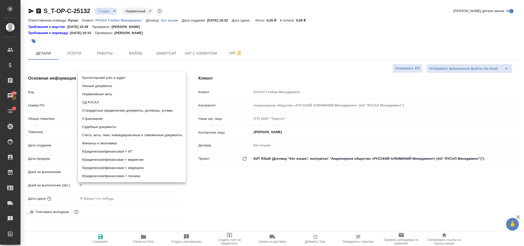
type input "5f647205b73bc97568ca66bf"
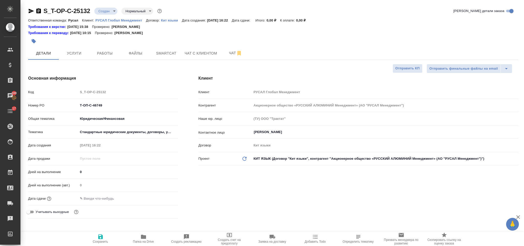
click at [113, 198] on input "text" at bounding box center [100, 197] width 45 height 7
click at [161, 197] on icon "button" at bounding box center [163, 198] width 6 height 6
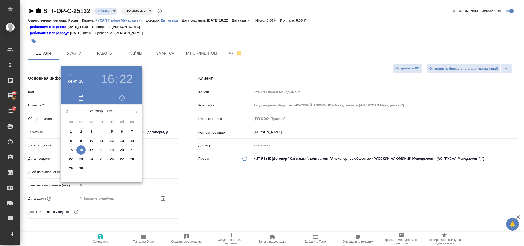
click at [90, 149] on p "17" at bounding box center [91, 149] width 4 height 5
type input "[DATE] 16:22"
type textarea "x"
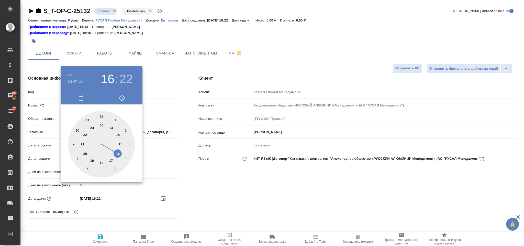
click at [110, 125] on div at bounding box center [101, 144] width 66 height 66
type input "[DATE] 13:22"
type textarea "x"
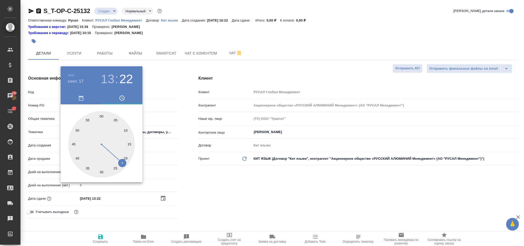
click at [102, 171] on div at bounding box center [101, 144] width 66 height 66
type input "[DATE] 13:30"
type textarea "x"
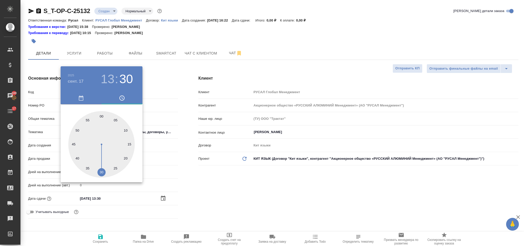
click at [256, 182] on div at bounding box center [262, 123] width 524 height 246
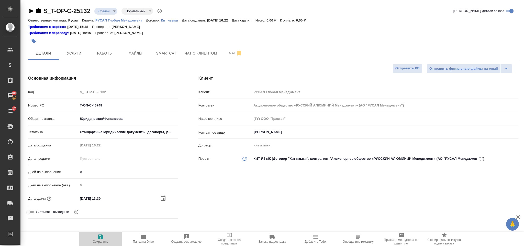
click at [95, 237] on span "Сохранить" at bounding box center [100, 238] width 37 height 10
type textarea "x"
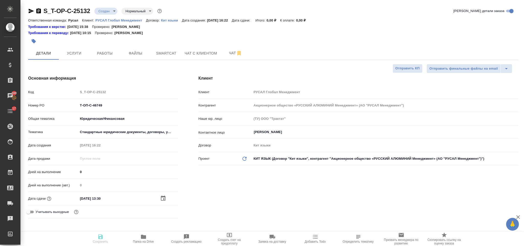
type textarea "x"
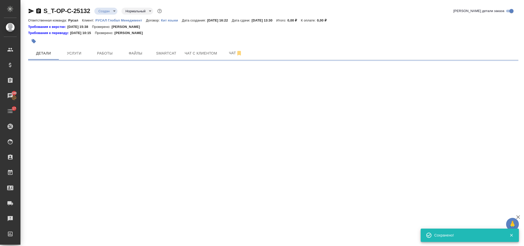
select select "RU"
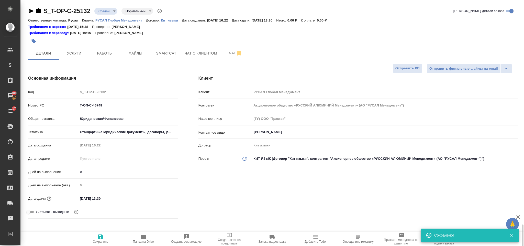
type textarea "x"
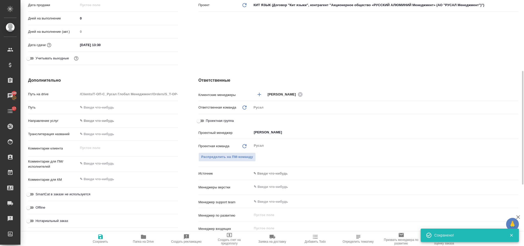
type textarea "x"
click at [95, 165] on textarea at bounding box center [128, 163] width 100 height 9
type textarea "Т"
type textarea "x"
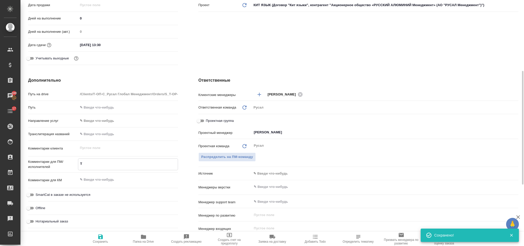
type textarea "x"
type textarea "ТР"
type textarea "x"
type textarea "ТРА"
type textarea "x"
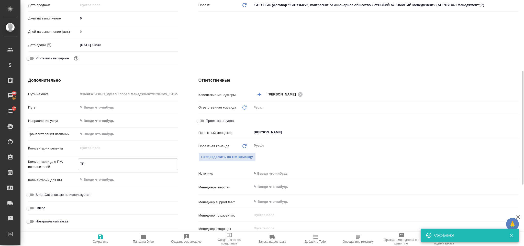
type textarea "x"
type textarea "ТРАДИ"
type textarea "x"
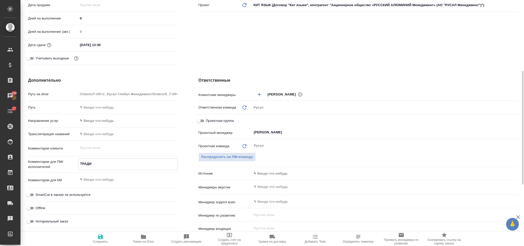
type textarea "ТРАДИЦ"
type textarea "x"
type textarea "ТРАДИЦИ"
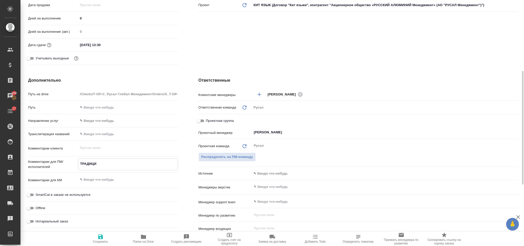
type textarea "x"
type textarea "ТРАДИЦИО"
type textarea "x"
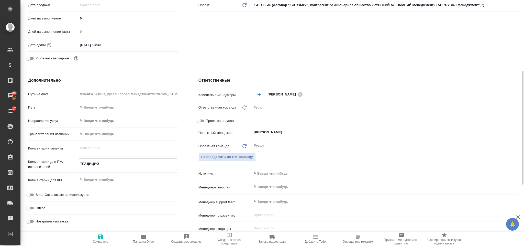
type textarea "x"
type textarea "ТРАДИЦИОН"
type textarea "x"
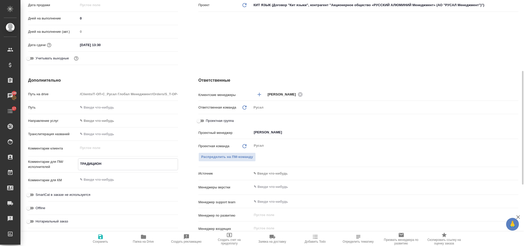
type textarea "x"
type textarea "ТРАДИЦИОННЫ"
type textarea "x"
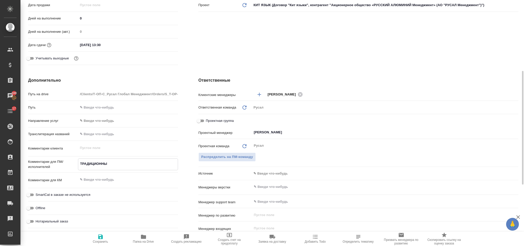
type textarea "x"
type textarea "ТРАДИЦИОННЫЙ"
type textarea "x"
type textarea "ТРАДИЦИОННЫЙ"
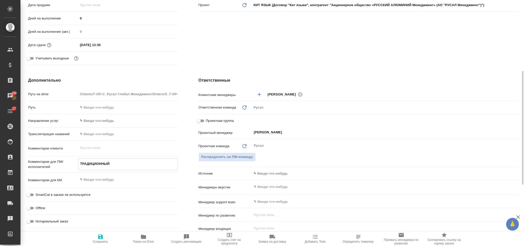
type textarea "x"
click at [97, 239] on icon "button" at bounding box center [100, 236] width 6 height 6
type textarea "x"
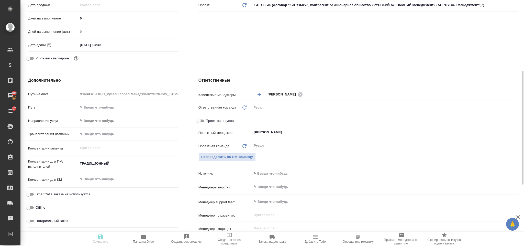
type textarea "x"
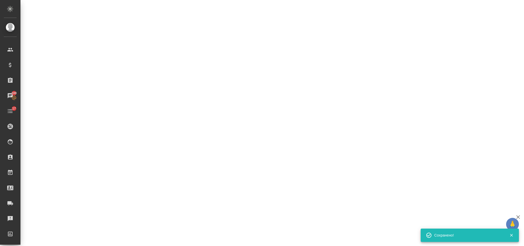
select select "RU"
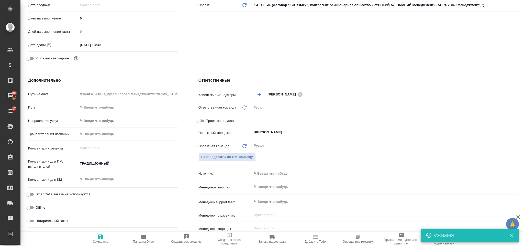
scroll to position [0, 0]
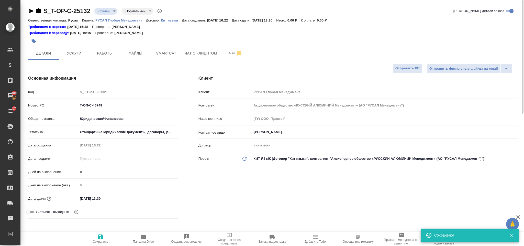
type textarea "x"
click at [143, 50] on span "Файлы" at bounding box center [135, 53] width 25 height 6
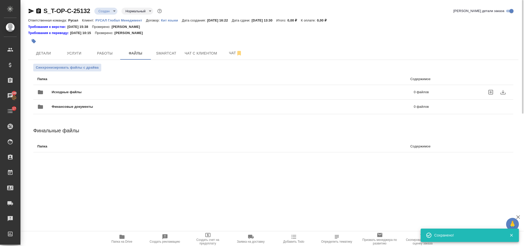
click at [116, 88] on div "Исходные файлы 0 файлов" at bounding box center [232, 92] width 391 height 12
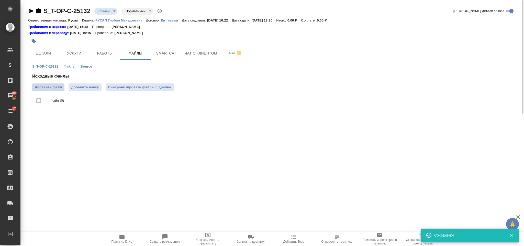
click at [60, 87] on span "Добавить файл" at bounding box center [48, 87] width 27 height 5
click at [0, 0] on input "Добавить файл" at bounding box center [0, 0] width 0 height 0
click at [72, 51] on span "Услуги" at bounding box center [74, 53] width 25 height 6
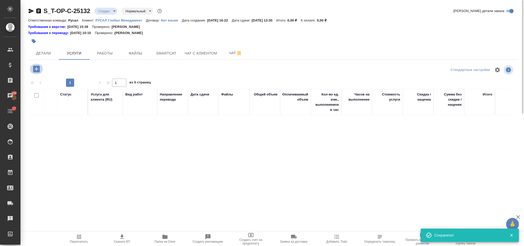
click at [37, 71] on icon "button" at bounding box center [36, 68] width 7 height 7
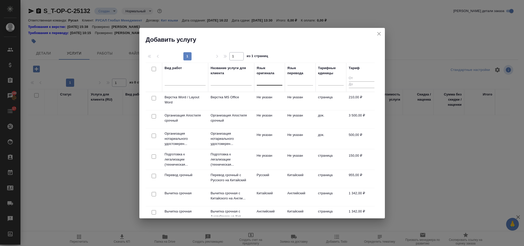
click at [272, 81] on div at bounding box center [270, 79] width 26 height 7
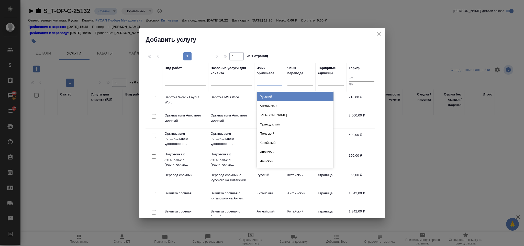
click at [278, 94] on div "Русский" at bounding box center [295, 96] width 77 height 9
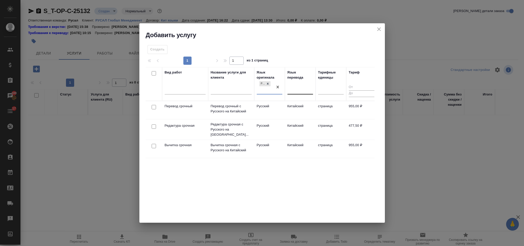
click at [295, 87] on div at bounding box center [300, 88] width 26 height 7
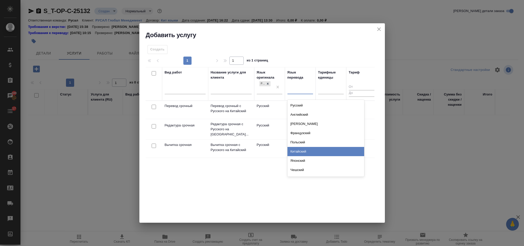
click at [309, 152] on div "Китайский" at bounding box center [325, 151] width 77 height 9
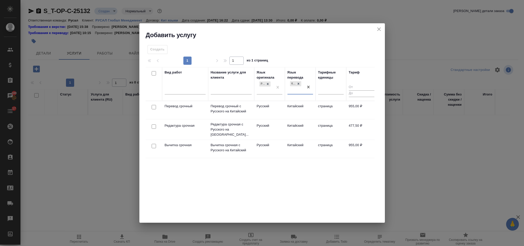
click at [154, 108] on input "checkbox" at bounding box center [154, 107] width 4 height 4
checkbox input "true"
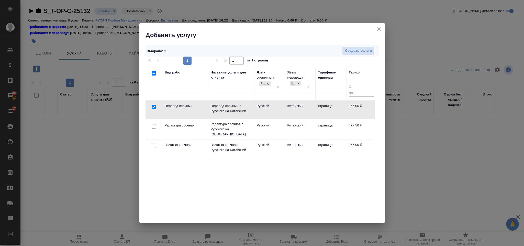
click at [155, 124] on input "checkbox" at bounding box center [154, 126] width 4 height 4
checkbox input "true"
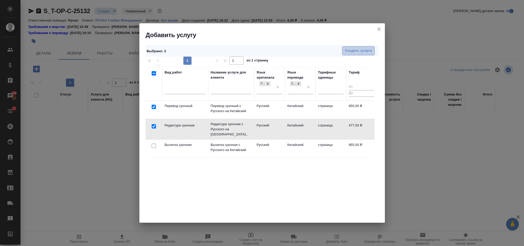
click at [350, 53] on span "Создать услуги" at bounding box center [358, 51] width 27 height 6
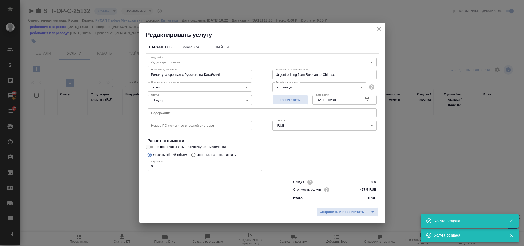
click at [203, 110] on input "text" at bounding box center [261, 112] width 229 height 9
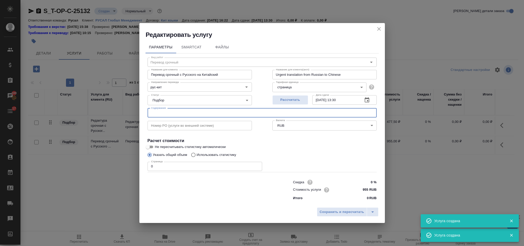
type input "Перевод срочный"
type input "Перевод срочный с Русского на Китайский"
type input "Urgent translation from Russian to Chinese"
type input "955 RUB"
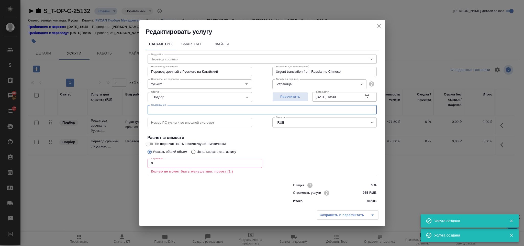
paste input "ul-1203900013294-20250916141651"
type input "ul-1203900013294-20250916141651"
click at [176, 164] on input "0" at bounding box center [204, 162] width 114 height 9
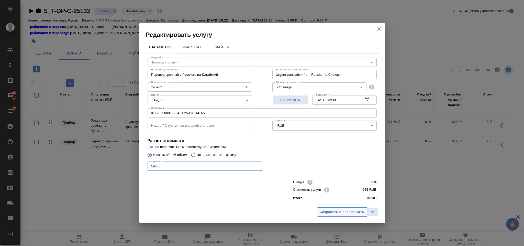
type input "19800"
click at [358, 208] on button "Сохранить и пересчитать" at bounding box center [342, 211] width 50 height 9
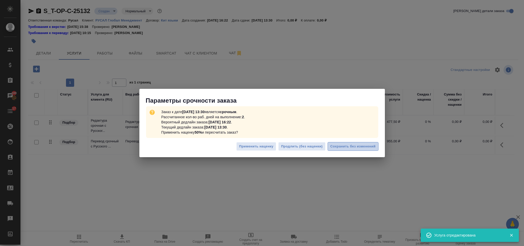
click at [354, 146] on span "Сохранить без изменений" at bounding box center [352, 146] width 45 height 6
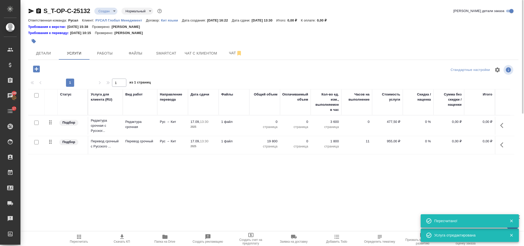
type input "urgent"
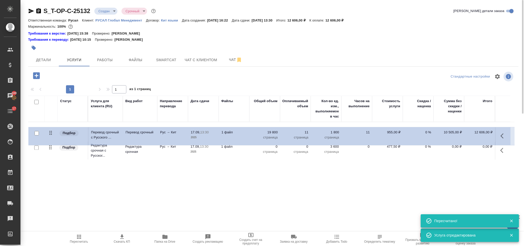
drag, startPoint x: 52, startPoint y: 151, endPoint x: 52, endPoint y: 132, distance: 19.2
click at [52, 132] on table "Статус Услуга для клиента (RU) Вид работ Направление перевода Дата сдачи Файлы …" at bounding box center [271, 128] width 486 height 65
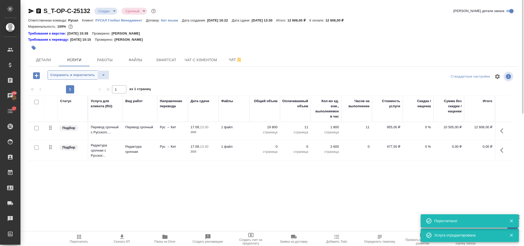
click at [85, 75] on span "Сохранить и пересчитать" at bounding box center [72, 75] width 44 height 6
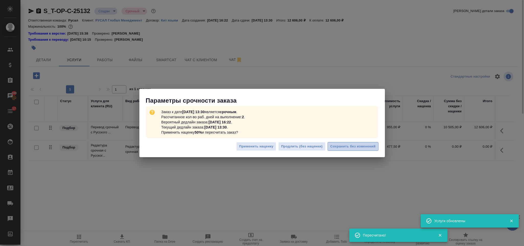
click at [357, 144] on span "Сохранить без изменений" at bounding box center [352, 146] width 45 height 6
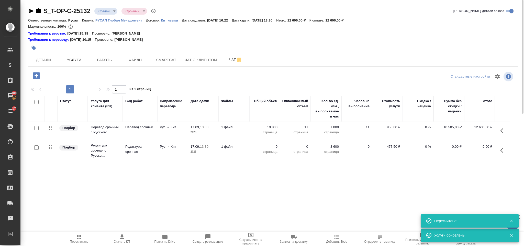
click at [503, 151] on icon "button" at bounding box center [503, 150] width 6 height 6
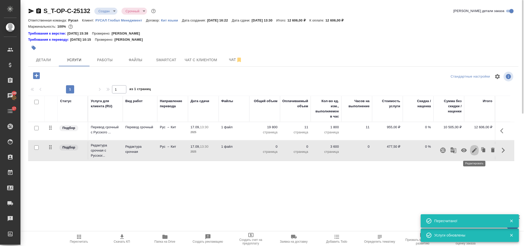
click at [473, 147] on button "button" at bounding box center [474, 150] width 9 height 12
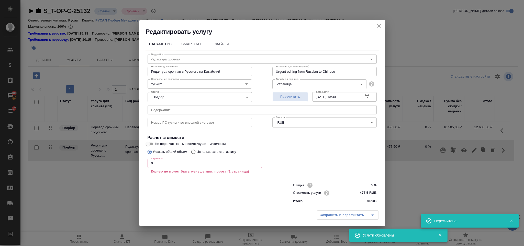
click at [186, 163] on input "0" at bounding box center [204, 162] width 114 height 9
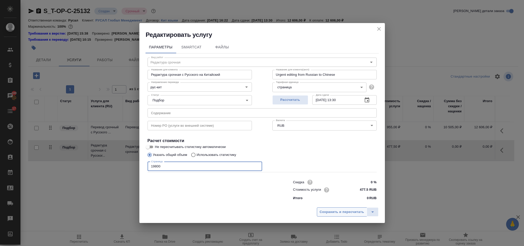
type input "19800"
click at [319, 211] on button "Сохранить и пересчитать" at bounding box center [342, 211] width 50 height 9
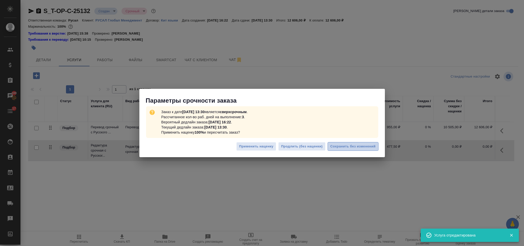
click at [338, 146] on span "Сохранить без изменений" at bounding box center [352, 146] width 45 height 6
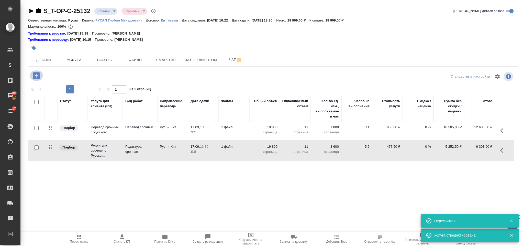
click at [36, 76] on icon "button" at bounding box center [36, 75] width 9 height 9
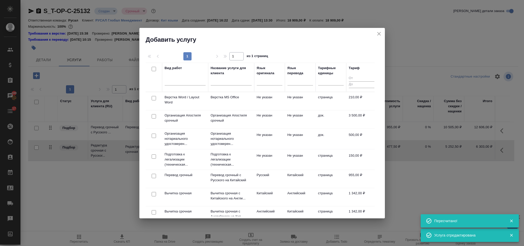
click at [154, 98] on input "checkbox" at bounding box center [154, 98] width 4 height 4
checkbox input "true"
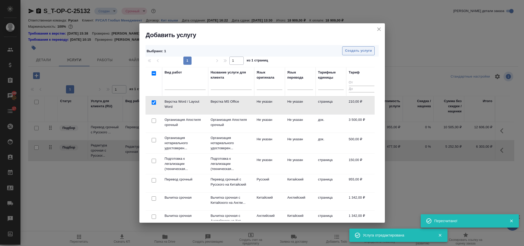
click at [357, 49] on span "Создать услуги" at bounding box center [358, 51] width 27 height 6
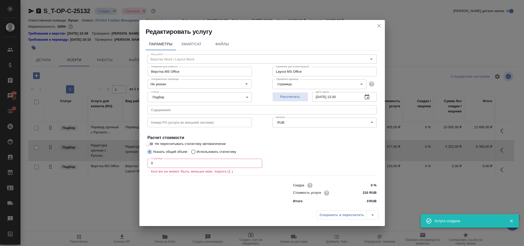
click at [161, 164] on input "0" at bounding box center [204, 162] width 114 height 9
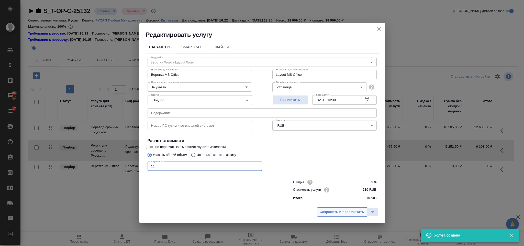
type input "11"
click at [330, 209] on span "Сохранить и пересчитать" at bounding box center [341, 212] width 44 height 6
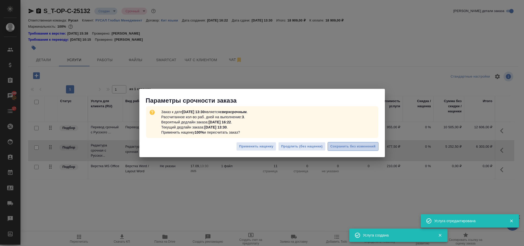
click at [336, 146] on span "Сохранить без изменений" at bounding box center [352, 146] width 45 height 6
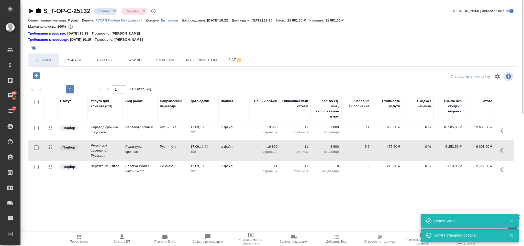
click at [38, 60] on span "Детали" at bounding box center [43, 60] width 25 height 6
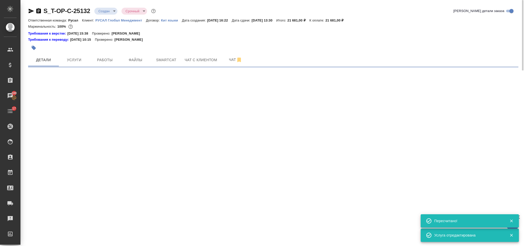
select select "RU"
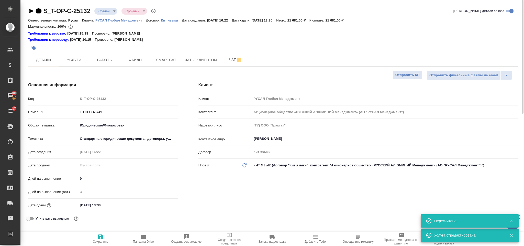
click at [39, 11] on icon "button" at bounding box center [38, 10] width 5 height 5
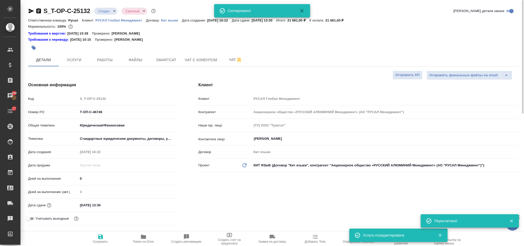
type textarea "x"
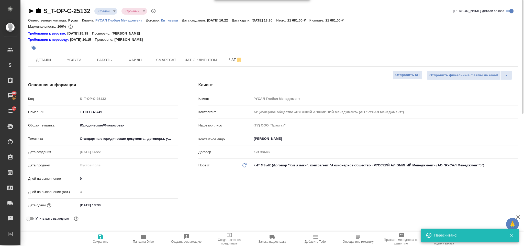
click at [29, 12] on icon "button" at bounding box center [31, 11] width 5 height 5
drag, startPoint x: 117, startPoint y: 112, endPoint x: 75, endPoint y: 112, distance: 41.4
click at [75, 112] on div "Номер PO Т-ОП-С-46749" at bounding box center [103, 111] width 150 height 9
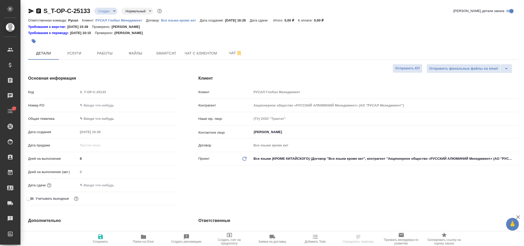
select select "RU"
click at [99, 104] on input "text" at bounding box center [128, 104] width 100 height 7
paste input "рус-кит (традиционный) 17.09"
type input "рус-кит (традиционный) 17.09"
drag, startPoint x: 138, startPoint y: 107, endPoint x: 41, endPoint y: 110, distance: 96.6
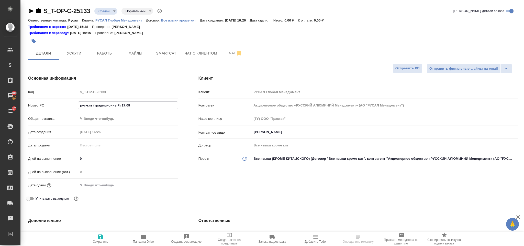
click at [41, 110] on div "Номер PO рус-кит (традиционный) 17.09" at bounding box center [103, 107] width 150 height 13
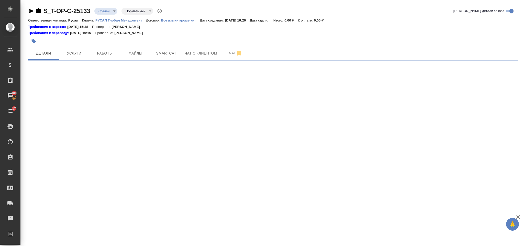
select select "RU"
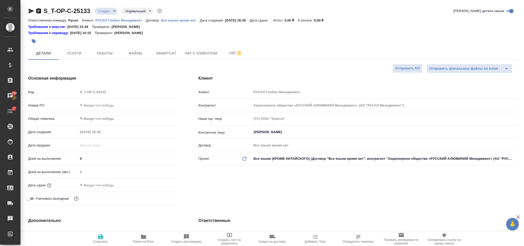
click at [106, 103] on input "text" at bounding box center [128, 104] width 100 height 7
type textarea "x"
paste input "Т-ОП-С-46750"
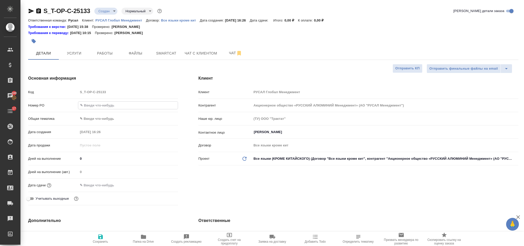
type input "Т-ОП-С-46750"
type textarea "x"
type input "Т-ОП-С-46750"
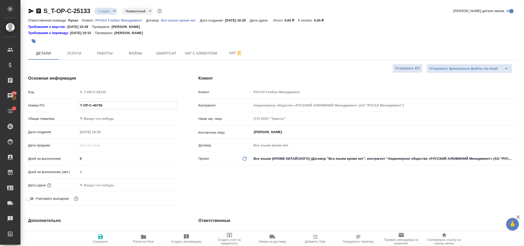
click at [105, 118] on body "🙏 .cls-1 fill:#fff; AWATERA [PERSON_NAME] Спецификации Заказы 100 Чаты 17 Todo …" at bounding box center [262, 123] width 524 height 246
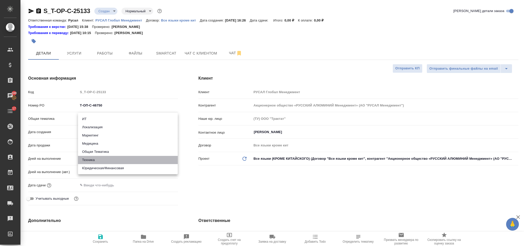
click at [101, 159] on li "Техника" at bounding box center [128, 160] width 100 height 8
type input "tech"
type textarea "x"
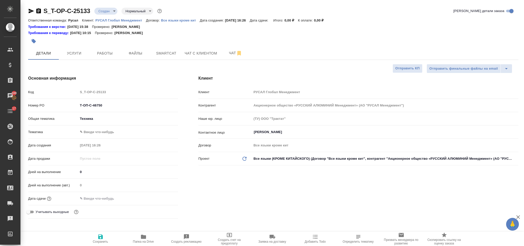
click at [106, 131] on body "🙏 .cls-1 fill:#fff; AWATERA [PERSON_NAME] Спецификации Заказы 100 Чаты 17 Todo …" at bounding box center [262, 123] width 524 height 246
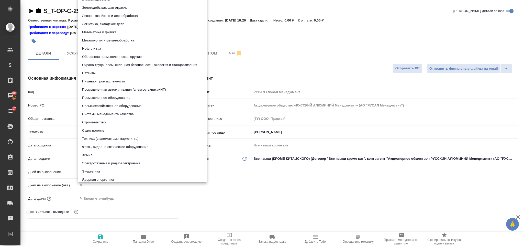
click at [126, 38] on li "Металлургия и металлобработка" at bounding box center [142, 40] width 129 height 8
type textarea "x"
type input "60014e23f7d9dc5f480a3cf8"
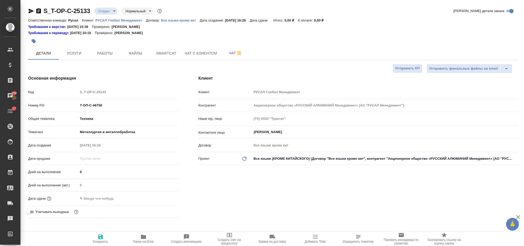
click at [111, 198] on input "text" at bounding box center [100, 197] width 45 height 7
click at [163, 200] on icon "button" at bounding box center [163, 198] width 6 height 6
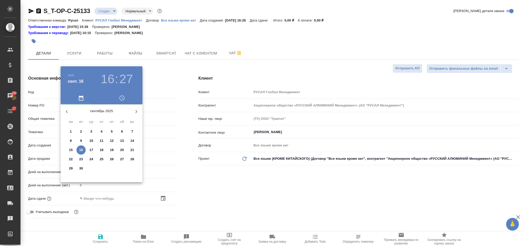
click at [72, 156] on p "22" at bounding box center [71, 158] width 4 height 5
type input "[DATE] 16:27"
type textarea "x"
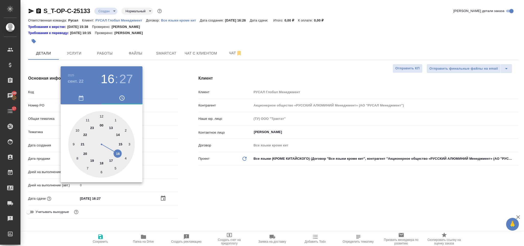
click at [87, 118] on div at bounding box center [101, 144] width 66 height 66
type input "[DATE] 11:27"
type textarea "x"
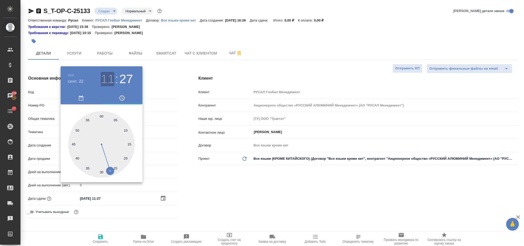
click at [110, 74] on h3 "11" at bounding box center [108, 79] width 14 height 14
click at [88, 120] on div at bounding box center [101, 144] width 66 height 66
type textarea "x"
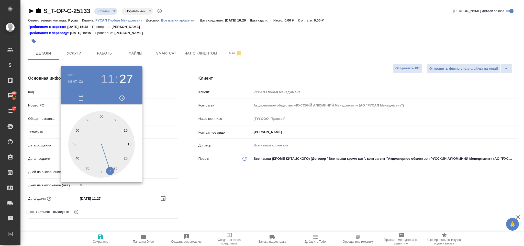
click at [103, 115] on div at bounding box center [101, 144] width 66 height 66
type input "[DATE] 11:00"
type textarea "x"
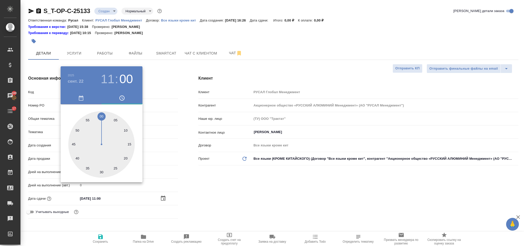
click at [221, 182] on div at bounding box center [262, 123] width 524 height 246
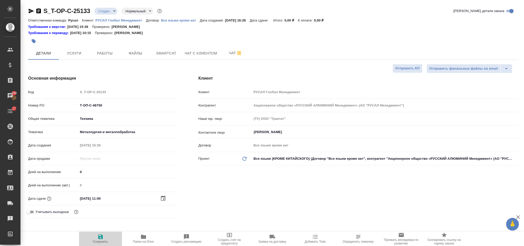
click at [103, 236] on icon "button" at bounding box center [100, 236] width 6 height 6
type textarea "x"
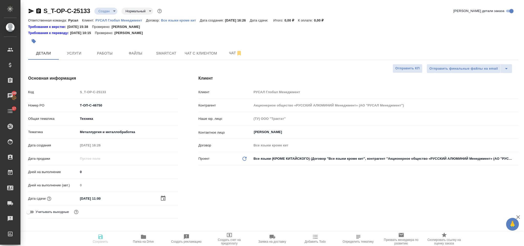
type textarea "x"
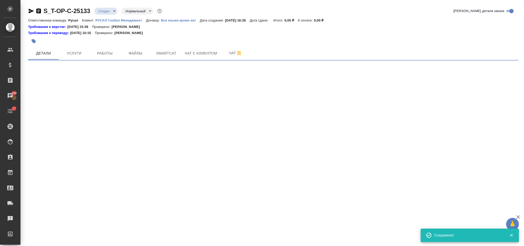
select select "RU"
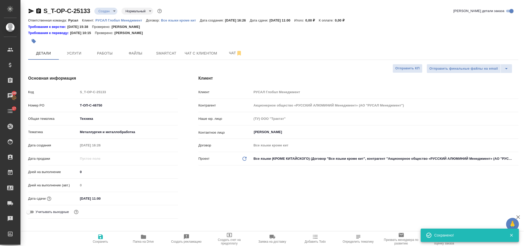
type textarea "x"
click at [140, 53] on span "Файлы" at bounding box center [135, 53] width 25 height 6
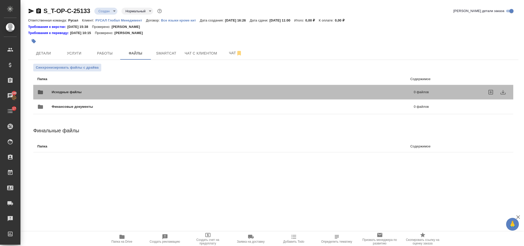
click at [95, 89] on span "Исходные файлы" at bounding box center [150, 91] width 196 height 5
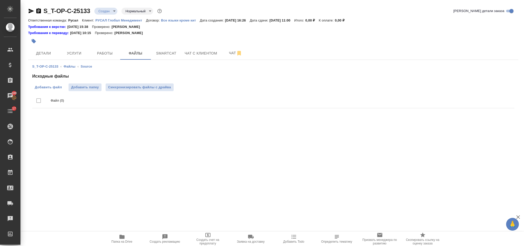
click at [63, 87] on label "Добавить файл" at bounding box center [48, 87] width 32 height 8
click at [0, 0] on input "Добавить файл" at bounding box center [0, 0] width 0 height 0
click at [79, 52] on span "Услуги" at bounding box center [74, 53] width 25 height 6
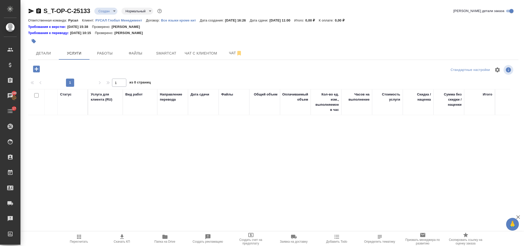
click at [37, 65] on icon "button" at bounding box center [36, 68] width 9 height 9
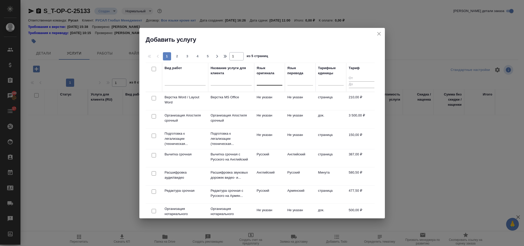
click at [260, 82] on div at bounding box center [270, 79] width 26 height 7
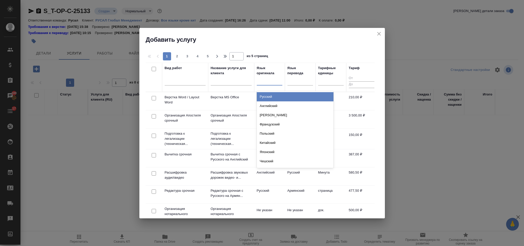
click at [280, 98] on div "Русский" at bounding box center [295, 96] width 77 height 9
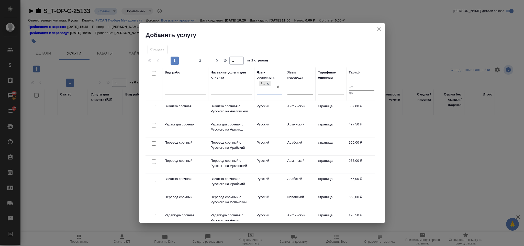
click at [293, 87] on div at bounding box center [300, 88] width 26 height 7
type input "вье"
click at [304, 110] on div "Вьетнамский" at bounding box center [325, 105] width 77 height 9
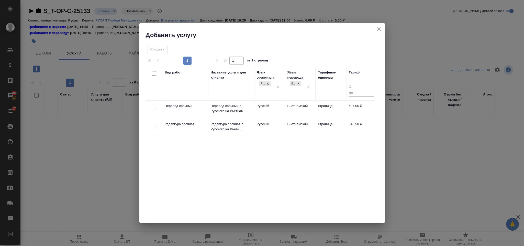
click at [154, 107] on input "checkbox" at bounding box center [154, 107] width 4 height 4
checkbox input "true"
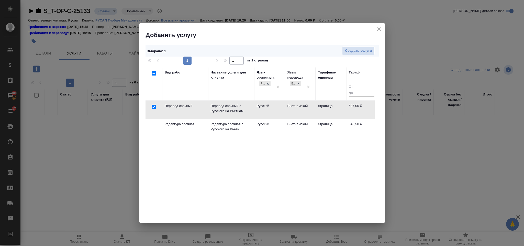
click at [154, 125] on input "checkbox" at bounding box center [154, 125] width 4 height 4
checkbox input "true"
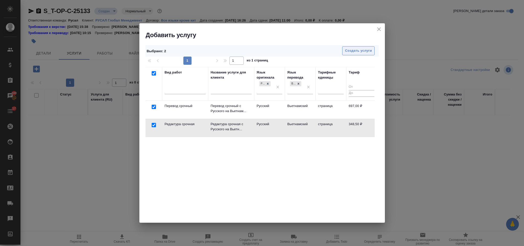
click at [364, 46] on button "Создать услуги" at bounding box center [358, 50] width 32 height 9
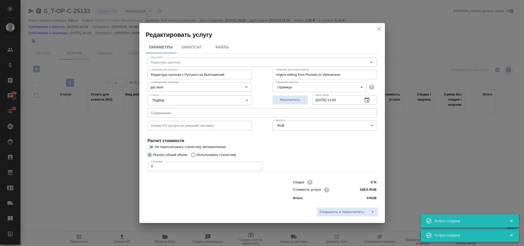
click at [182, 108] on input "text" at bounding box center [261, 112] width 229 height 9
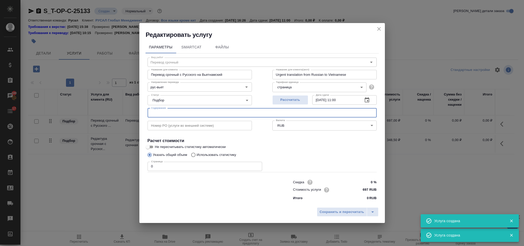
type input "Перевод срочный"
type input "Перевод срочный с Русского на Вьетнамский"
type input "Urgent translation from Russian to Vietnamese"
type input "697 RUB"
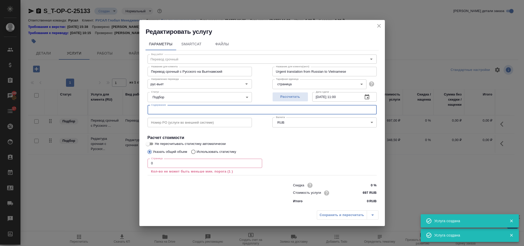
paste input "RUSAL for automotive - Chery"
type input "RUSAL for automotive - Chery"
click at [188, 160] on input "0" at bounding box center [204, 162] width 114 height 9
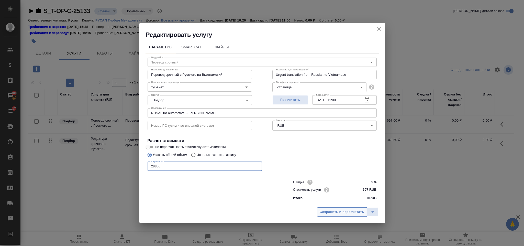
type input "28800"
click at [329, 212] on span "Сохранить и пересчитать" at bounding box center [341, 212] width 44 height 6
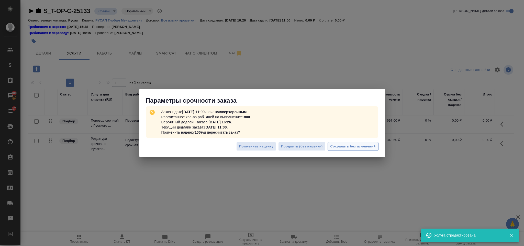
click at [368, 146] on span "Сохранить без изменений" at bounding box center [352, 146] width 45 height 6
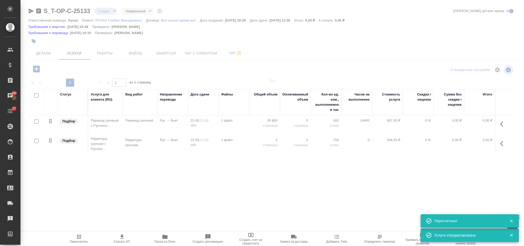
type input "urgent"
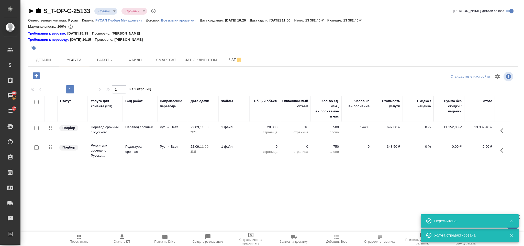
click at [506, 151] on button "button" at bounding box center [503, 150] width 12 height 12
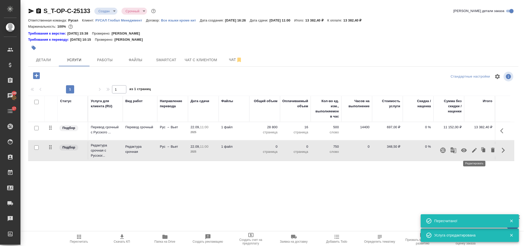
click at [476, 149] on icon "button" at bounding box center [474, 150] width 5 height 5
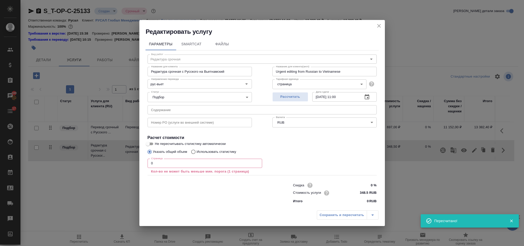
click at [196, 161] on input "0" at bounding box center [204, 162] width 114 height 9
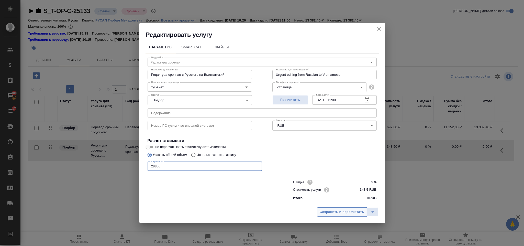
type input "28800"
click at [361, 210] on span "Сохранить и пересчитать" at bounding box center [341, 212] width 44 height 6
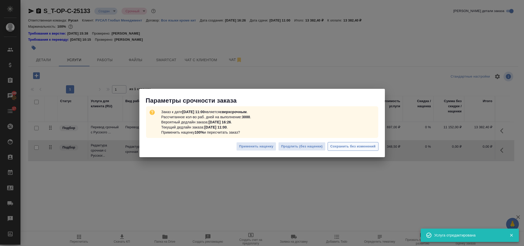
click at [352, 147] on span "Сохранить без изменений" at bounding box center [352, 146] width 45 height 6
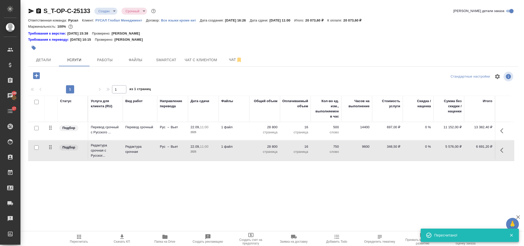
click at [40, 77] on icon "button" at bounding box center [36, 75] width 9 height 9
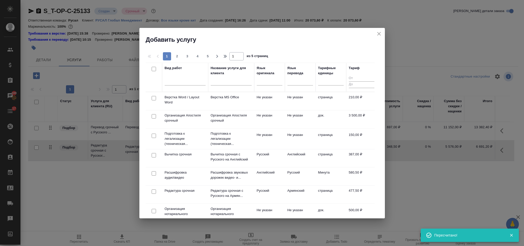
click at [152, 99] on input "checkbox" at bounding box center [154, 98] width 4 height 4
checkbox input "true"
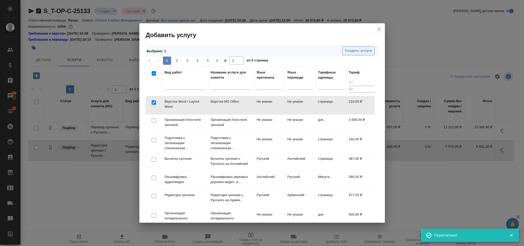
click at [351, 49] on span "Создать услуги" at bounding box center [358, 51] width 27 height 6
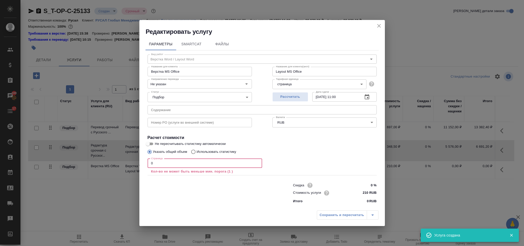
click at [192, 166] on input "0" at bounding box center [204, 162] width 114 height 9
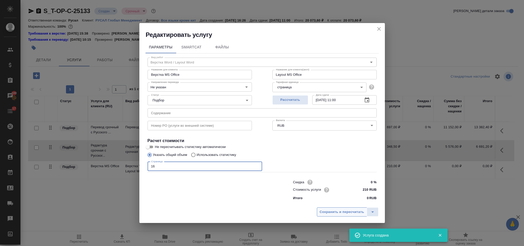
type input "16"
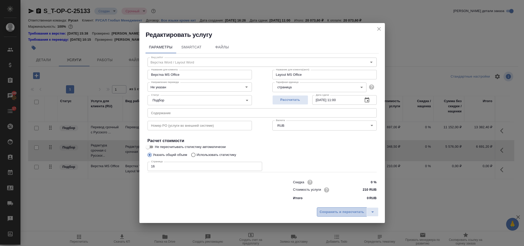
click at [322, 207] on button "Сохранить и пересчитать" at bounding box center [342, 211] width 50 height 9
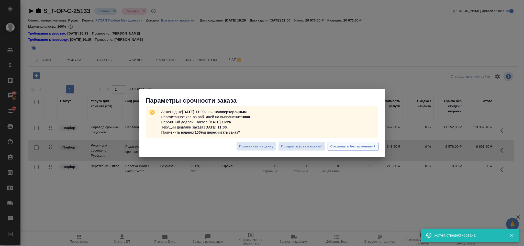
click at [337, 148] on span "Сохранить без изменений" at bounding box center [352, 146] width 45 height 6
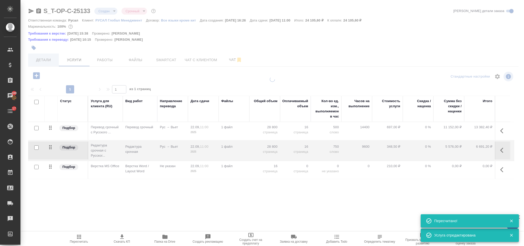
click at [45, 56] on button "Детали" at bounding box center [43, 59] width 31 height 13
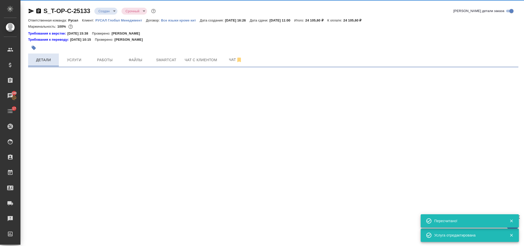
select select "RU"
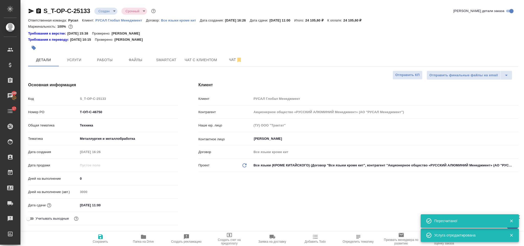
type textarea "x"
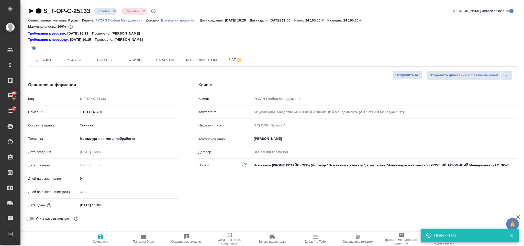
click at [39, 13] on icon "button" at bounding box center [38, 10] width 5 height 5
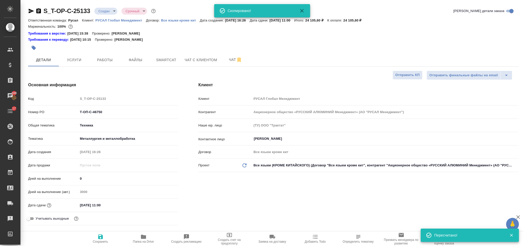
click at [31, 7] on div "S_T-OP-C-25133 Создан new Срочный urgent" at bounding box center [92, 11] width 129 height 8
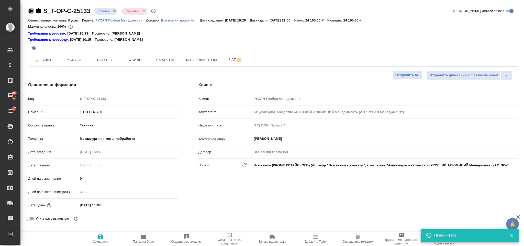
click at [32, 9] on icon "button" at bounding box center [31, 11] width 6 height 6
drag, startPoint x: 88, startPoint y: 112, endPoint x: 73, endPoint y: 111, distance: 14.6
click at [73, 111] on div "Номер PO Т-ОП-С-46750" at bounding box center [103, 111] width 150 height 9
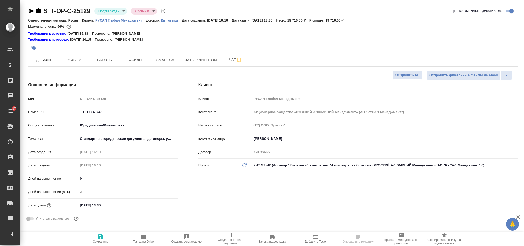
select select "RU"
click at [116, 206] on input "[DATE] 13:30" at bounding box center [100, 204] width 45 height 7
click at [163, 205] on icon "button" at bounding box center [163, 204] width 6 height 6
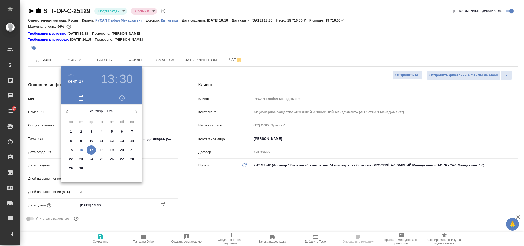
click at [111, 148] on p "19" at bounding box center [112, 149] width 4 height 5
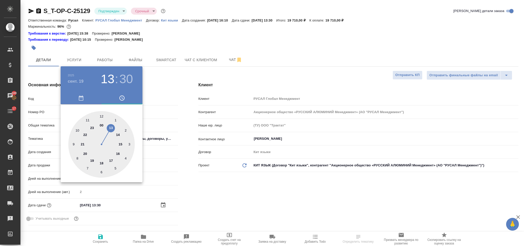
click at [80, 128] on div at bounding box center [101, 144] width 66 height 66
click at [101, 116] on div at bounding box center [101, 144] width 66 height 66
type input "[DATE] 10:00"
click at [242, 197] on div at bounding box center [262, 123] width 524 height 246
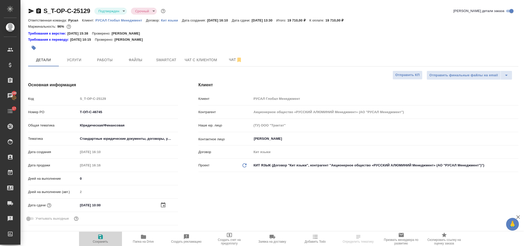
click at [105, 235] on span "Сохранить" at bounding box center [100, 238] width 37 height 10
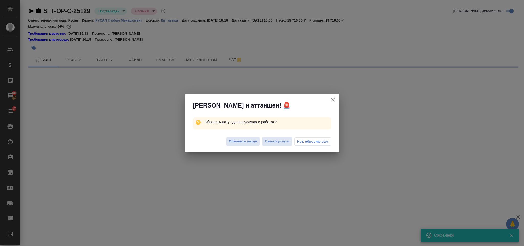
select select "RU"
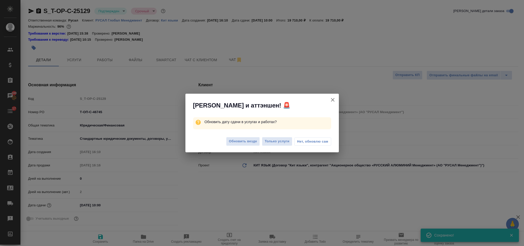
type textarea "x"
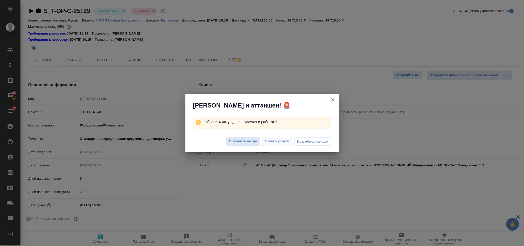
click at [281, 141] on span "Только услуги" at bounding box center [276, 141] width 25 height 6
type textarea "x"
